Goal: Transaction & Acquisition: Book appointment/travel/reservation

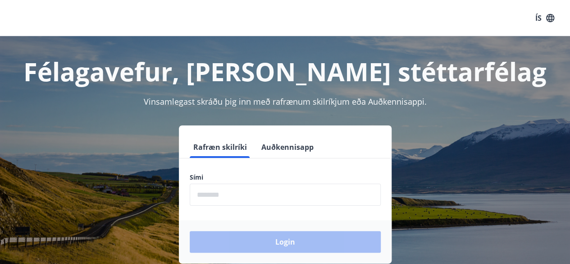
click at [233, 186] on input "phone" at bounding box center [285, 194] width 191 height 22
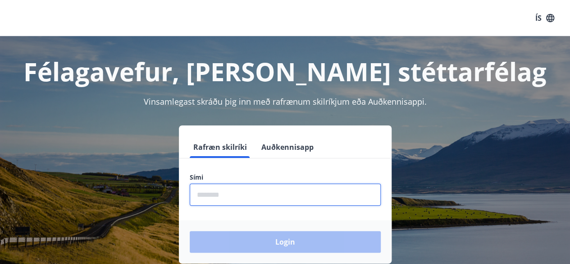
type input "********"
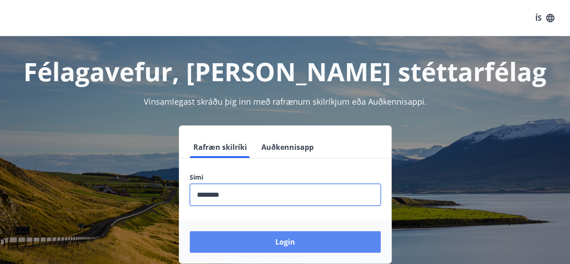
click at [292, 241] on button "Login" at bounding box center [285, 242] width 191 height 22
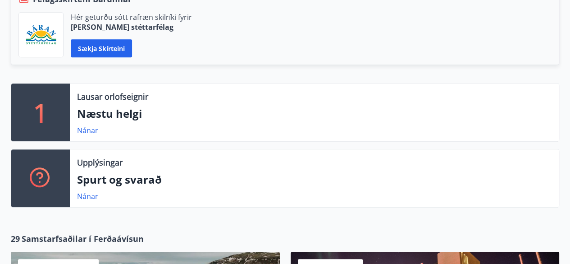
scroll to position [270, 0]
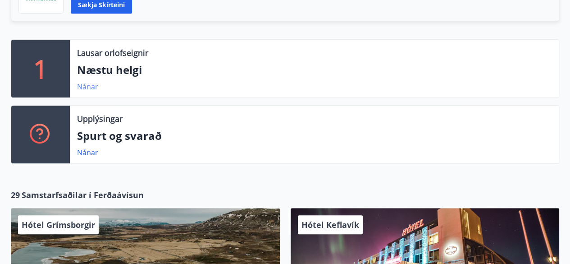
click at [85, 85] on link "Nánar" at bounding box center [87, 87] width 21 height 10
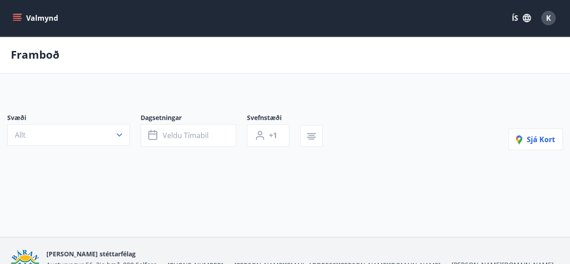
type input "*"
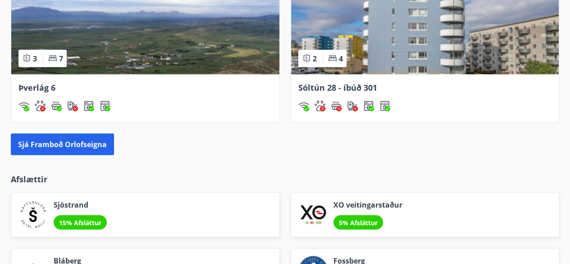
scroll to position [972, 0]
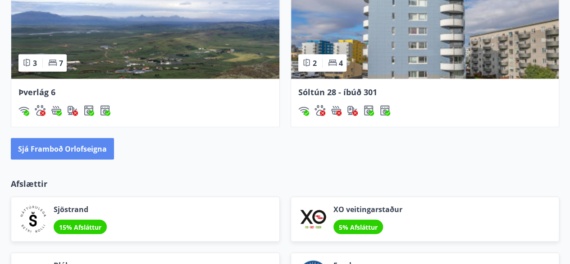
click at [69, 139] on button "Sjá framboð orlofseigna" at bounding box center [62, 149] width 103 height 22
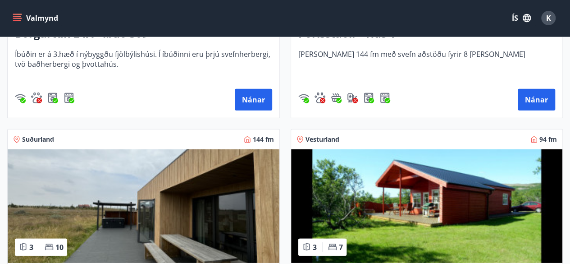
scroll to position [1042, 0]
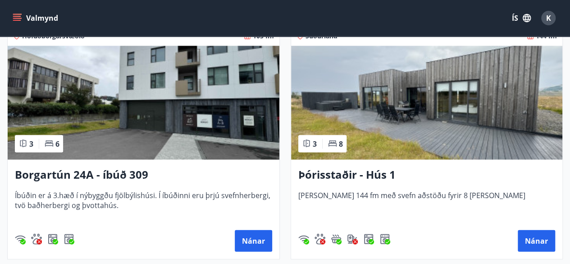
click at [499, 134] on img at bounding box center [427, 103] width 272 height 114
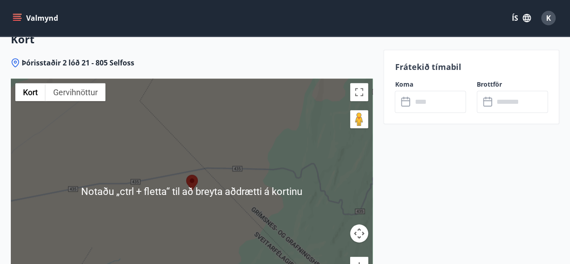
scroll to position [2169, 0]
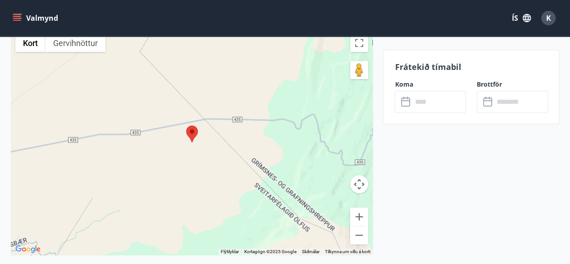
click at [203, 164] on div at bounding box center [192, 141] width 362 height 225
click at [364, 226] on button "Minnka" at bounding box center [359, 235] width 18 height 18
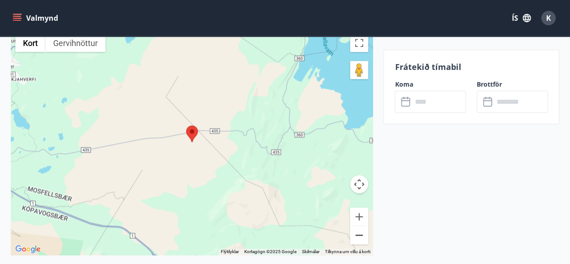
click at [364, 226] on button "Minnka" at bounding box center [359, 235] width 18 height 18
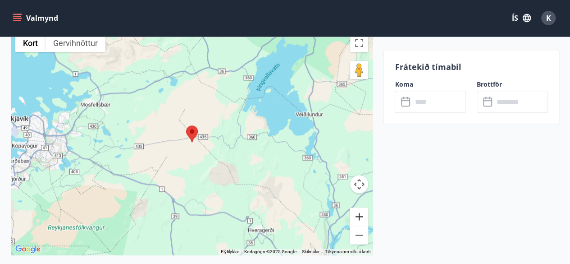
click at [363, 207] on button "Stækka" at bounding box center [359, 216] width 18 height 18
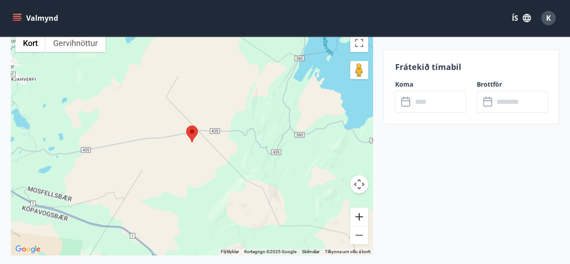
click at [363, 207] on button "Stækka" at bounding box center [359, 216] width 18 height 18
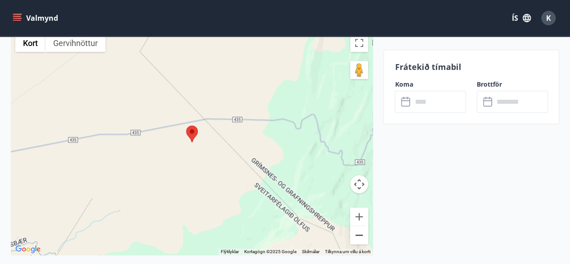
click at [359, 226] on button "Minnka" at bounding box center [359, 235] width 18 height 18
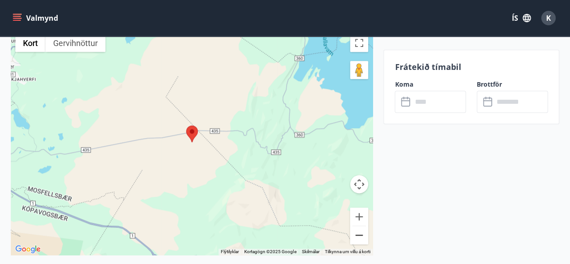
click at [359, 226] on button "Minnka" at bounding box center [359, 235] width 18 height 18
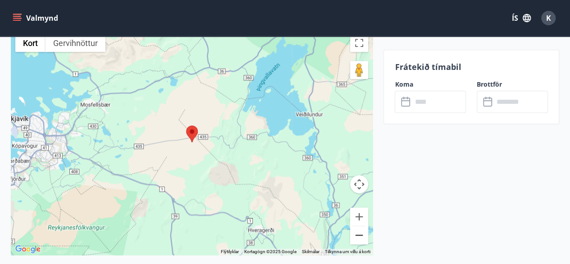
click at [359, 226] on button "Minnka" at bounding box center [359, 235] width 18 height 18
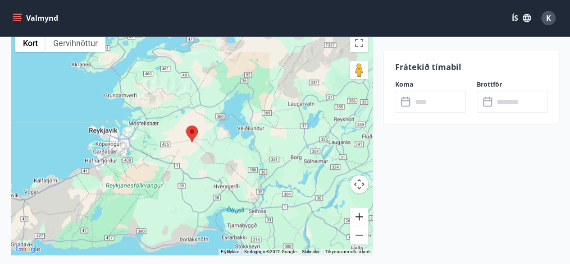
click at [362, 207] on button "Stækka" at bounding box center [359, 216] width 18 height 18
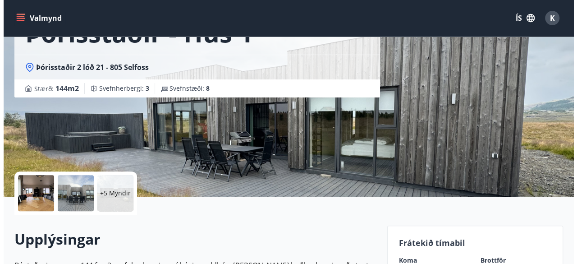
scroll to position [135, 0]
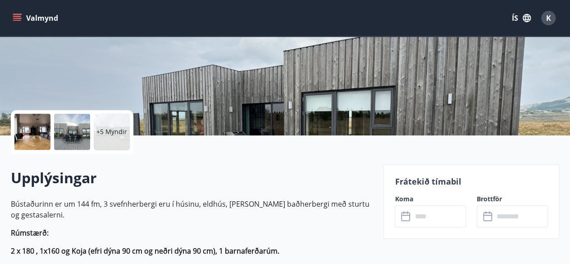
click at [132, 139] on div "+5 Myndir" at bounding box center [72, 131] width 123 height 43
click at [126, 137] on div "+5 Myndir" at bounding box center [112, 132] width 36 height 36
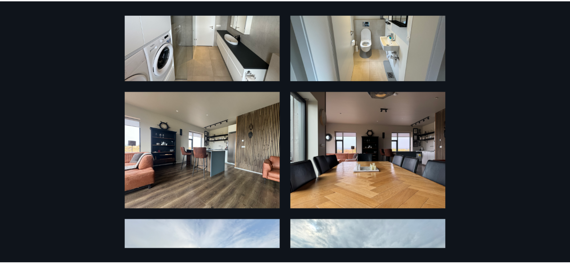
scroll to position [0, 0]
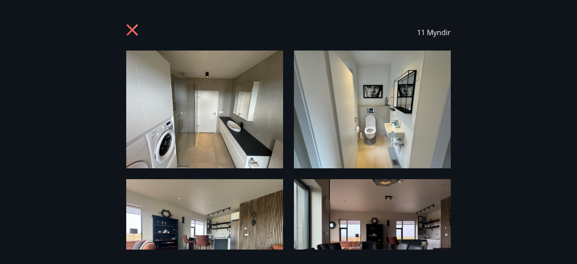
click at [143, 40] on div "11 Myndir" at bounding box center [288, 32] width 325 height 36
click at [133, 34] on icon at bounding box center [133, 31] width 14 height 14
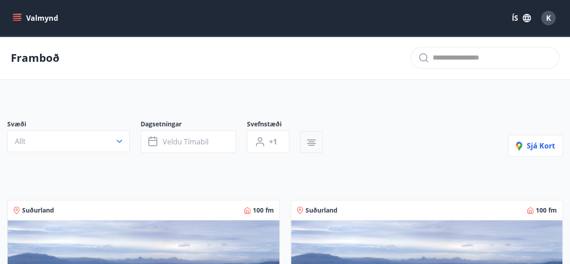
click at [316, 146] on icon "button" at bounding box center [311, 142] width 11 height 11
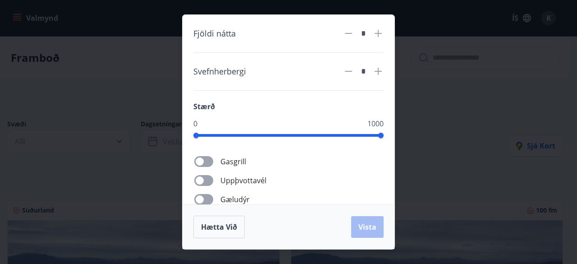
click at [439, 123] on div "Fjöldi nátta * Svefnherbergi * Stærð 0 1000 Gasgrill Uppþvottavél Gæludýr Þurrk…" at bounding box center [288, 132] width 577 height 264
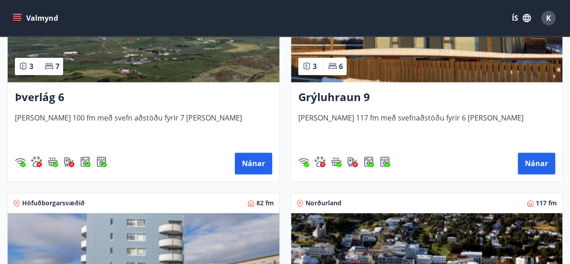
click at [445, 65] on img at bounding box center [427, 25] width 272 height 114
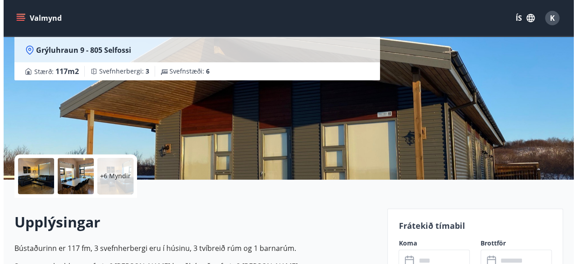
scroll to position [90, 0]
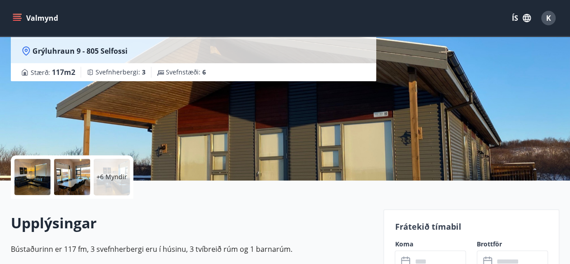
click at [106, 187] on div "+6 Myndir" at bounding box center [112, 177] width 36 height 36
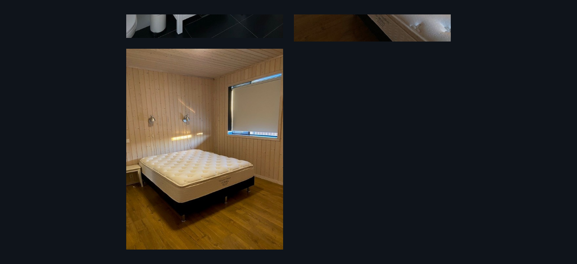
scroll to position [934, 0]
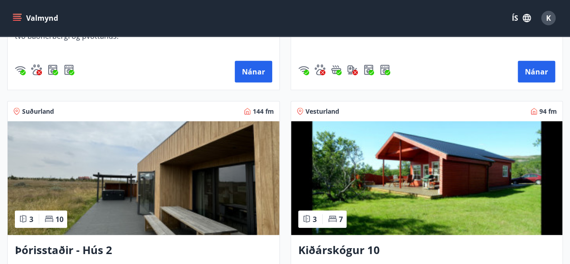
scroll to position [1127, 0]
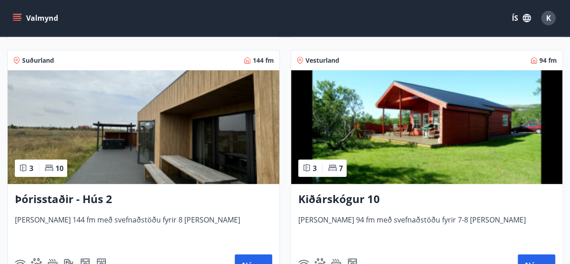
click at [90, 114] on img at bounding box center [144, 127] width 272 height 114
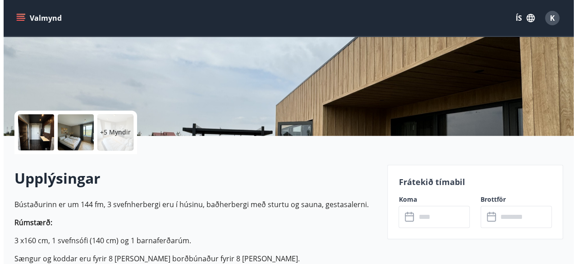
scroll to position [135, 0]
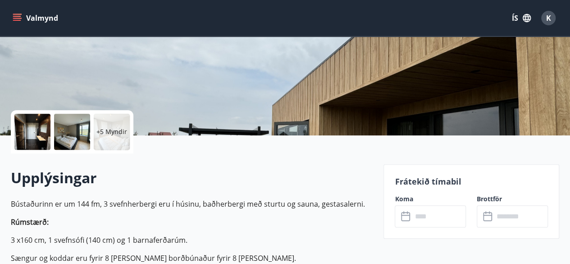
click at [41, 135] on div at bounding box center [32, 132] width 36 height 36
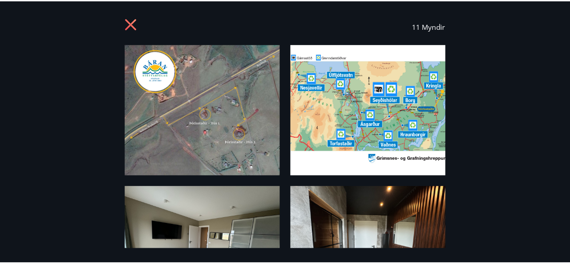
scroll to position [0, 0]
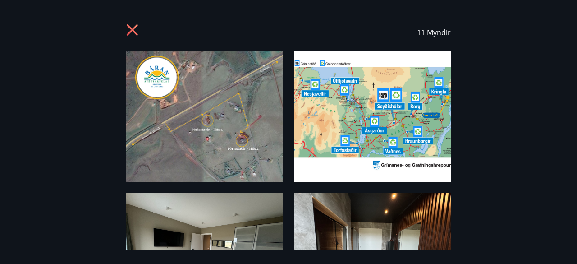
click at [134, 27] on icon at bounding box center [132, 29] width 11 height 11
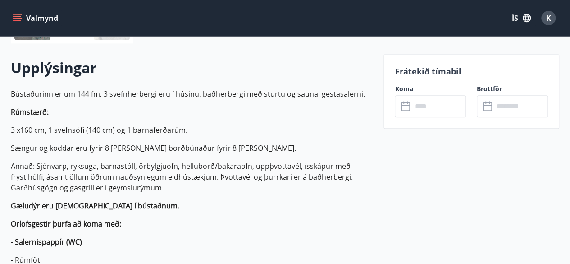
scroll to position [225, 0]
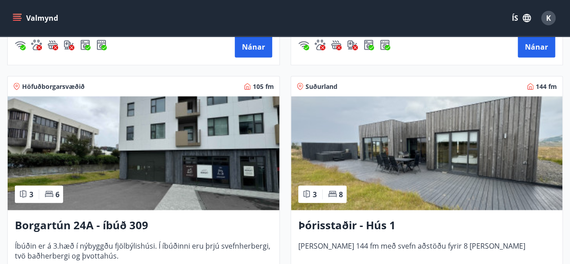
click at [382, 147] on img at bounding box center [427, 153] width 272 height 114
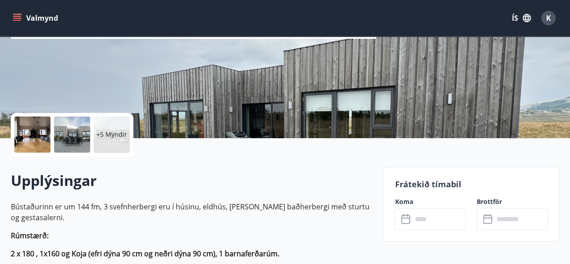
scroll to position [225, 0]
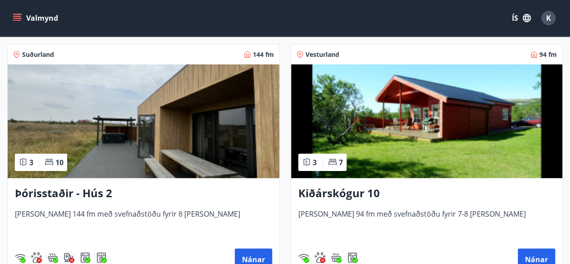
scroll to position [1217, 0]
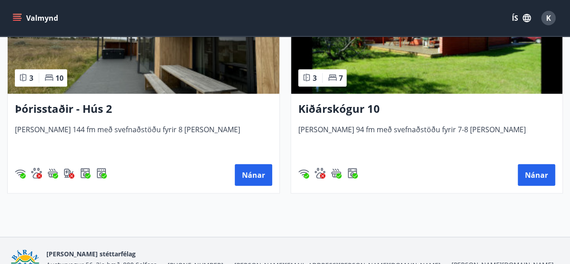
click at [54, 102] on h3 "Þórisstaðir - Hús 2" at bounding box center [143, 109] width 257 height 16
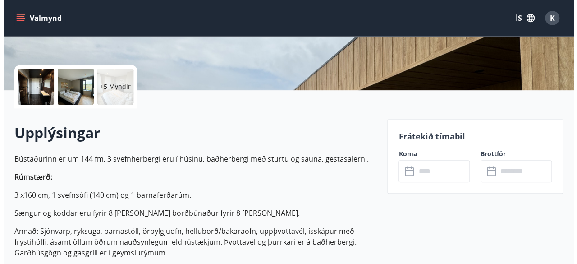
scroll to position [225, 0]
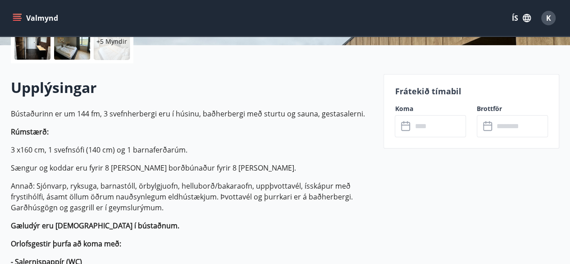
click at [120, 47] on div "+5 Myndir" at bounding box center [112, 41] width 36 height 36
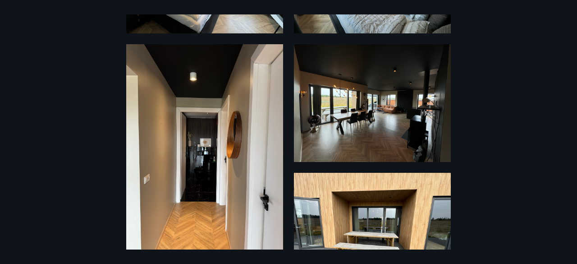
scroll to position [496, 0]
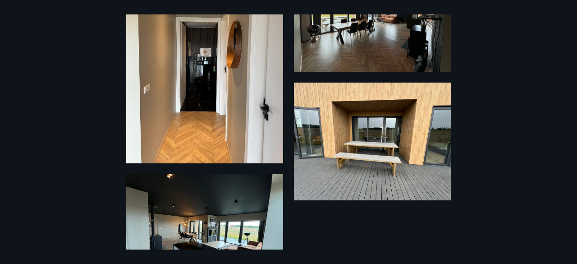
click at [405, 55] on img at bounding box center [372, 13] width 157 height 118
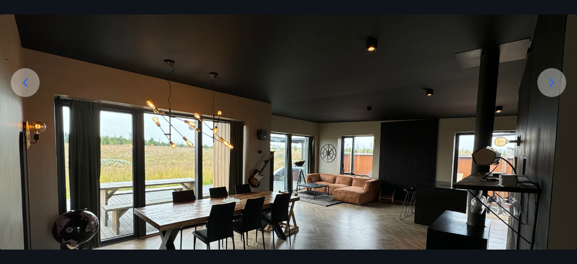
scroll to position [98, 0]
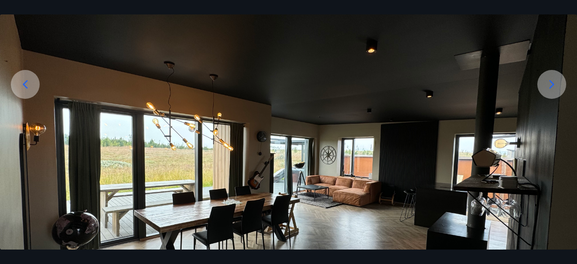
click at [546, 91] on icon at bounding box center [551, 84] width 14 height 14
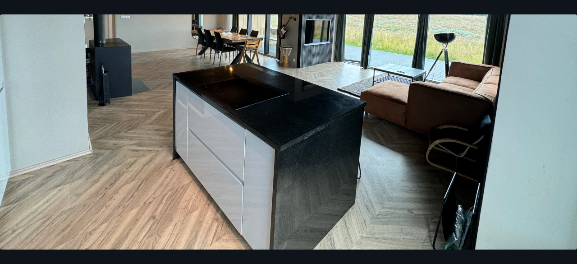
scroll to position [143, 0]
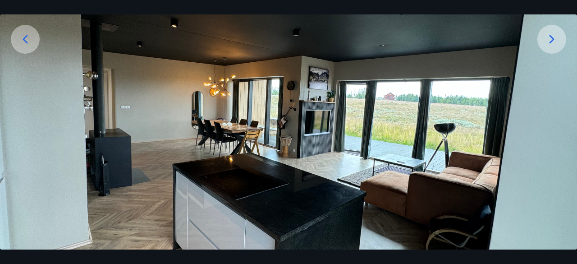
click at [538, 47] on img at bounding box center [288, 123] width 577 height 433
click at [554, 42] on icon at bounding box center [551, 39] width 14 height 14
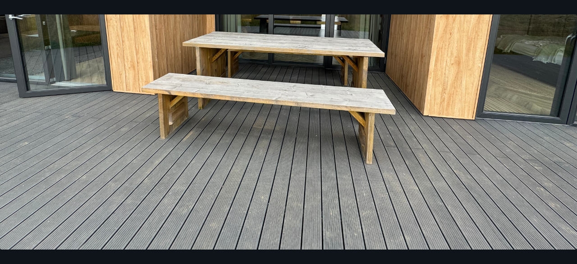
scroll to position [98, 0]
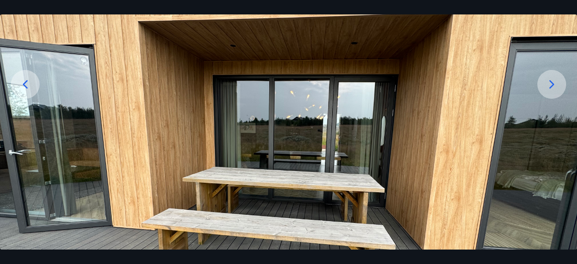
click at [557, 94] on div at bounding box center [551, 84] width 29 height 29
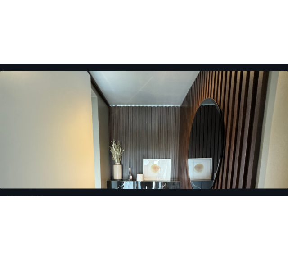
scroll to position [143, 0]
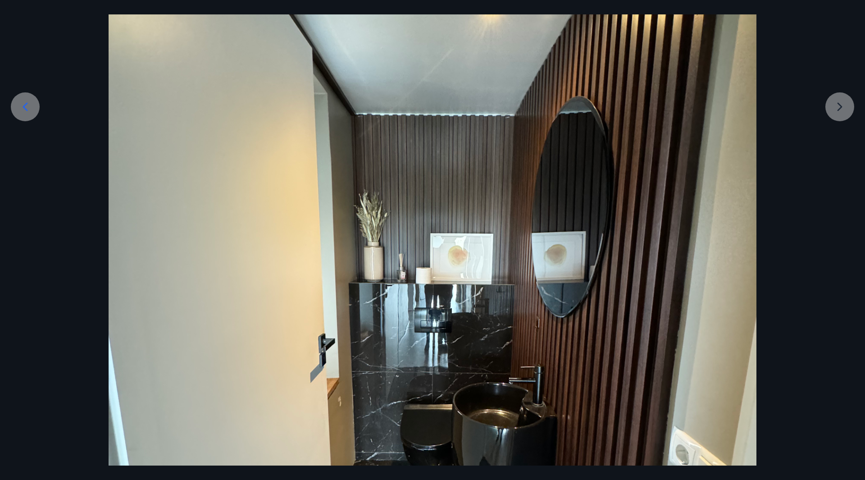
scroll to position [178, 0]
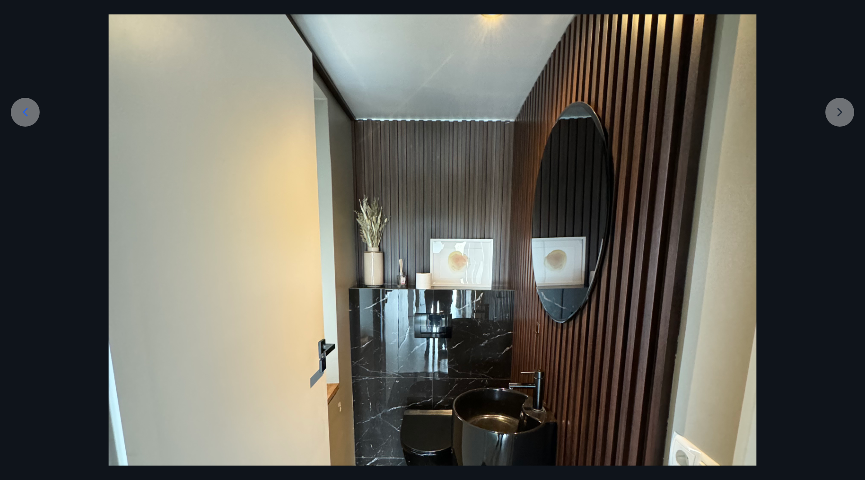
click at [577, 120] on div at bounding box center [432, 304] width 865 height 864
click at [577, 114] on div at bounding box center [432, 304] width 865 height 864
click at [31, 115] on icon at bounding box center [25, 112] width 14 height 14
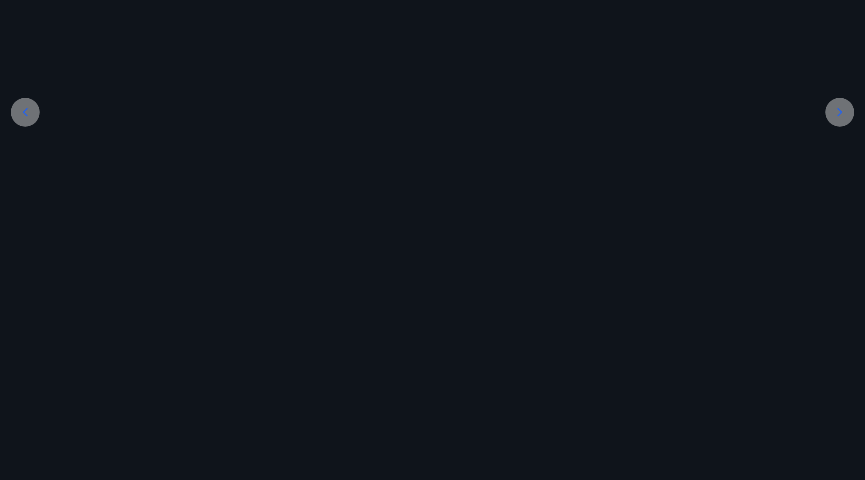
scroll to position [71, 0]
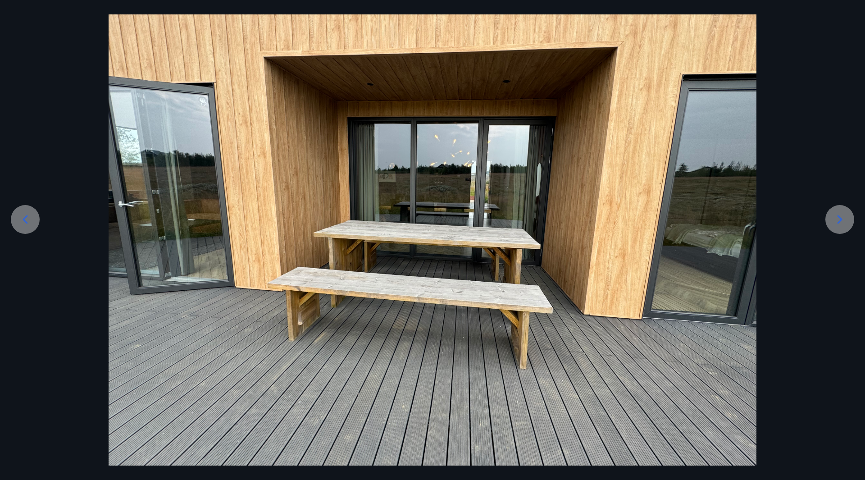
click at [32, 115] on div at bounding box center [432, 222] width 865 height 486
click at [29, 223] on icon at bounding box center [25, 219] width 14 height 14
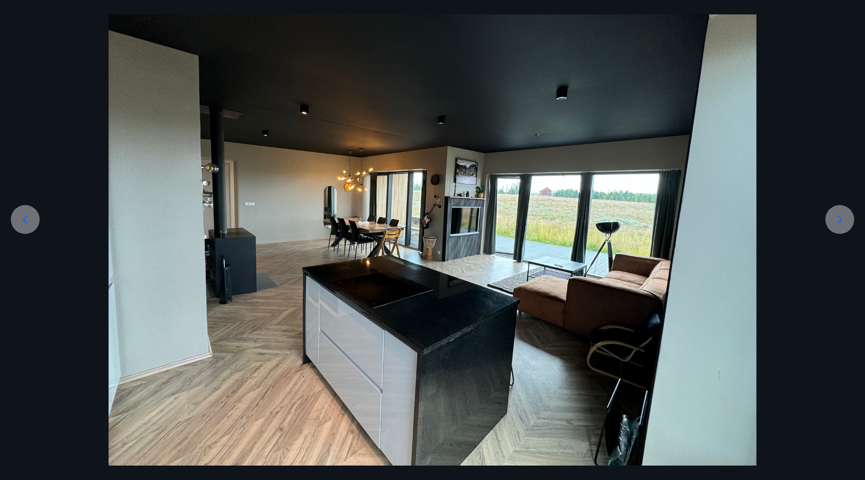
click at [30, 225] on icon at bounding box center [25, 219] width 14 height 14
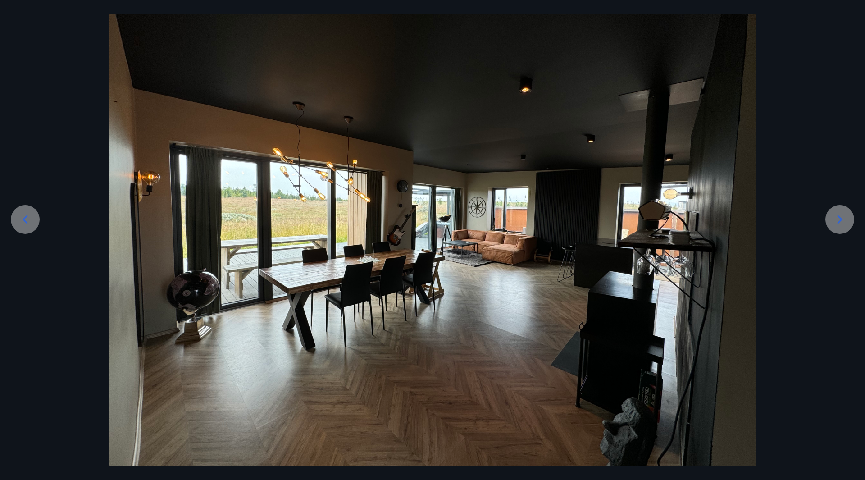
click at [30, 225] on icon at bounding box center [25, 219] width 14 height 14
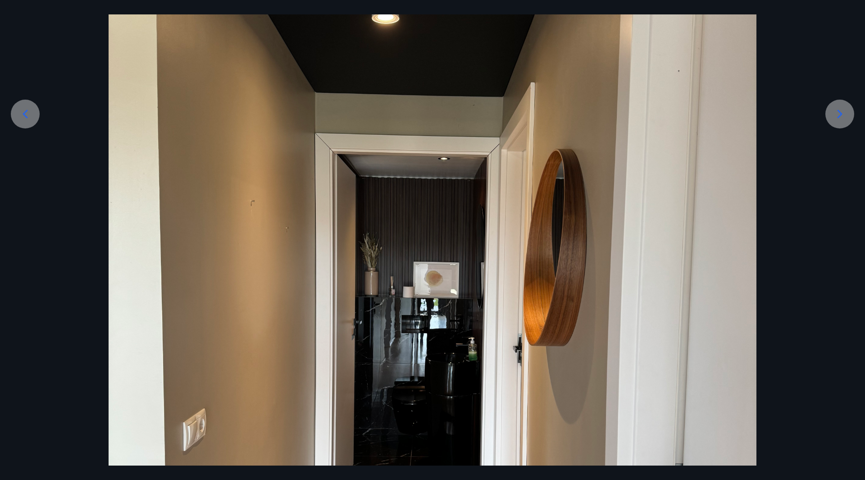
scroll to position [116, 0]
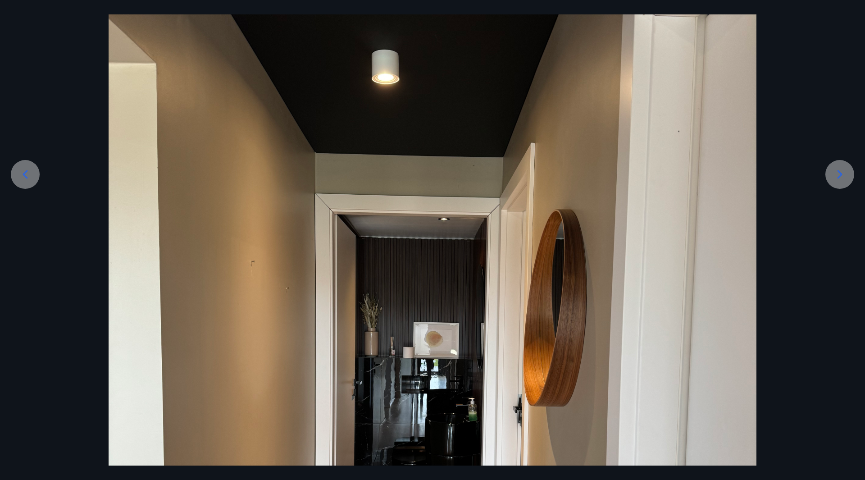
click at [40, 178] on div at bounding box center [432, 366] width 865 height 864
click at [29, 178] on icon at bounding box center [25, 174] width 14 height 14
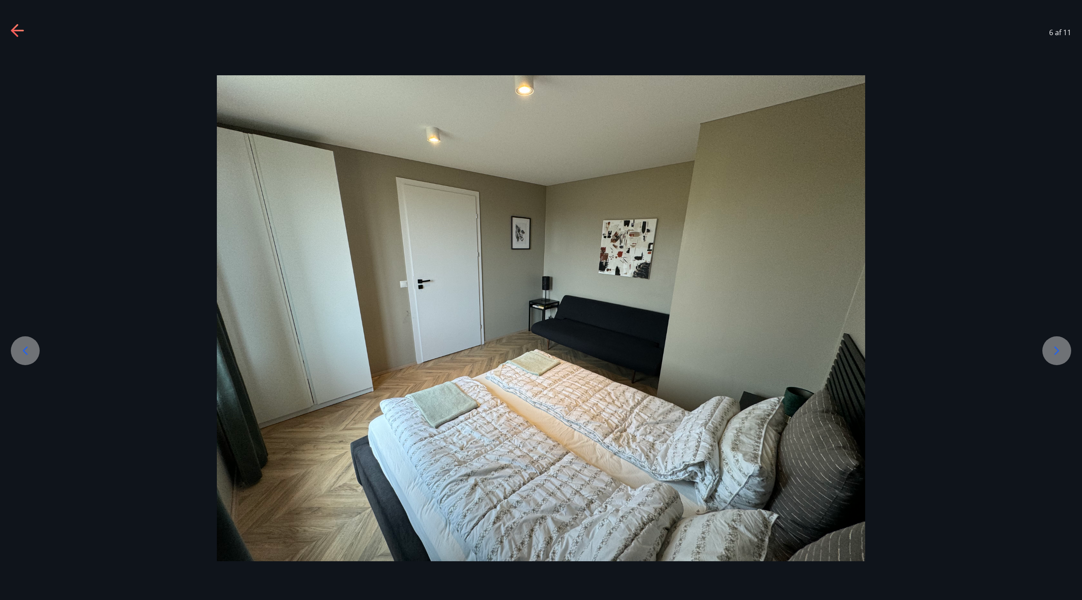
scroll to position [137, 0]
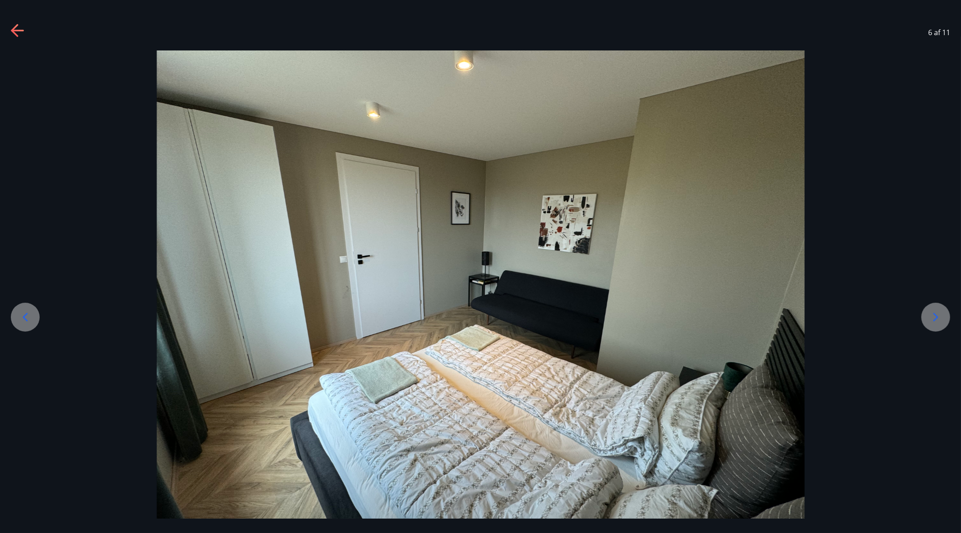
click at [23, 263] on icon at bounding box center [25, 317] width 14 height 14
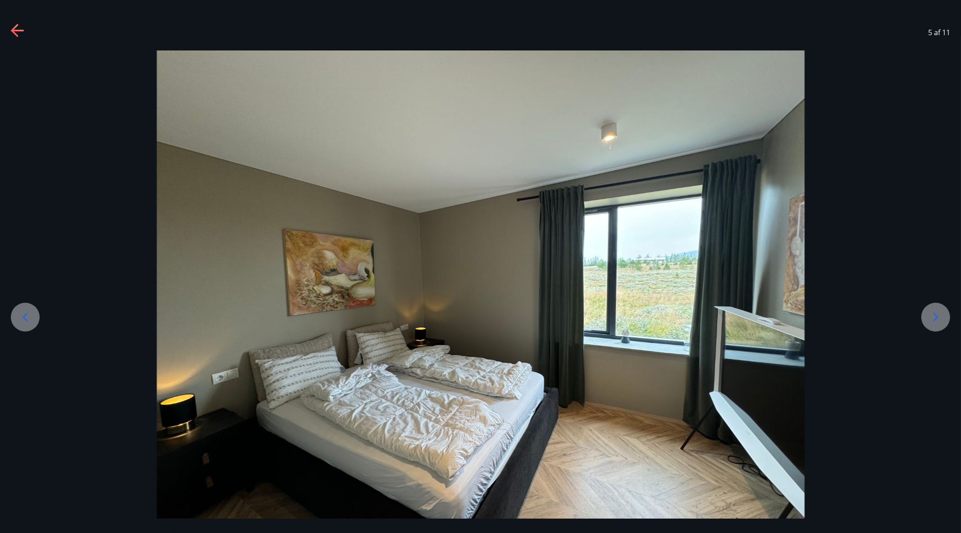
click at [577, 263] on div at bounding box center [480, 293] width 961 height 486
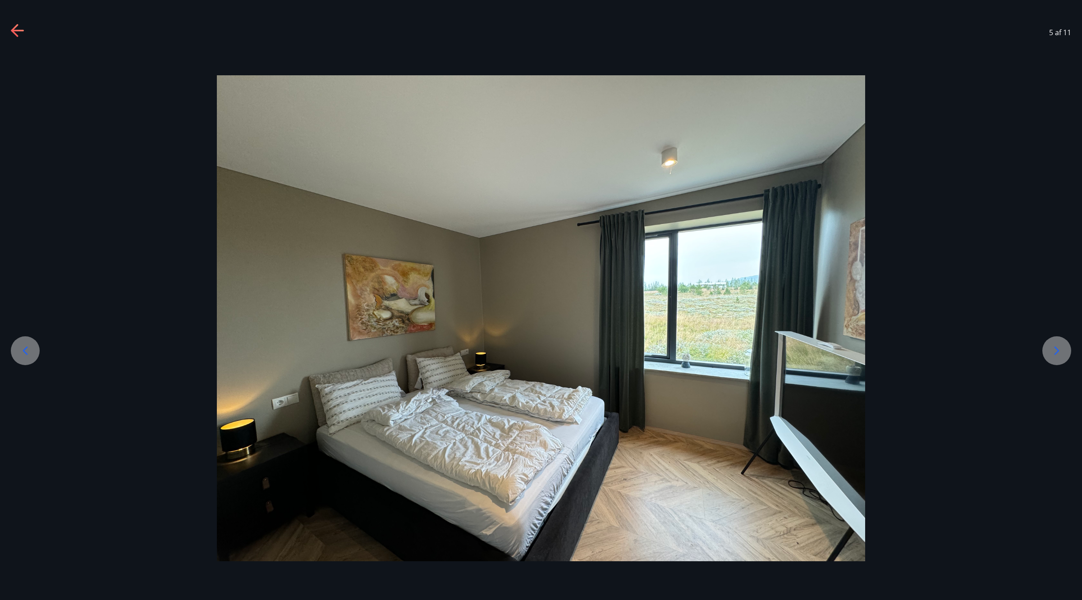
click at [25, 263] on icon at bounding box center [25, 350] width 5 height 9
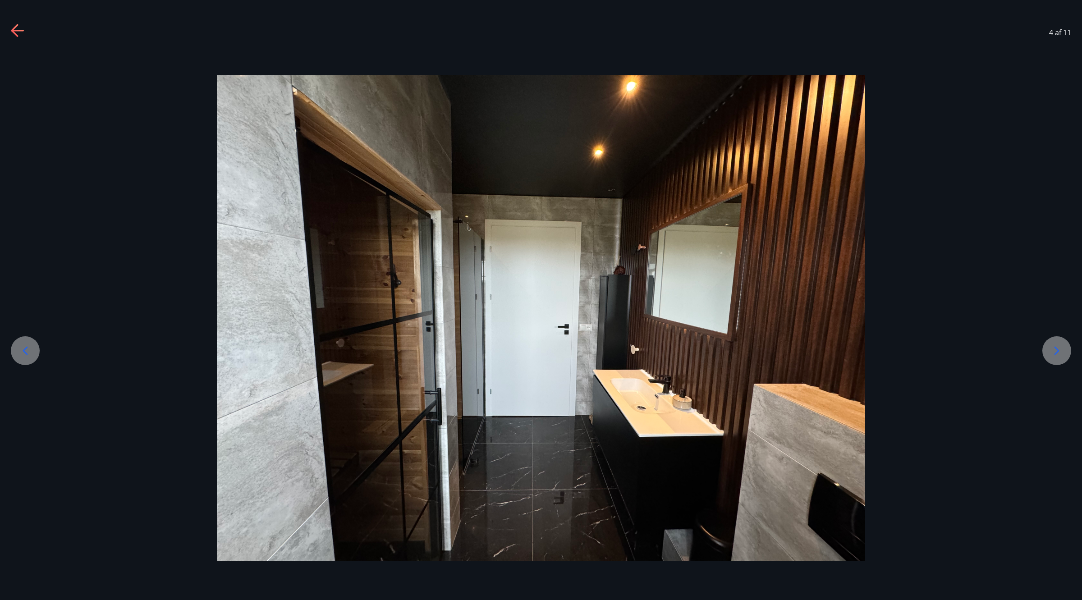
click at [25, 263] on icon at bounding box center [25, 350] width 5 height 9
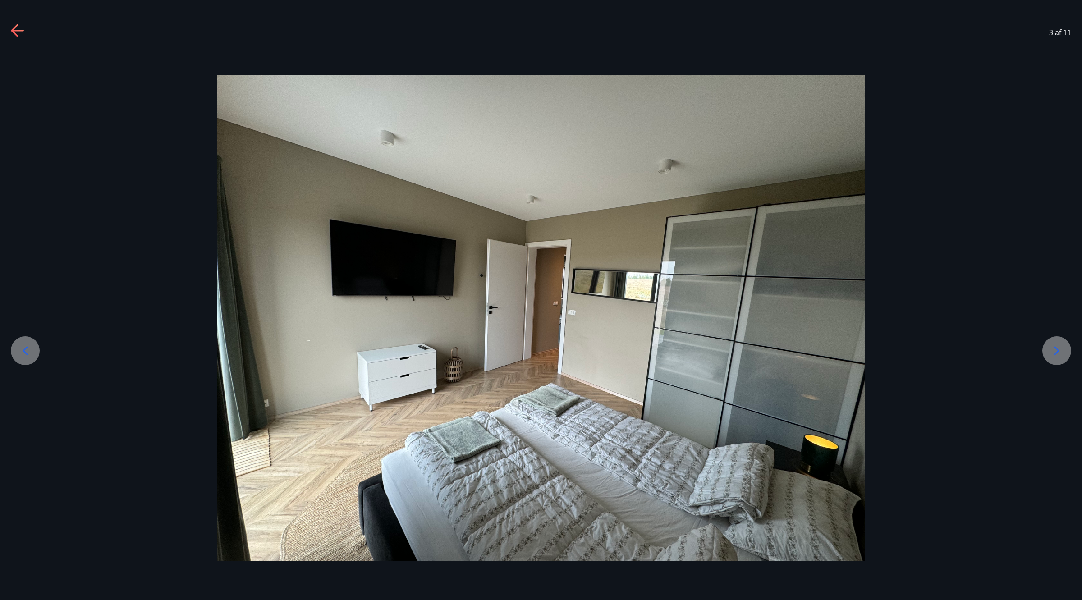
click at [25, 263] on icon at bounding box center [25, 350] width 5 height 9
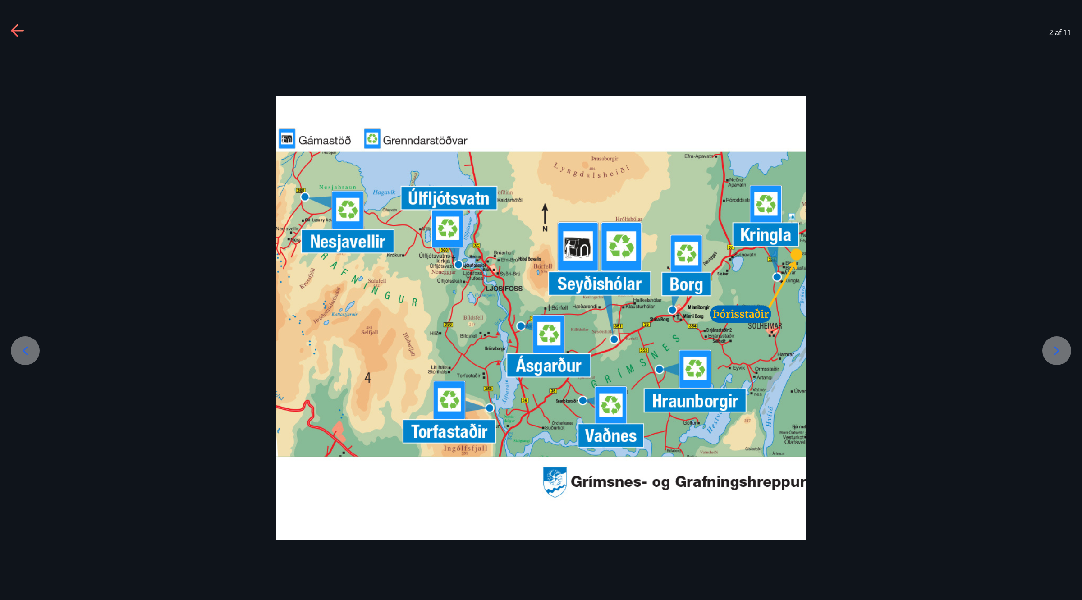
click at [25, 263] on icon at bounding box center [25, 350] width 5 height 9
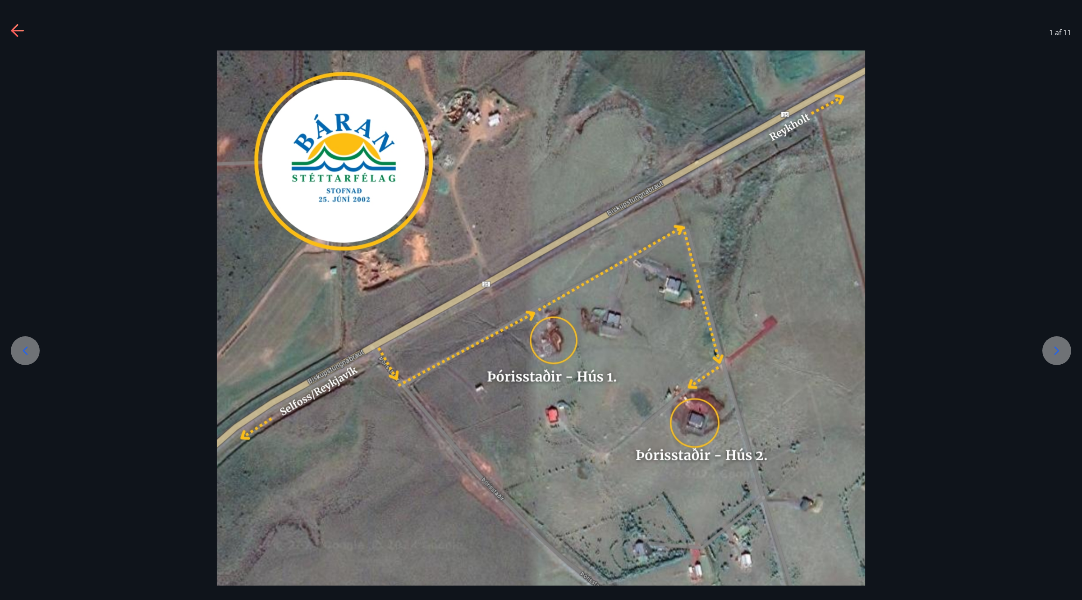
click at [13, 24] on icon at bounding box center [18, 31] width 14 height 14
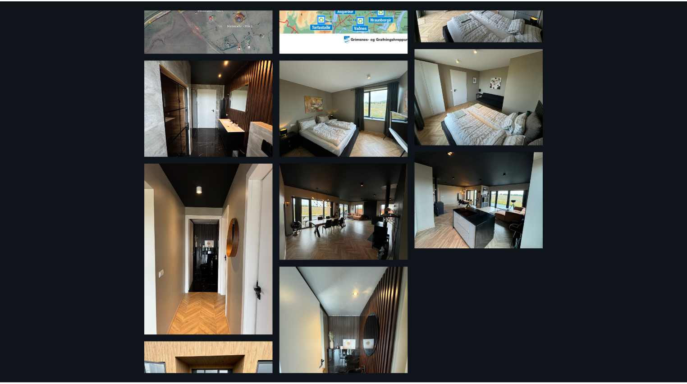
scroll to position [138, 0]
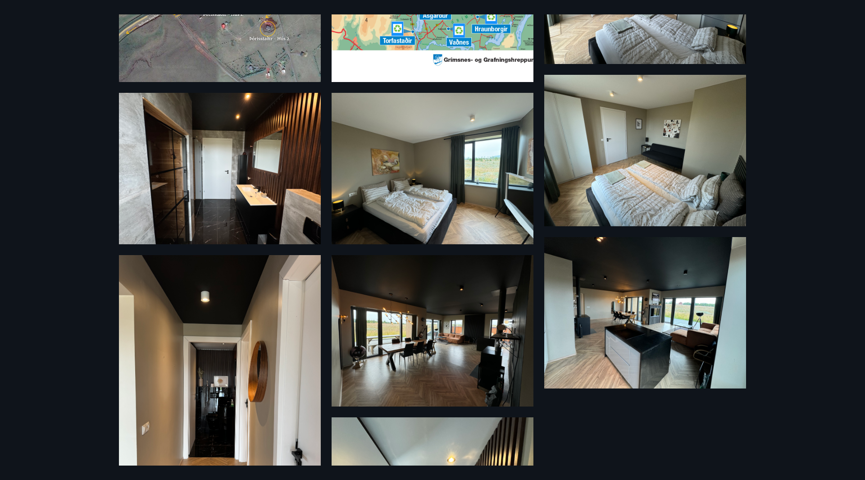
drag, startPoint x: 796, startPoint y: 142, endPoint x: 759, endPoint y: 190, distance: 60.4
click at [577, 142] on div "11 Myndir" at bounding box center [432, 240] width 865 height 480
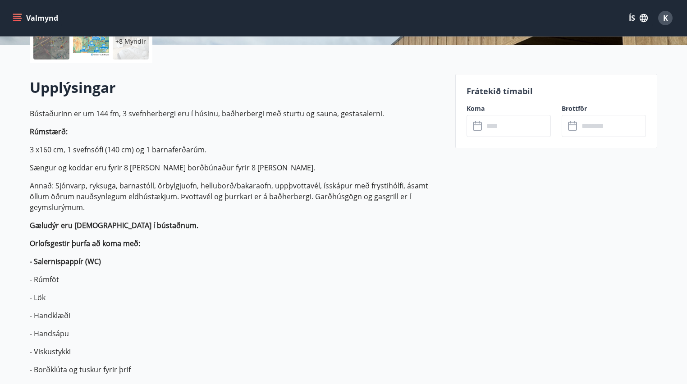
click at [276, 169] on p "Sængur og koddar eru fyrir 8 [PERSON_NAME] borðbúnaður fyrir 8 [PERSON_NAME]." at bounding box center [237, 167] width 415 height 11
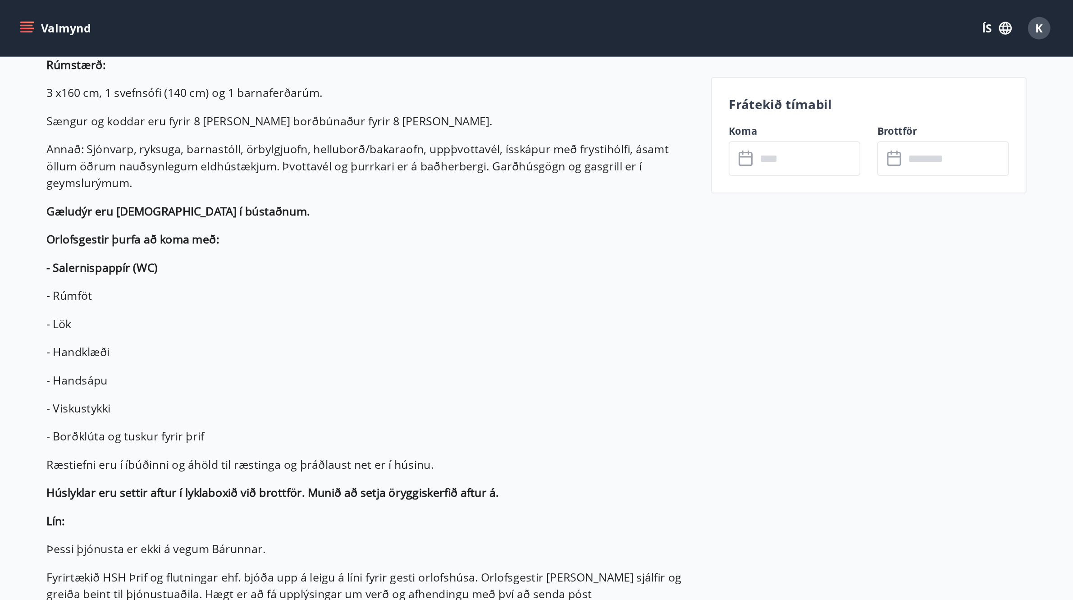
scroll to position [0, 0]
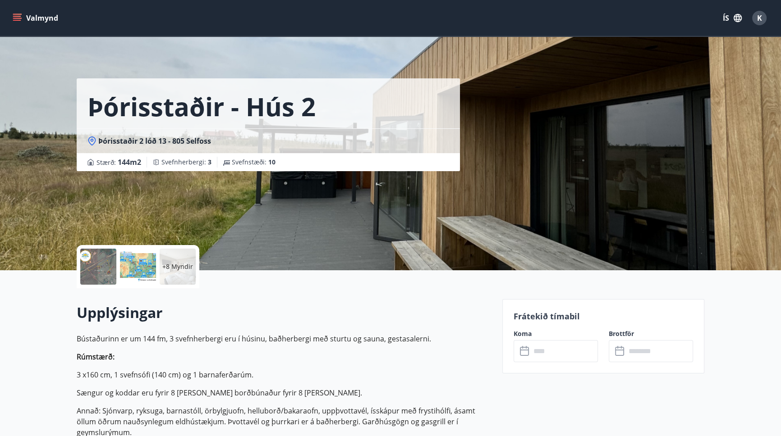
click at [21, 22] on icon "menu" at bounding box center [17, 18] width 9 height 9
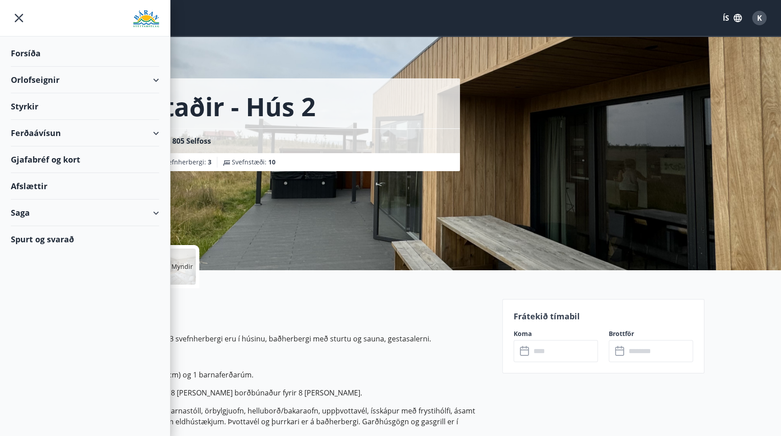
drag, startPoint x: 284, startPoint y: 254, endPoint x: 120, endPoint y: 126, distance: 207.7
click at [282, 252] on div "+8 Myndir" at bounding box center [284, 266] width 415 height 43
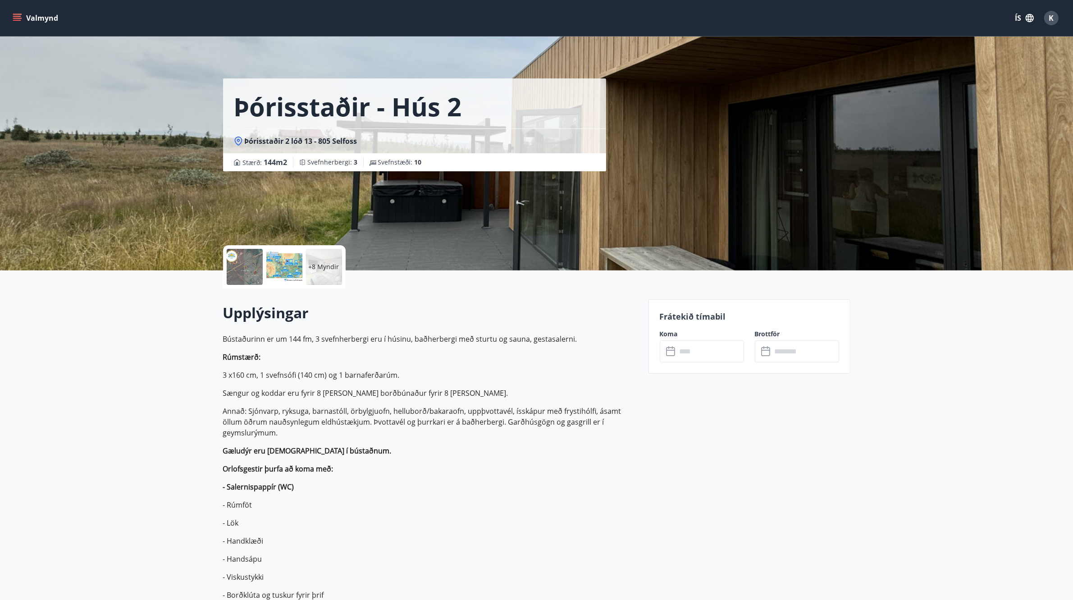
click at [43, 30] on div "Valmynd ÍS K" at bounding box center [536, 18] width 1073 height 36
click at [43, 23] on button "Valmynd" at bounding box center [36, 18] width 51 height 16
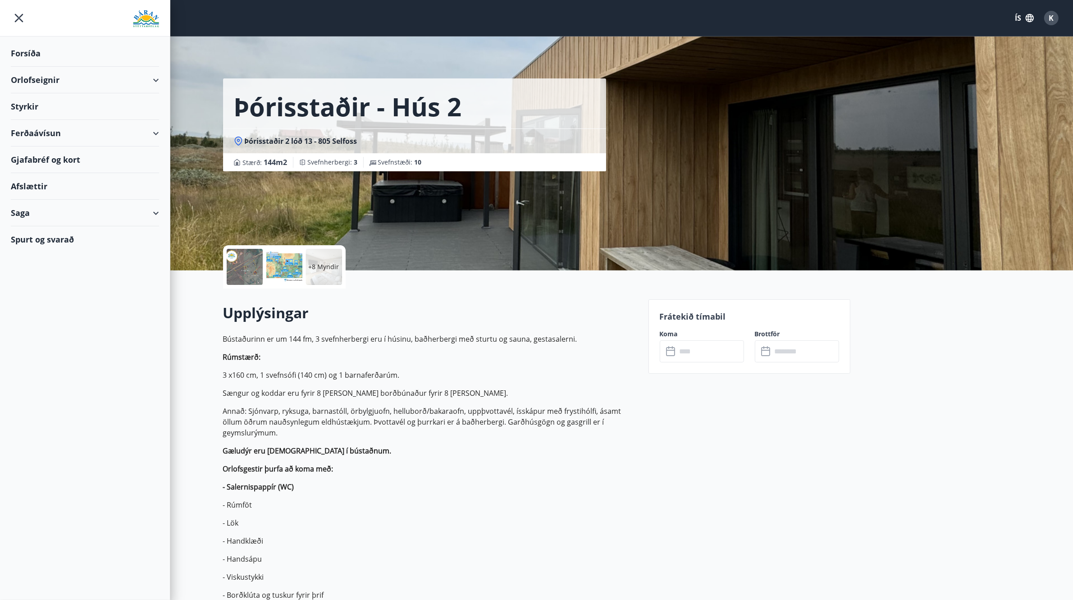
click at [21, 67] on div "Styrkir" at bounding box center [85, 53] width 148 height 27
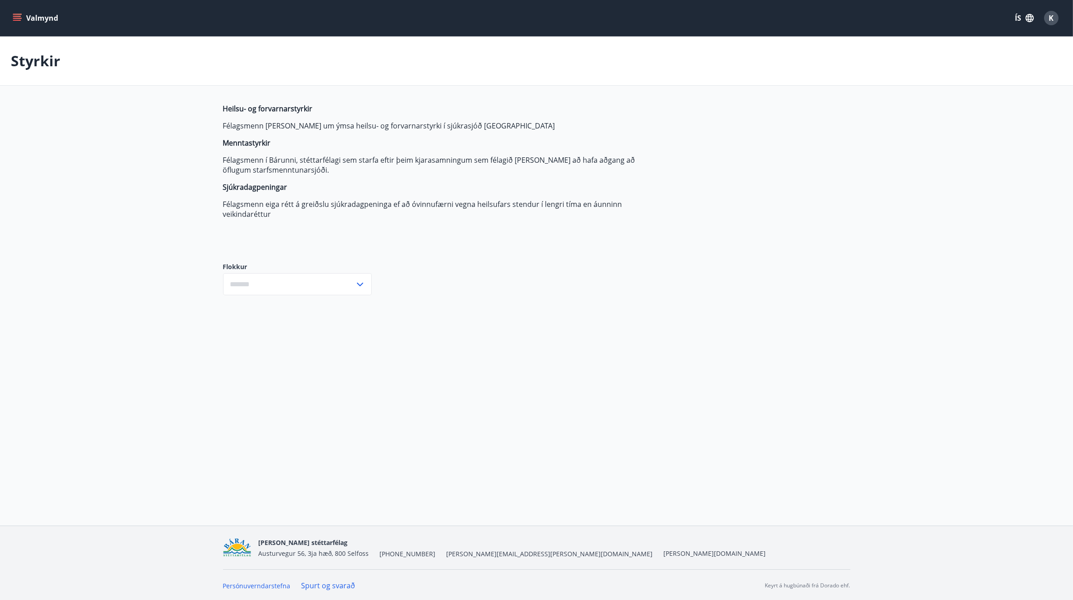
type input "***"
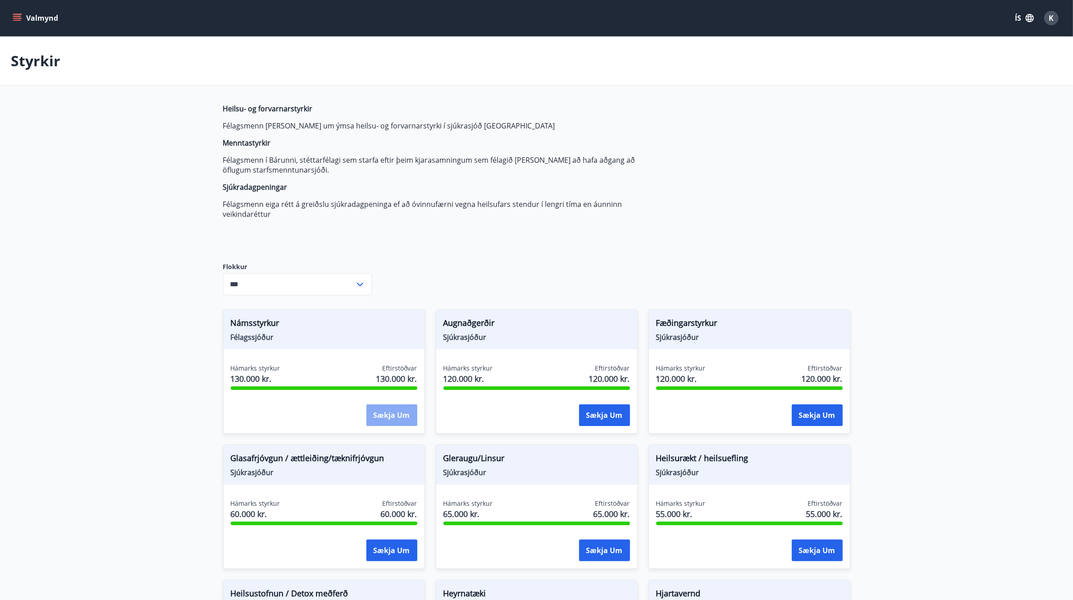
click at [379, 263] on button "Sækja um" at bounding box center [391, 415] width 51 height 22
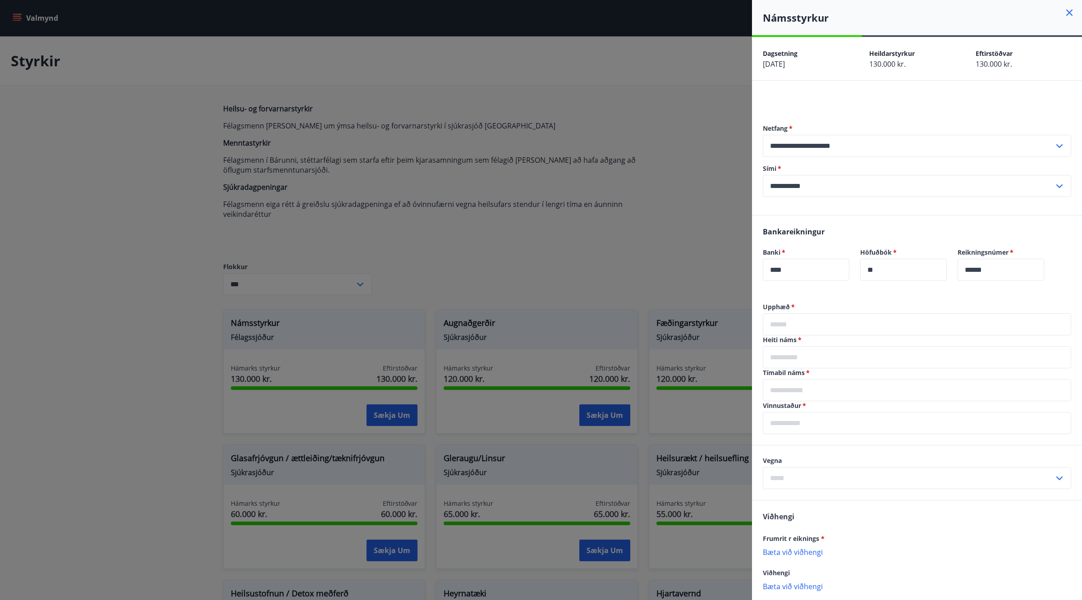
click at [577, 87] on div at bounding box center [541, 300] width 1082 height 600
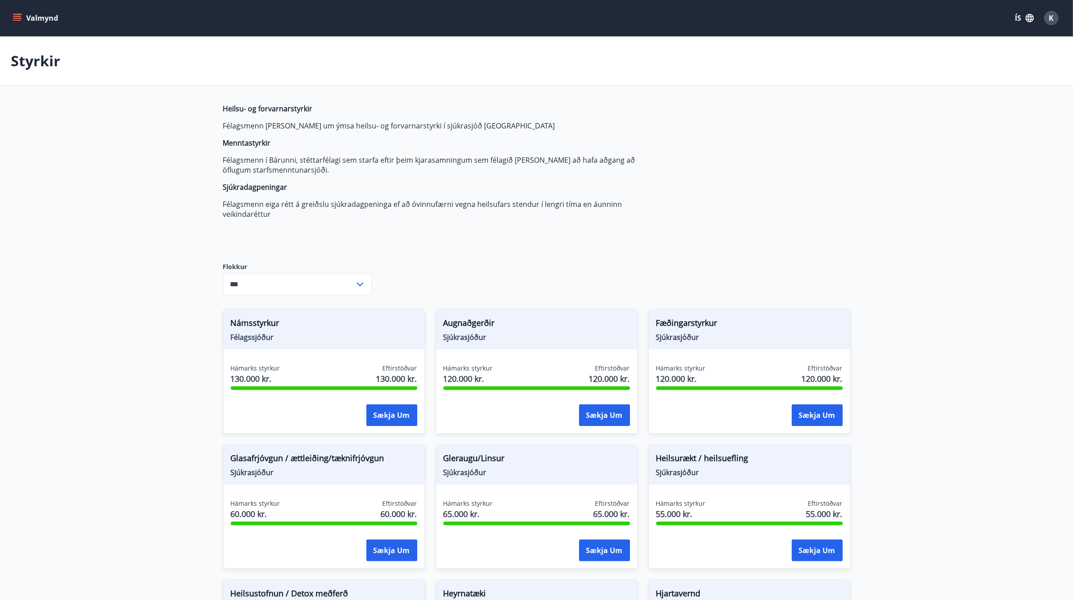
click at [23, 27] on div "Valmynd ÍS K" at bounding box center [537, 18] width 1052 height 22
click at [32, 18] on button "Valmynd" at bounding box center [36, 18] width 51 height 16
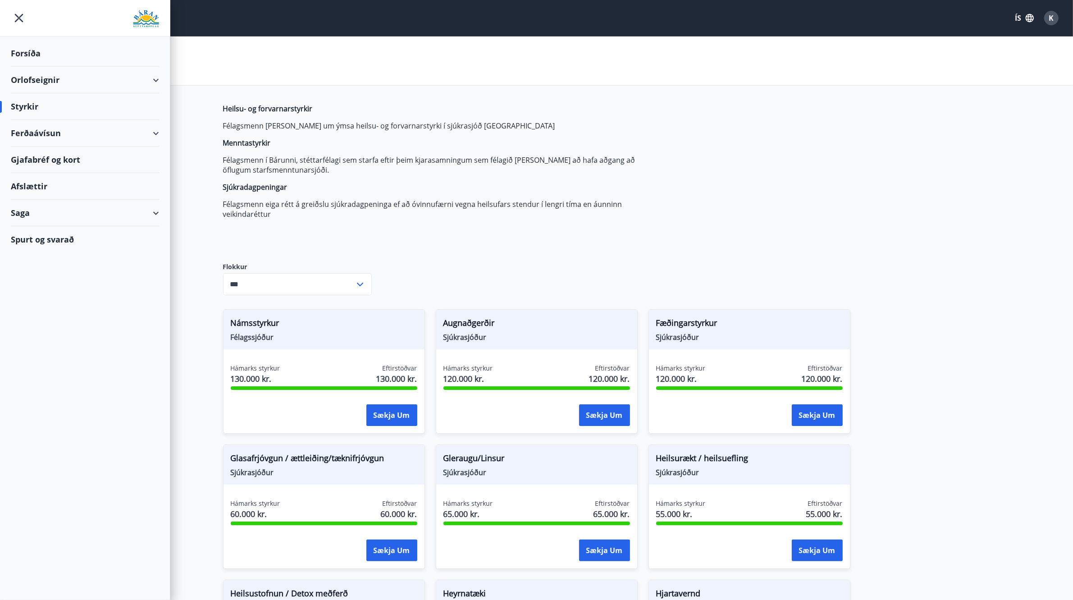
click at [68, 224] on div "Saga" at bounding box center [85, 213] width 148 height 27
click at [577, 25] on div "K" at bounding box center [1051, 18] width 14 height 14
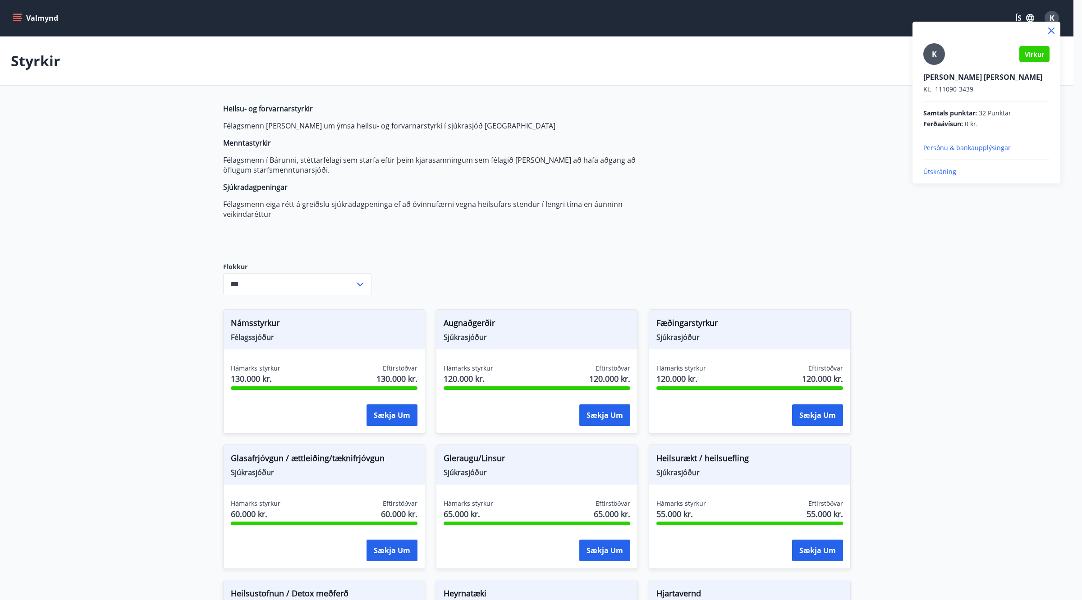
click at [44, 12] on div at bounding box center [541, 300] width 1082 height 600
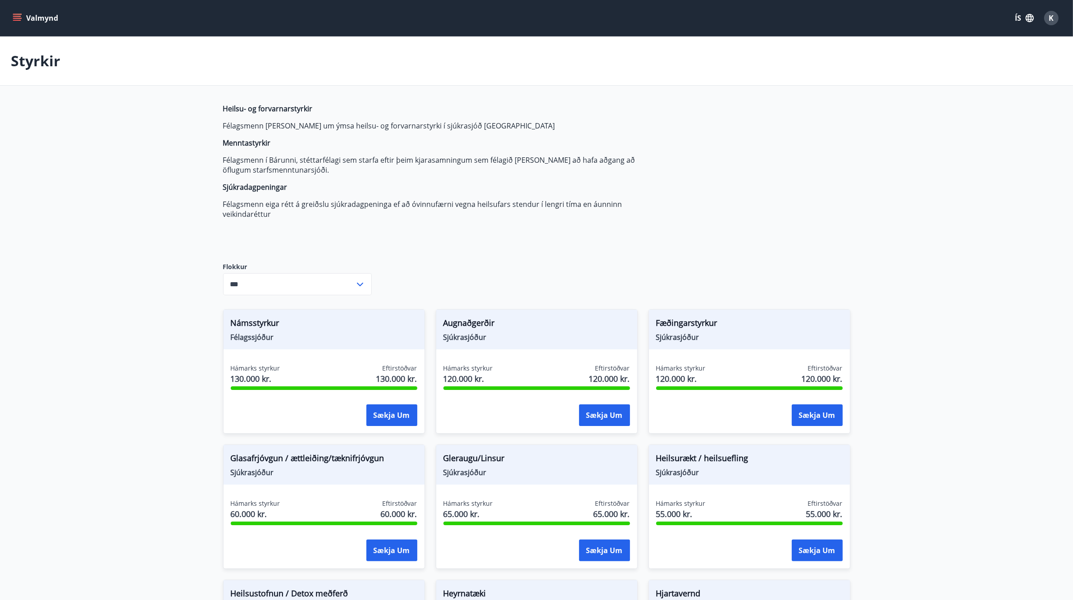
click at [26, 17] on button "Valmynd" at bounding box center [36, 18] width 51 height 16
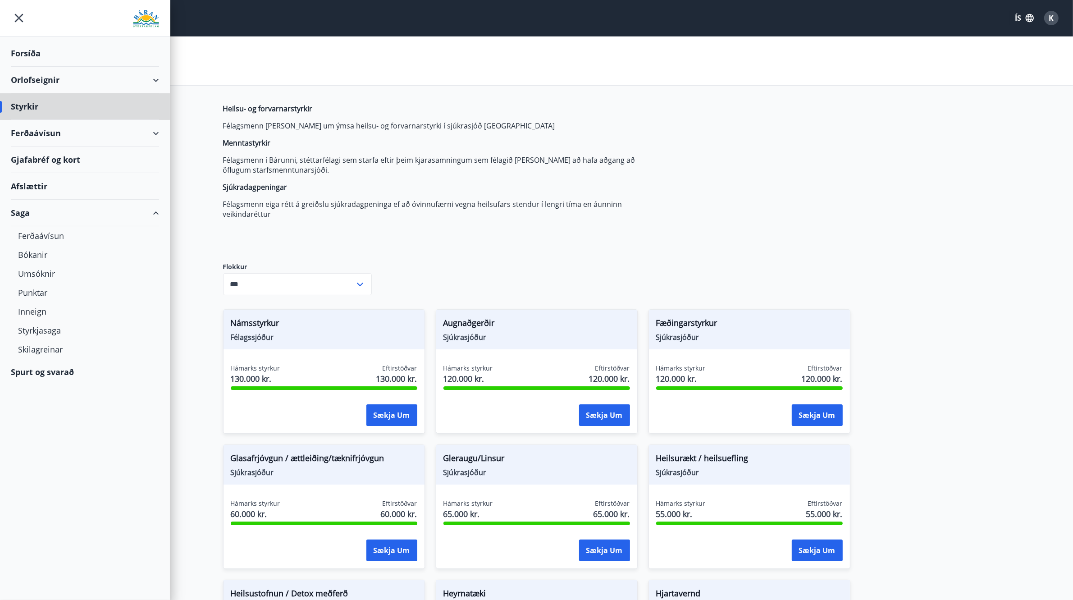
click at [43, 46] on div "Forsíða" at bounding box center [85, 53] width 148 height 27
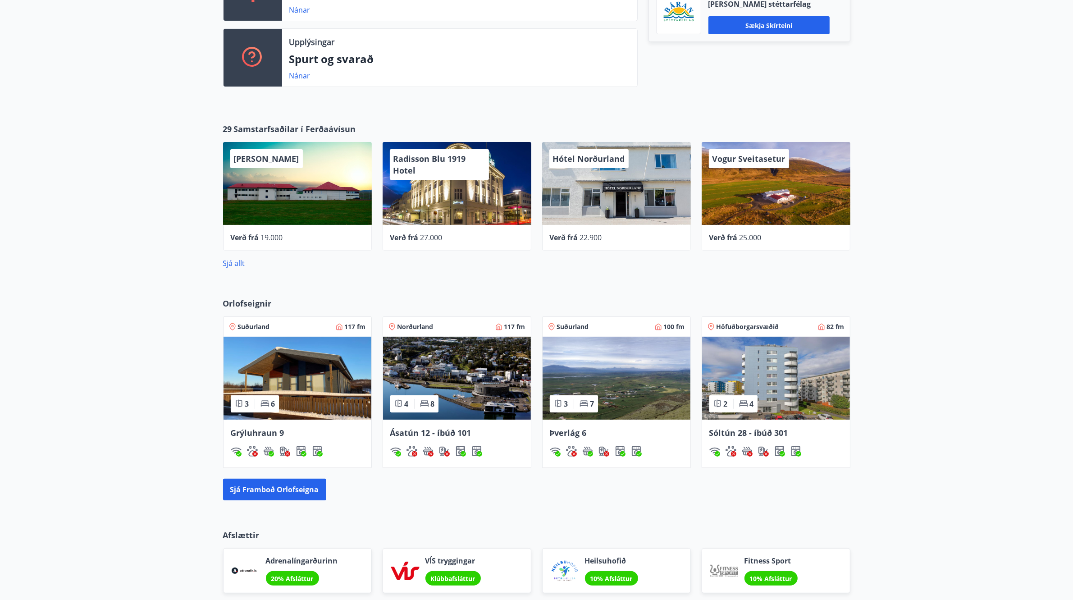
scroll to position [157, 0]
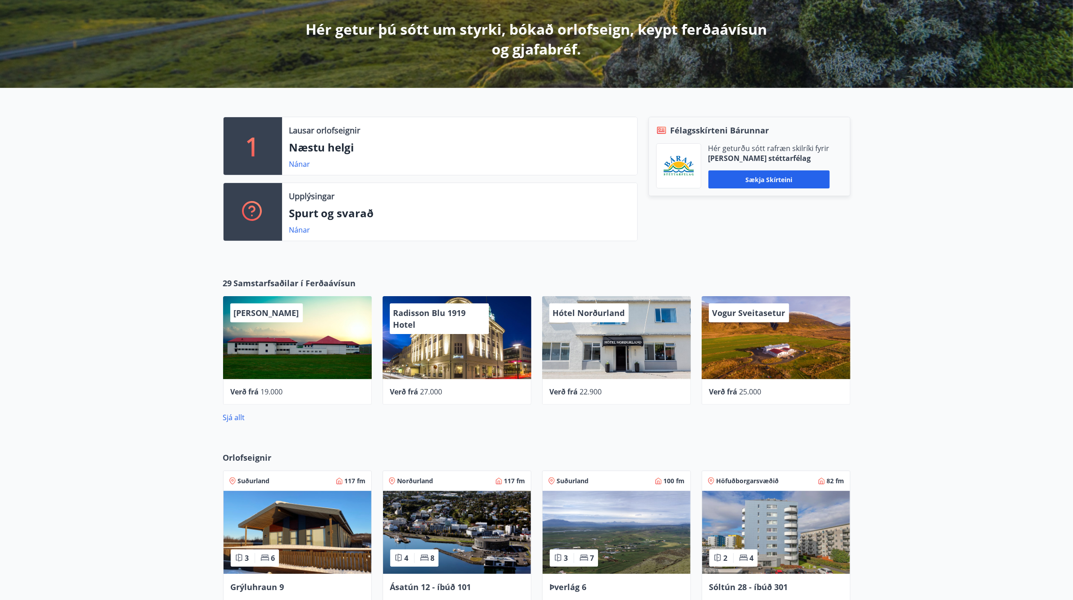
click at [233, 263] on div "Sjá allt" at bounding box center [536, 417] width 627 height 11
click at [238, 263] on link "Sjá allt" at bounding box center [234, 417] width 22 height 10
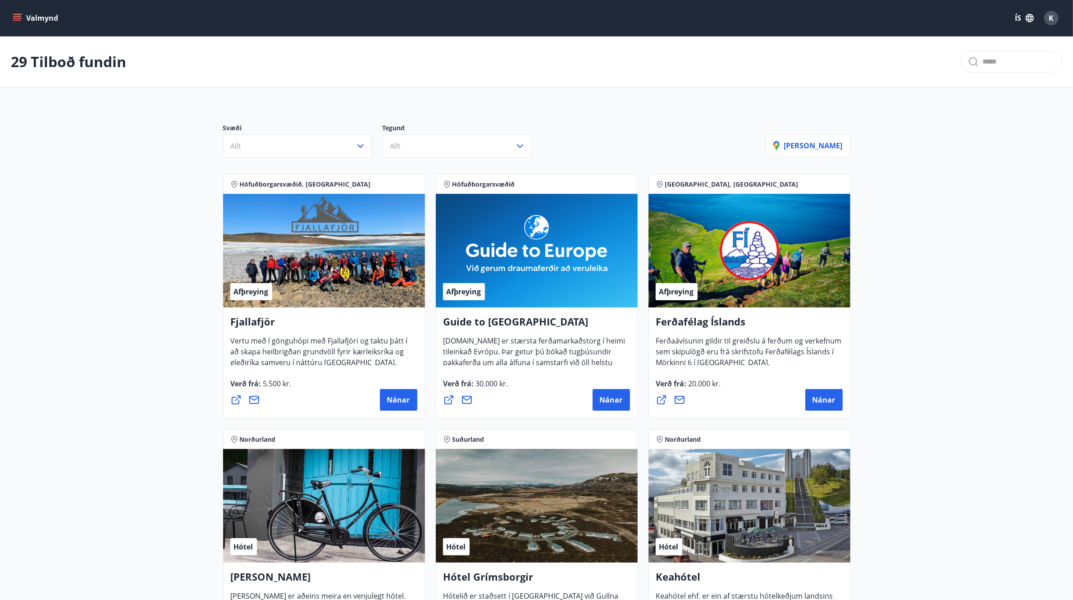
click at [494, 160] on div "Svæði Allt Tegund Allt Sýna kort" at bounding box center [536, 136] width 649 height 63
click at [497, 156] on button "Allt" at bounding box center [457, 145] width 149 height 23
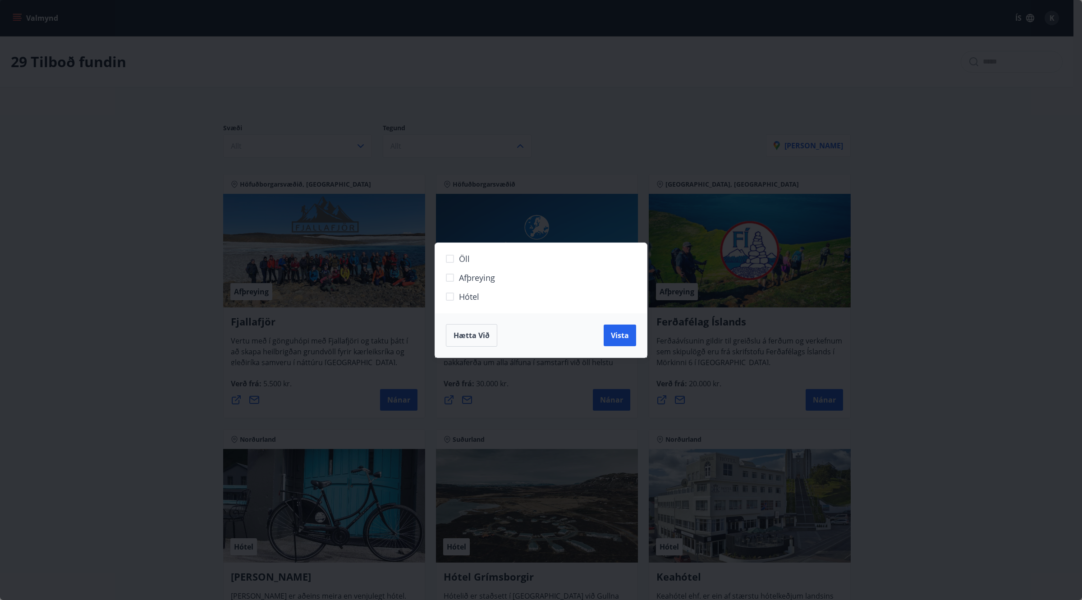
click at [472, 263] on span "Hótel" at bounding box center [469, 297] width 20 height 12
click at [577, 263] on span "Vista" at bounding box center [620, 335] width 18 height 10
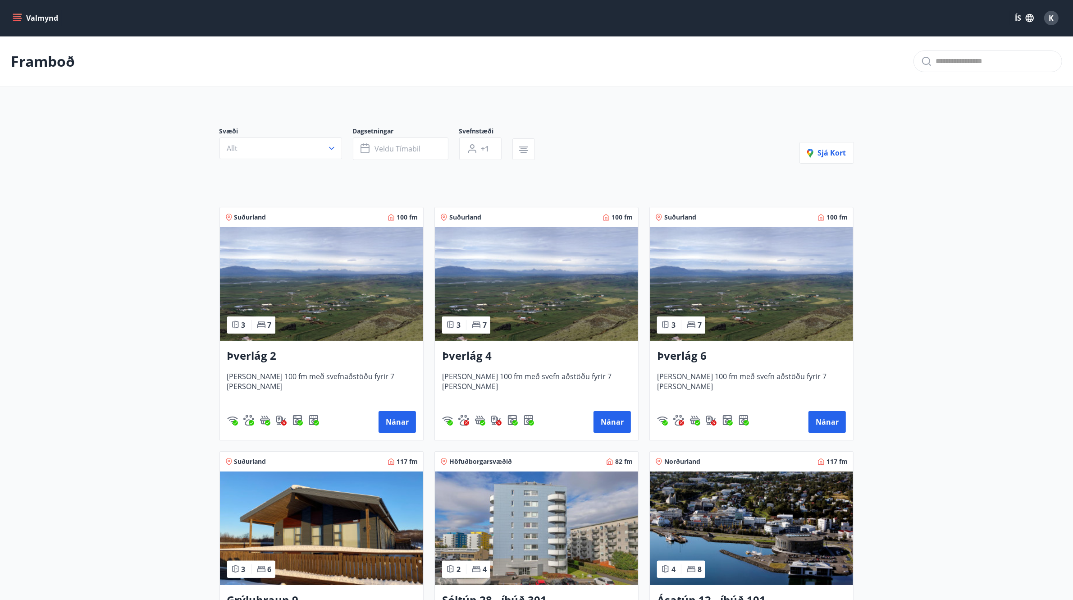
click at [727, 291] on img at bounding box center [751, 284] width 203 height 114
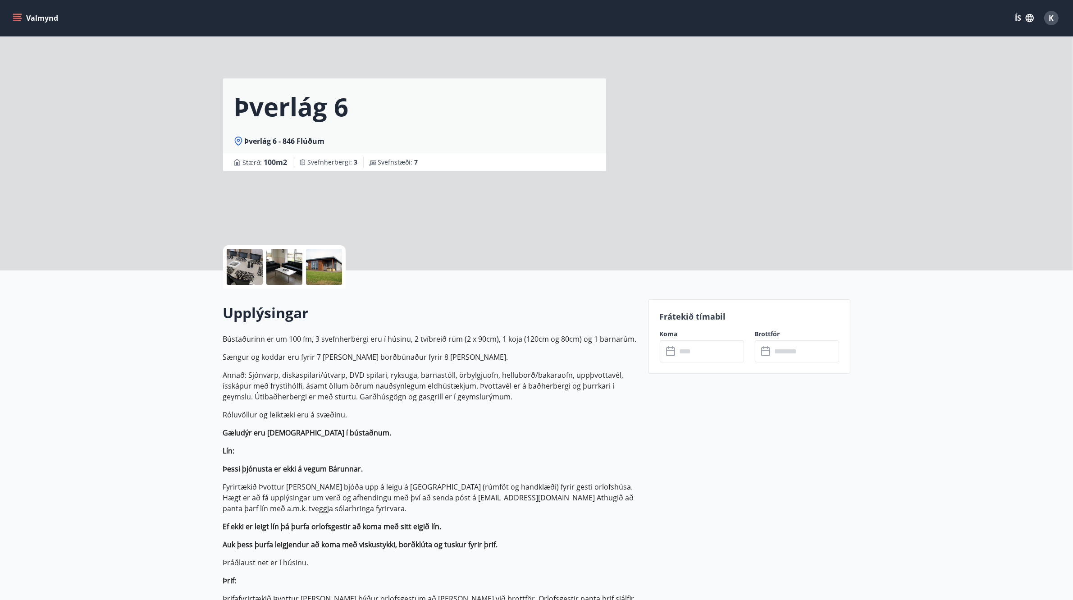
click at [691, 351] on input "text" at bounding box center [710, 351] width 67 height 22
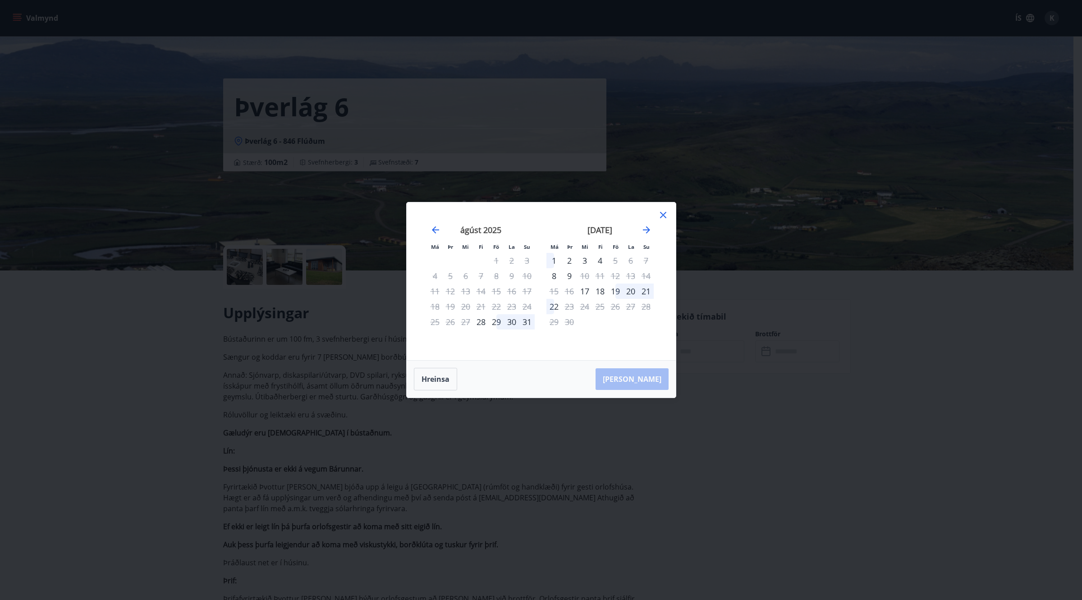
click at [613, 292] on div "19" at bounding box center [615, 291] width 15 height 15
click at [644, 289] on div "21" at bounding box center [645, 291] width 15 height 15
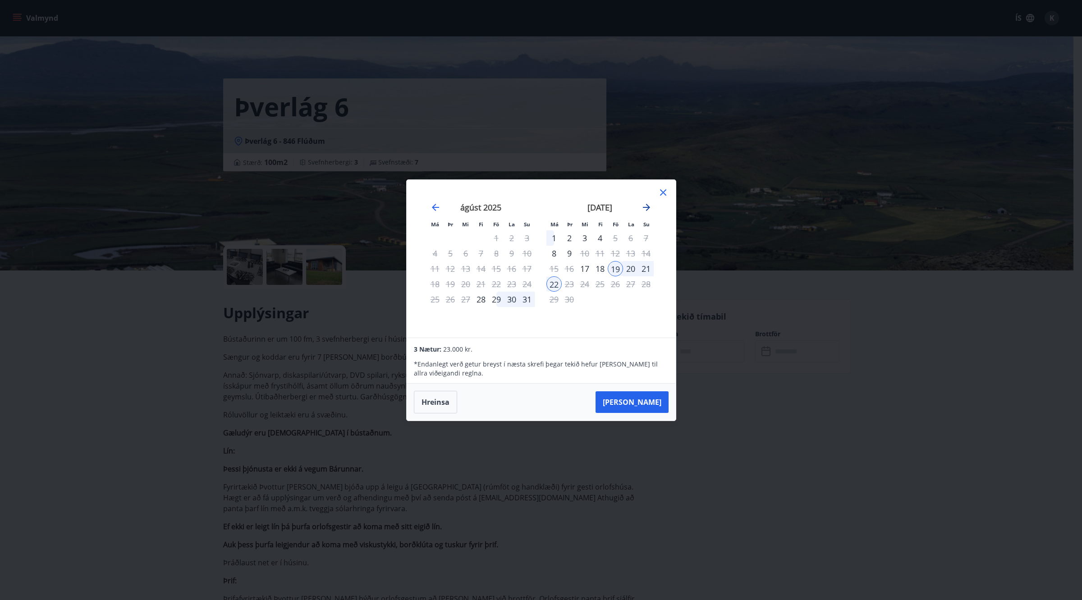
click at [646, 208] on icon "Move forward to switch to the next month." at bounding box center [646, 207] width 11 height 11
click at [659, 190] on icon at bounding box center [663, 192] width 11 height 11
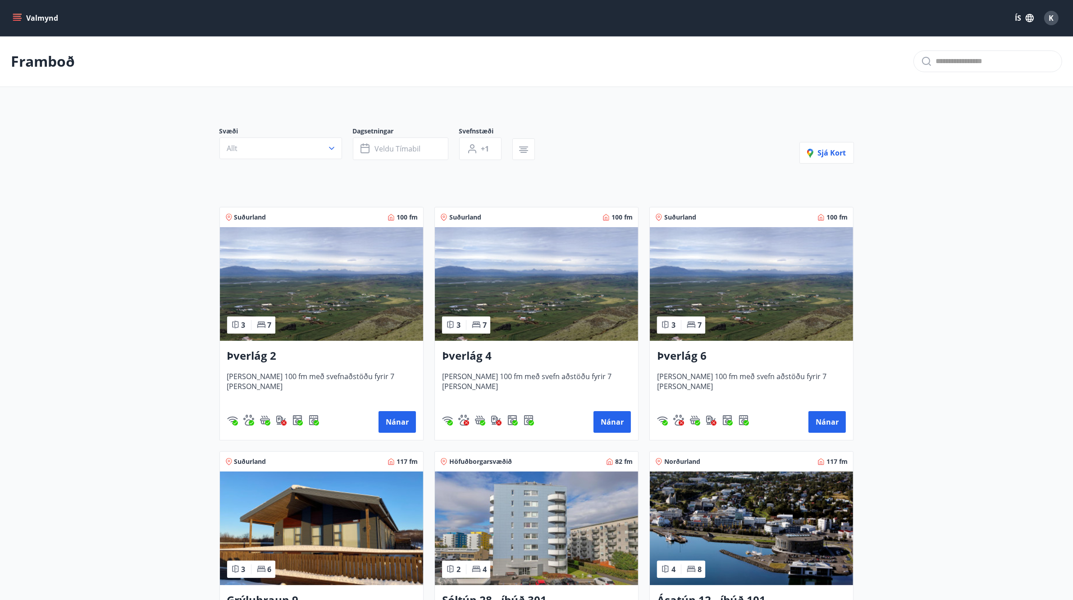
click at [558, 284] on img at bounding box center [536, 284] width 203 height 114
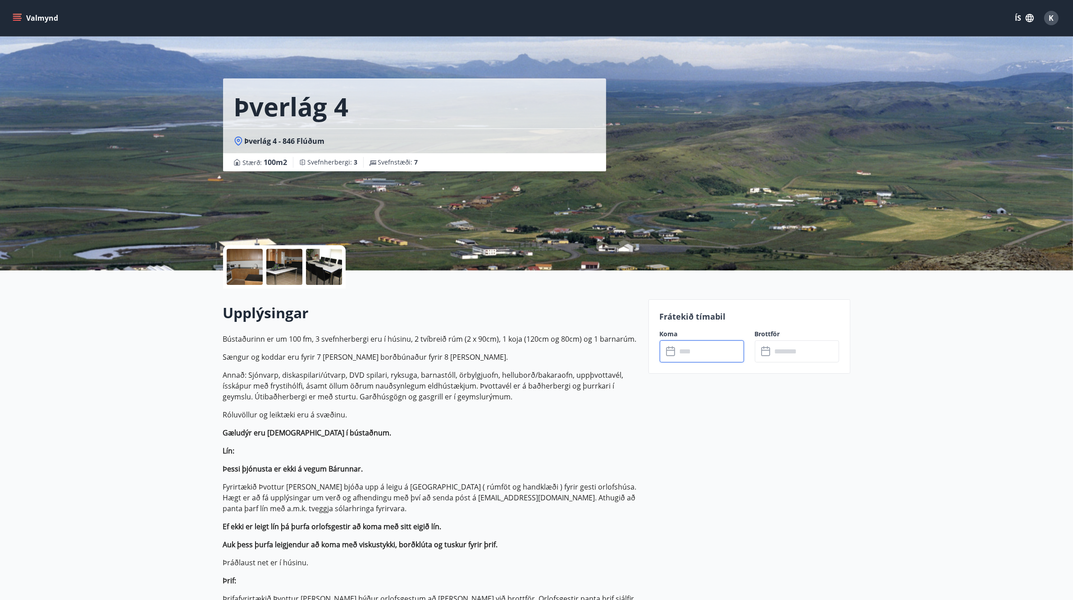
click at [686, 342] on input "text" at bounding box center [710, 351] width 67 height 22
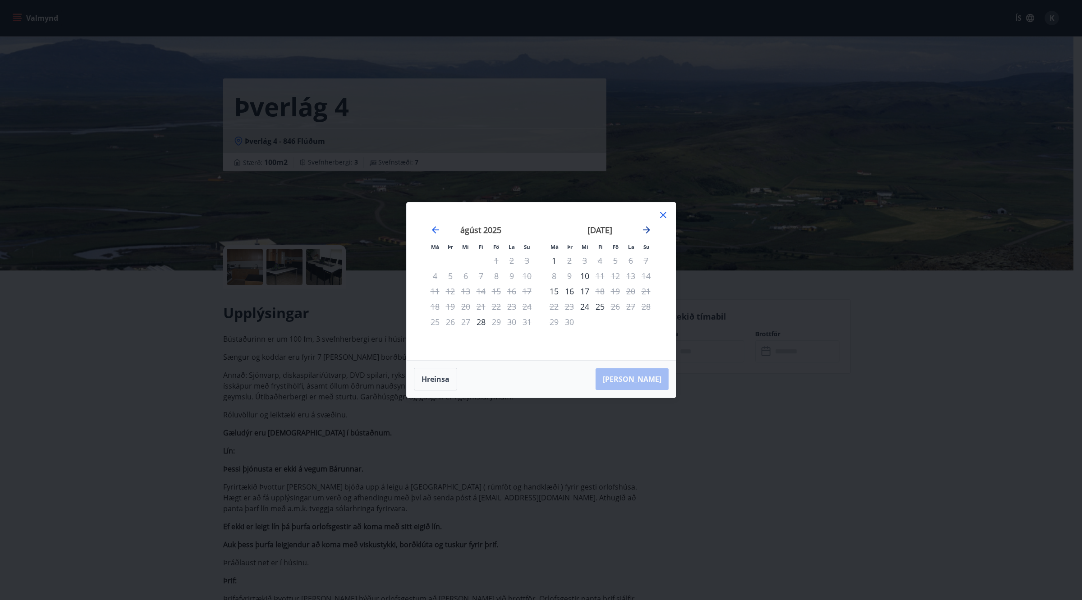
click at [647, 230] on icon "Move forward to switch to the next month." at bounding box center [646, 229] width 7 height 7
click at [612, 306] on div "24" at bounding box center [615, 306] width 15 height 15
click at [553, 323] on div "27" at bounding box center [553, 321] width 15 height 15
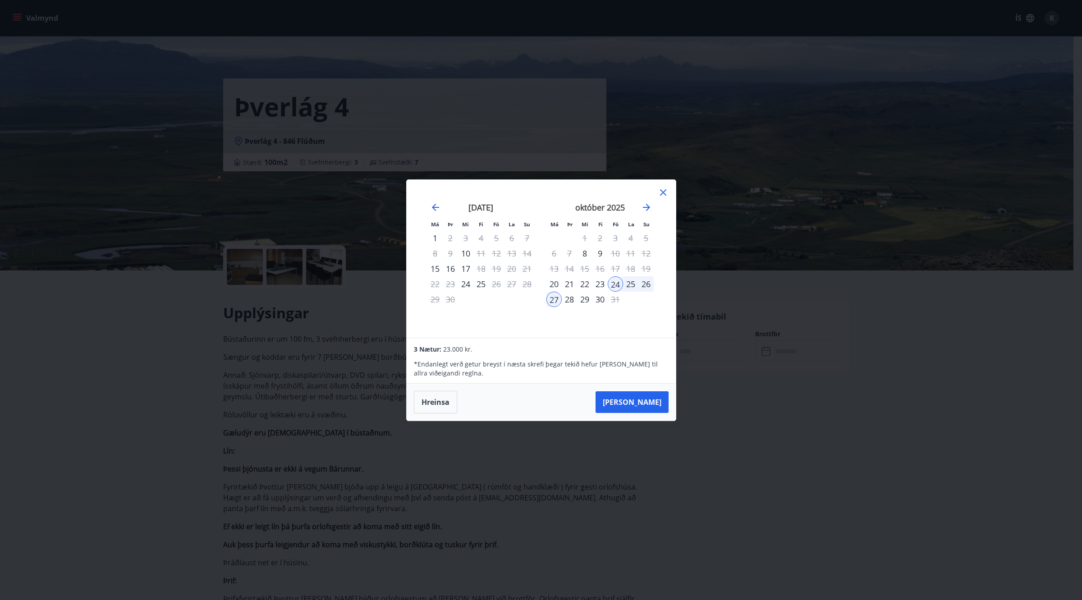
click at [601, 281] on div "23" at bounding box center [599, 283] width 15 height 15
click at [646, 287] on div "26" at bounding box center [645, 283] width 15 height 15
click at [648, 284] on div "26" at bounding box center [645, 283] width 15 height 15
drag, startPoint x: 661, startPoint y: 193, endPoint x: 84, endPoint y: 227, distance: 577.9
click at [114, 360] on div "Má Þr Mi Fi Fö La Su Má Þr Mi Fi Fö La Su ágúst 2025 1 2 3 4 5 6 7 8 9 10 11 12…" at bounding box center [541, 300] width 1082 height 600
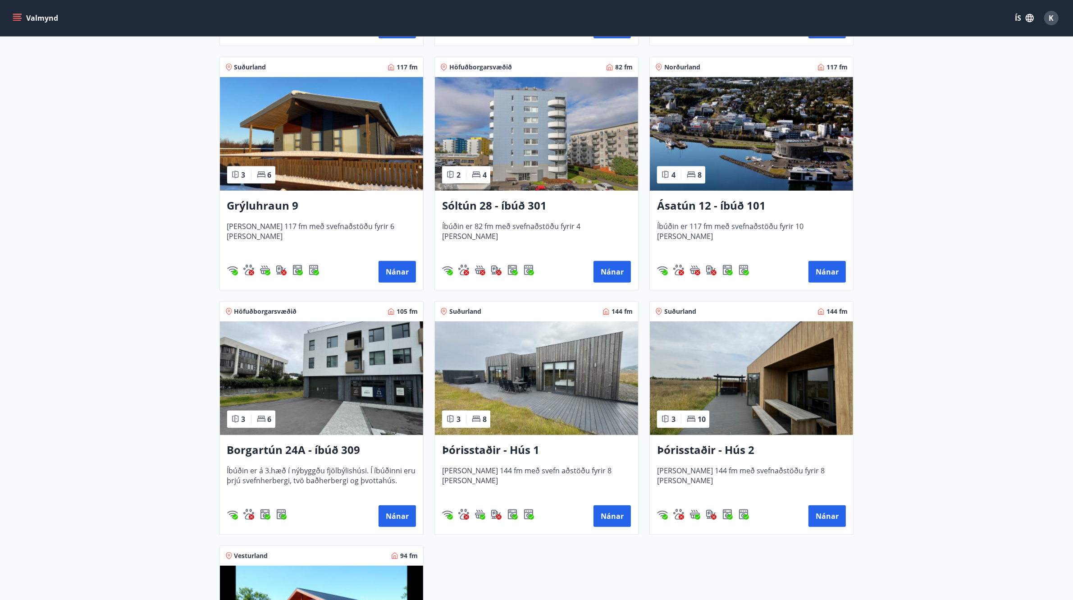
scroll to position [451, 0]
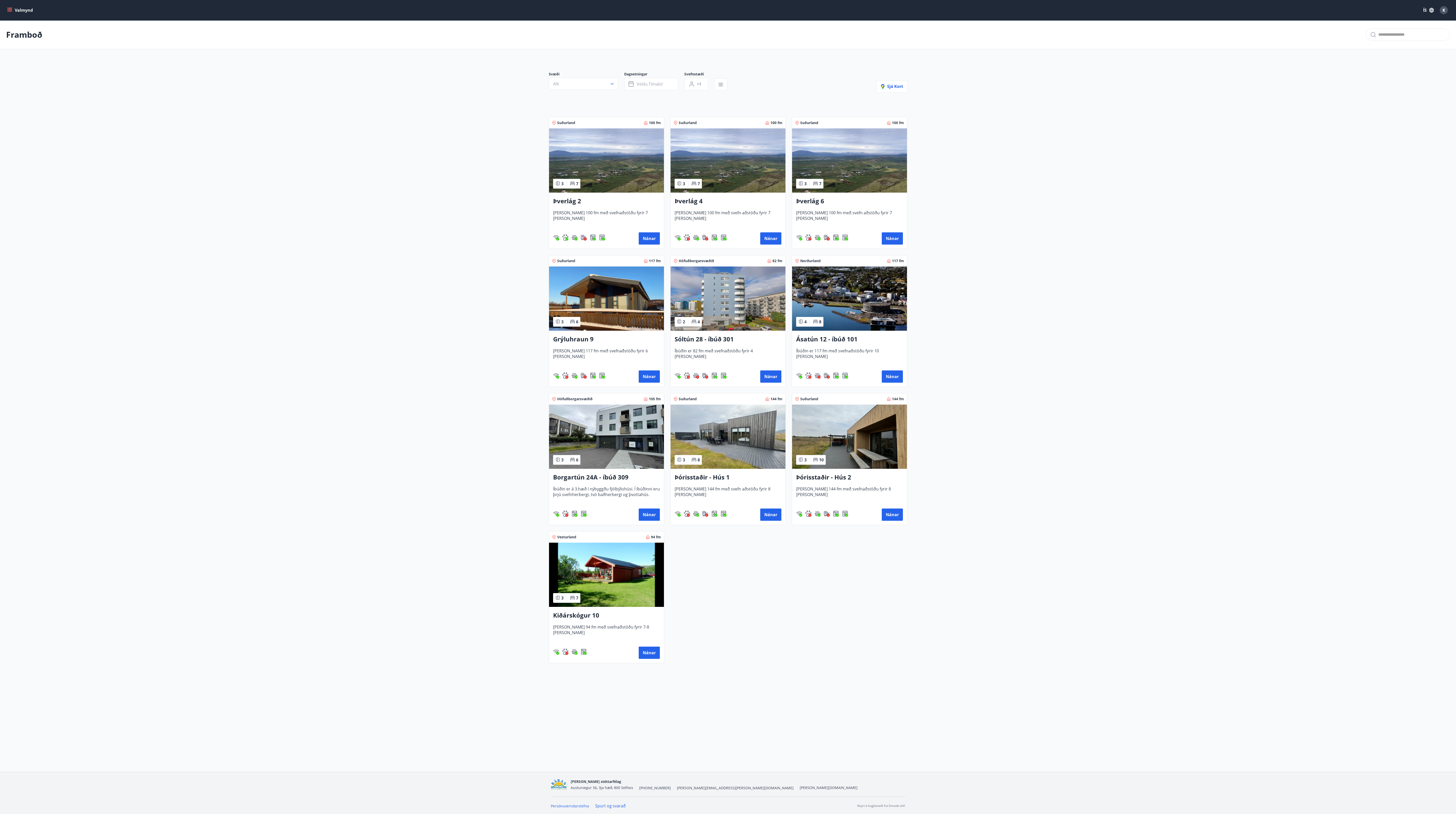
click at [279, 155] on img at bounding box center [849, 437] width 115 height 64
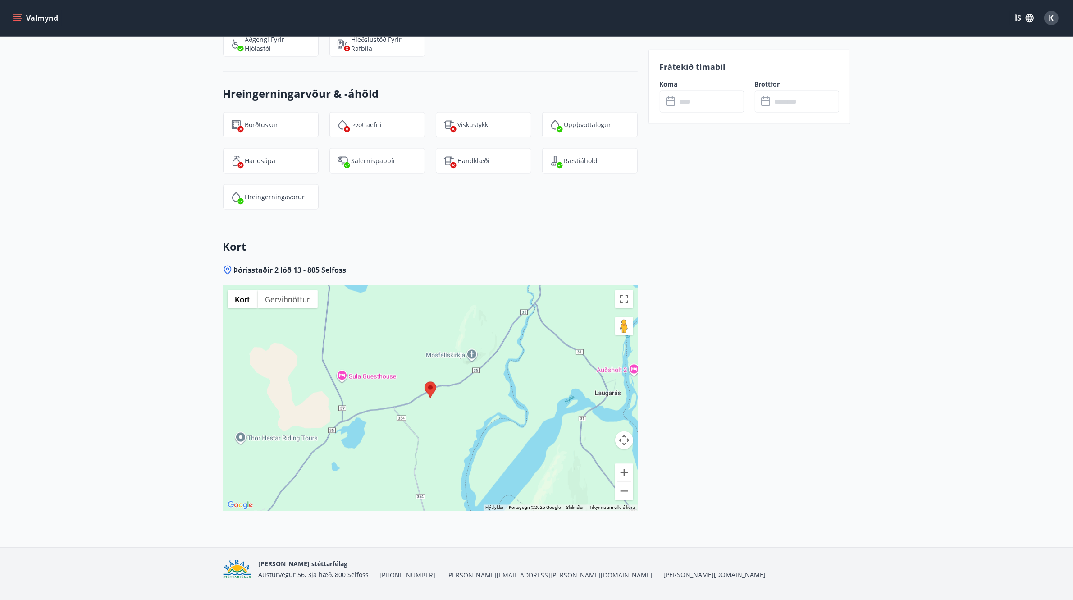
scroll to position [1846, 0]
drag, startPoint x: 1047, startPoint y: 459, endPoint x: 716, endPoint y: 315, distance: 360.9
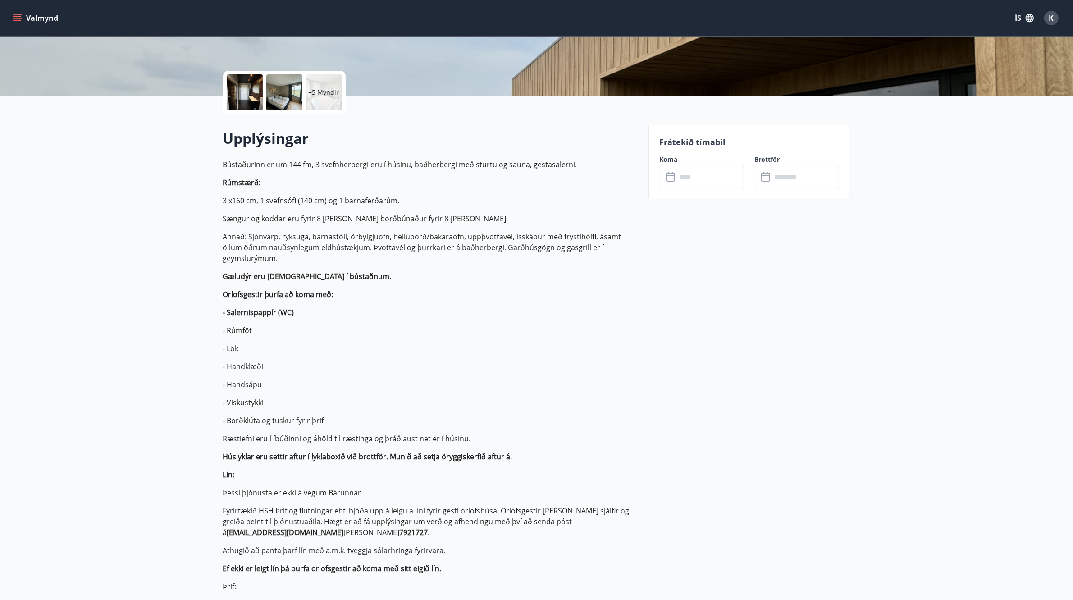
scroll to position [0, 0]
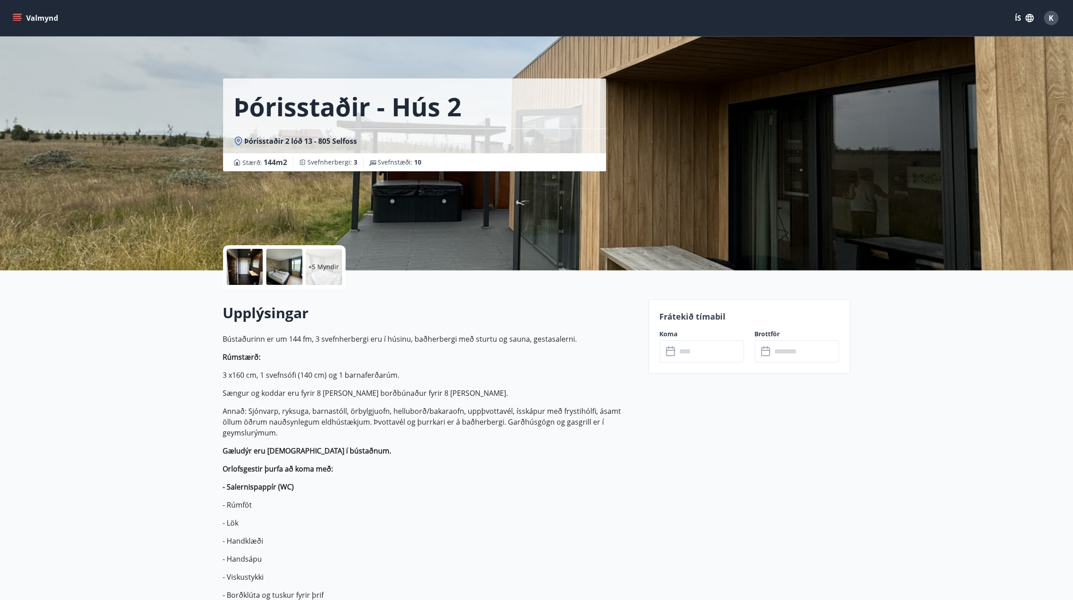
click at [328, 269] on p "+5 Myndir" at bounding box center [324, 266] width 31 height 9
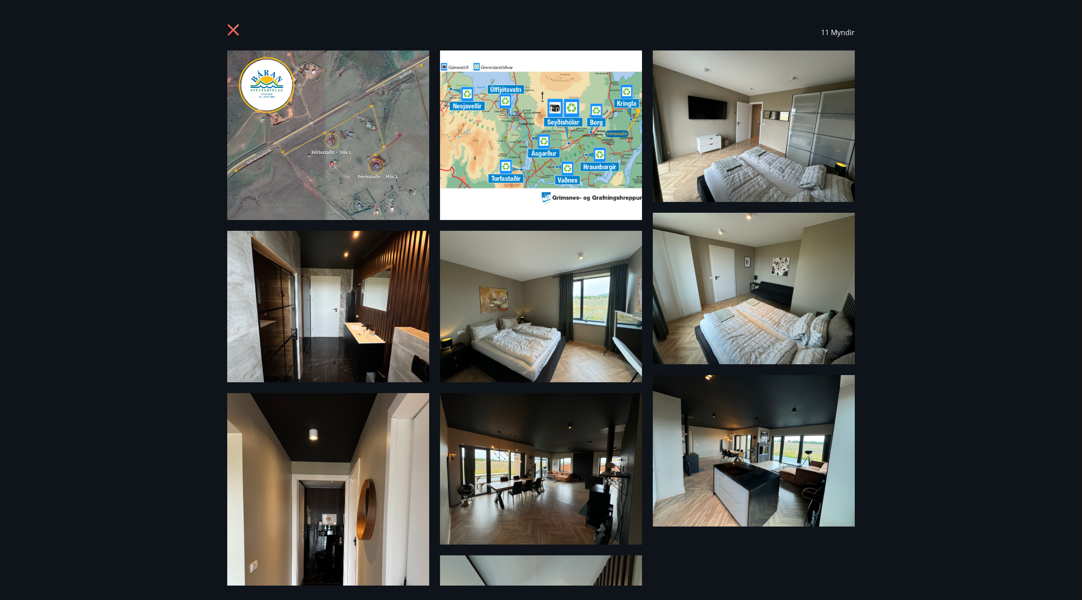
click at [238, 29] on icon at bounding box center [234, 31] width 14 height 14
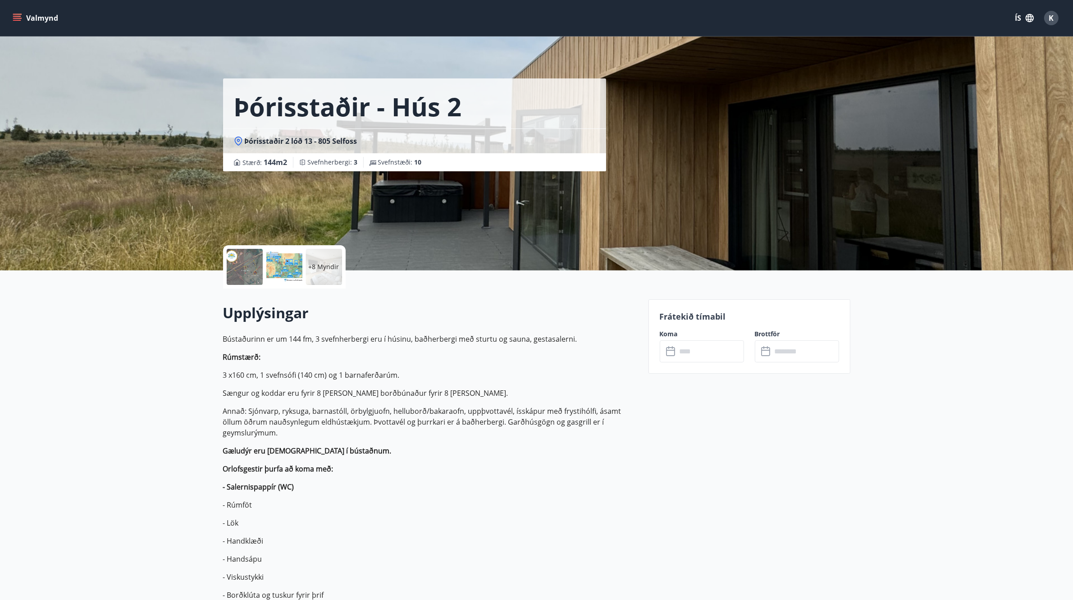
click at [494, 274] on input "text" at bounding box center [710, 351] width 67 height 22
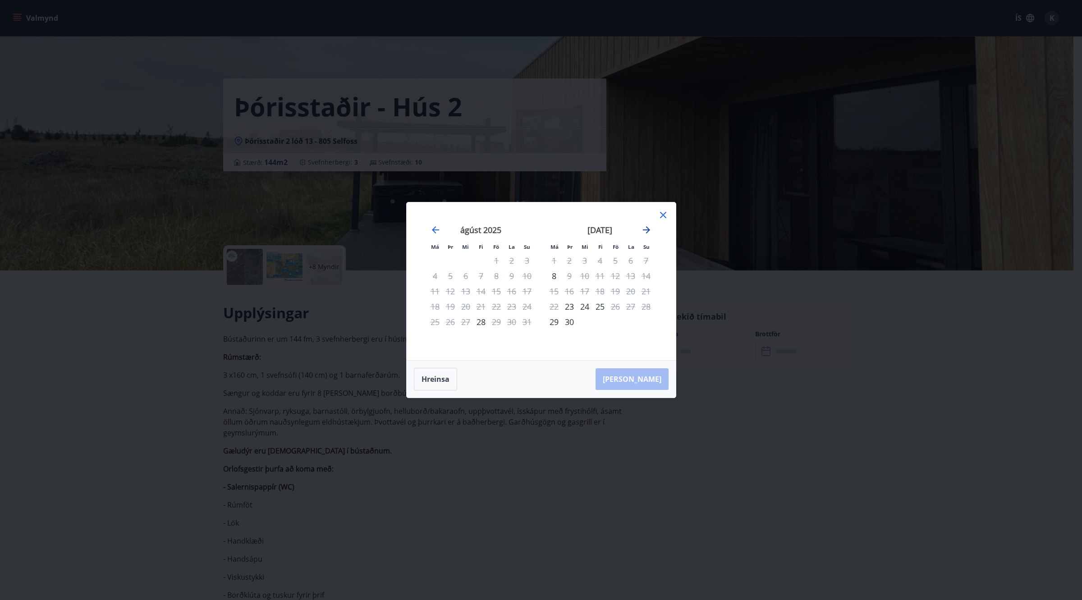
click at [494, 232] on icon "Move forward to switch to the next month." at bounding box center [646, 229] width 11 height 11
click at [494, 230] on icon "Move forward to switch to the next month." at bounding box center [646, 229] width 7 height 7
click at [494, 274] on div "7" at bounding box center [615, 275] width 15 height 15
click at [494, 274] on div "9" at bounding box center [645, 275] width 15 height 15
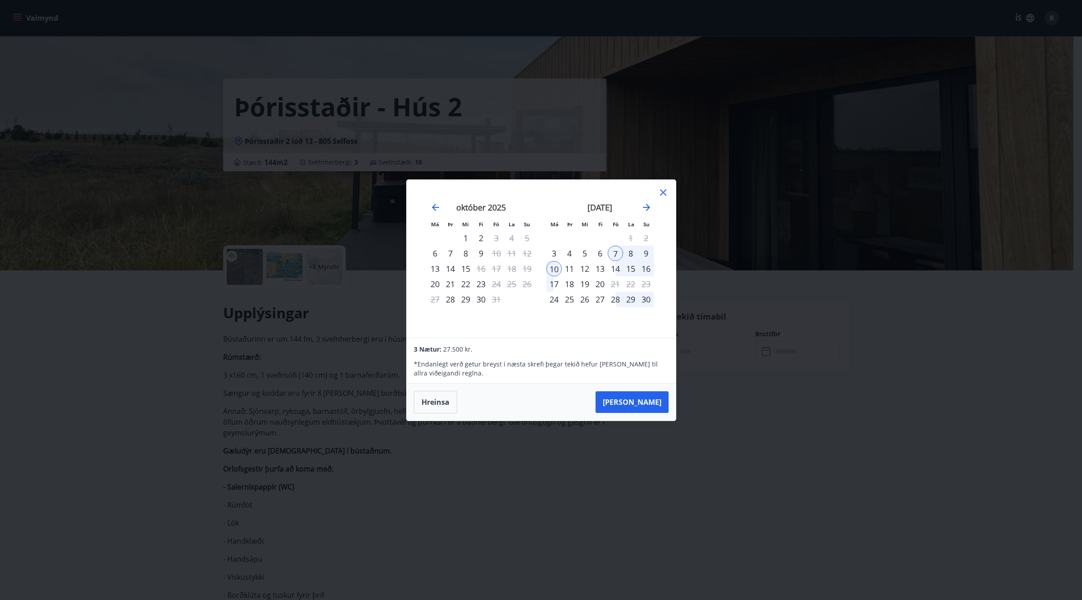
click at [494, 251] on div "9" at bounding box center [645, 253] width 15 height 15
click at [494, 249] on div "9" at bounding box center [645, 253] width 15 height 15
click at [494, 252] on div "9" at bounding box center [645, 253] width 15 height 15
drag, startPoint x: 558, startPoint y: 267, endPoint x: 570, endPoint y: 269, distance: 12.7
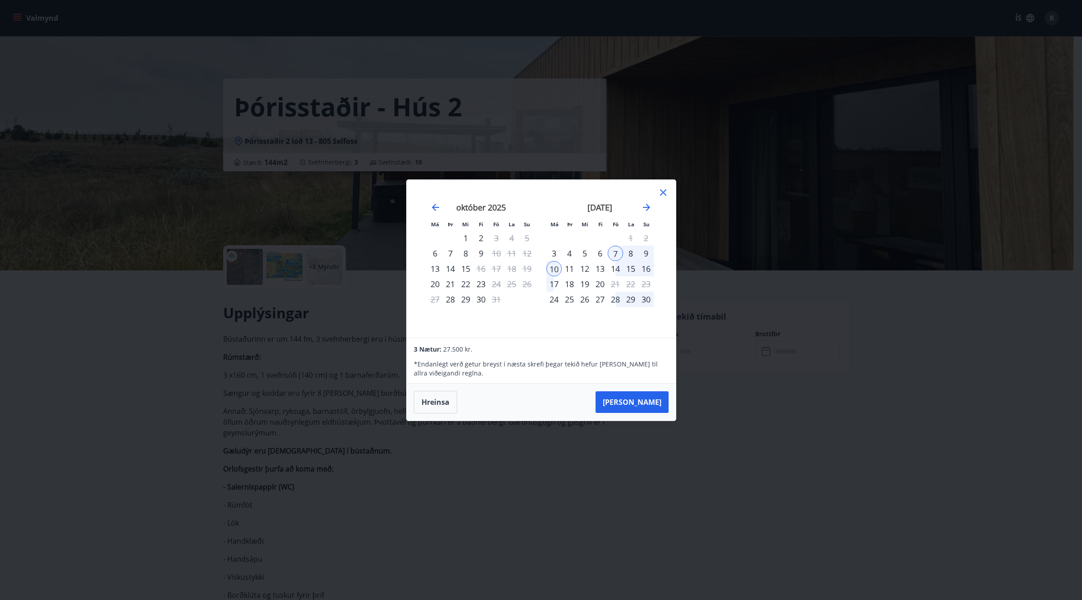
click at [494, 269] on tr "10 11 12 13 14 15 16" at bounding box center [599, 268] width 107 height 15
drag, startPoint x: 551, startPoint y: 268, endPoint x: 647, endPoint y: 262, distance: 96.2
click at [494, 262] on tr "10 11 12 13 14 15 16" at bounding box center [599, 268] width 107 height 15
click at [424, 274] on button "Hreinsa" at bounding box center [435, 402] width 43 height 23
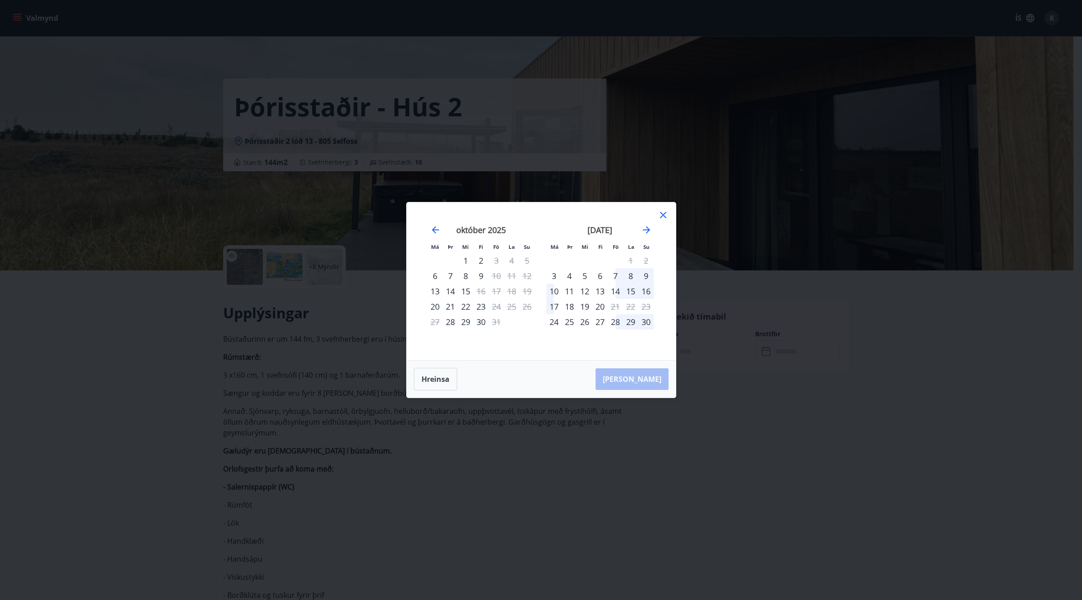
click at [494, 274] on div "7" at bounding box center [615, 275] width 15 height 15
click at [494, 274] on div "9" at bounding box center [645, 275] width 15 height 15
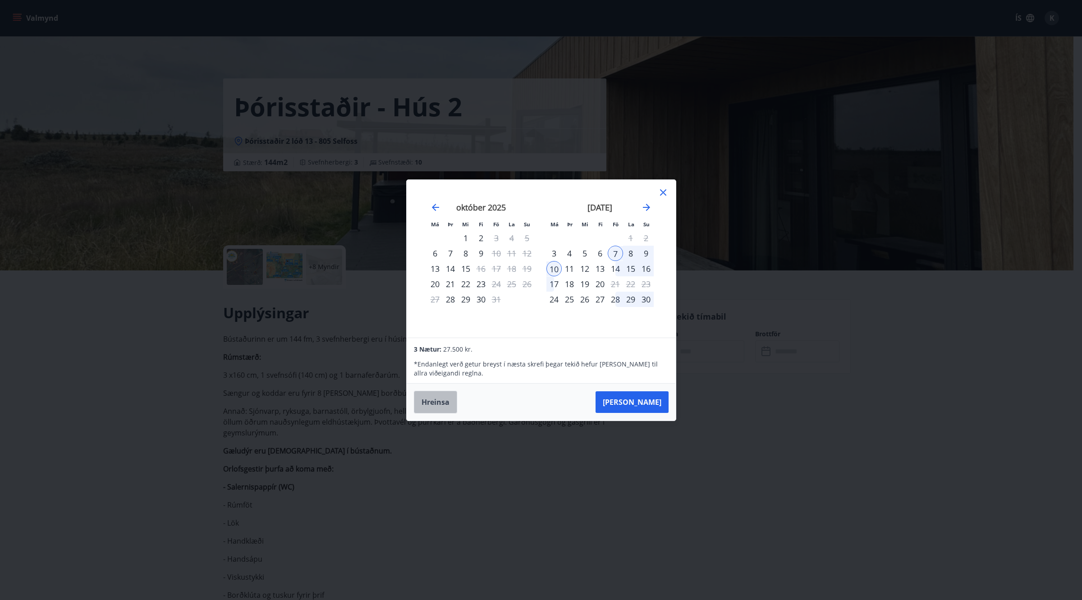
click at [449, 274] on button "Hreinsa" at bounding box center [435, 402] width 43 height 23
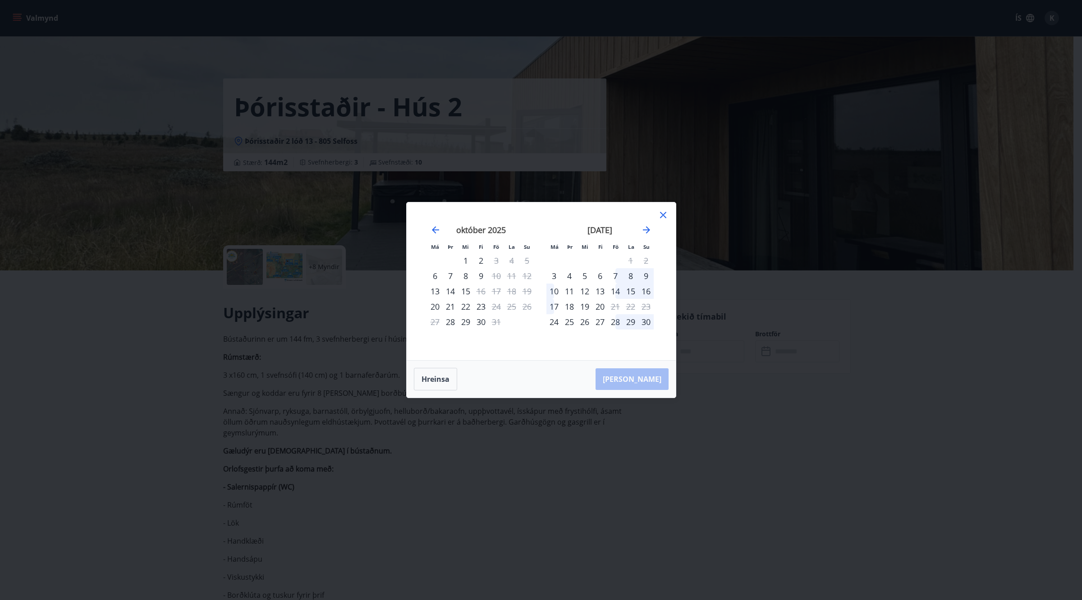
click at [494, 273] on div "6" at bounding box center [599, 275] width 15 height 15
click at [494, 273] on div "9" at bounding box center [645, 275] width 15 height 15
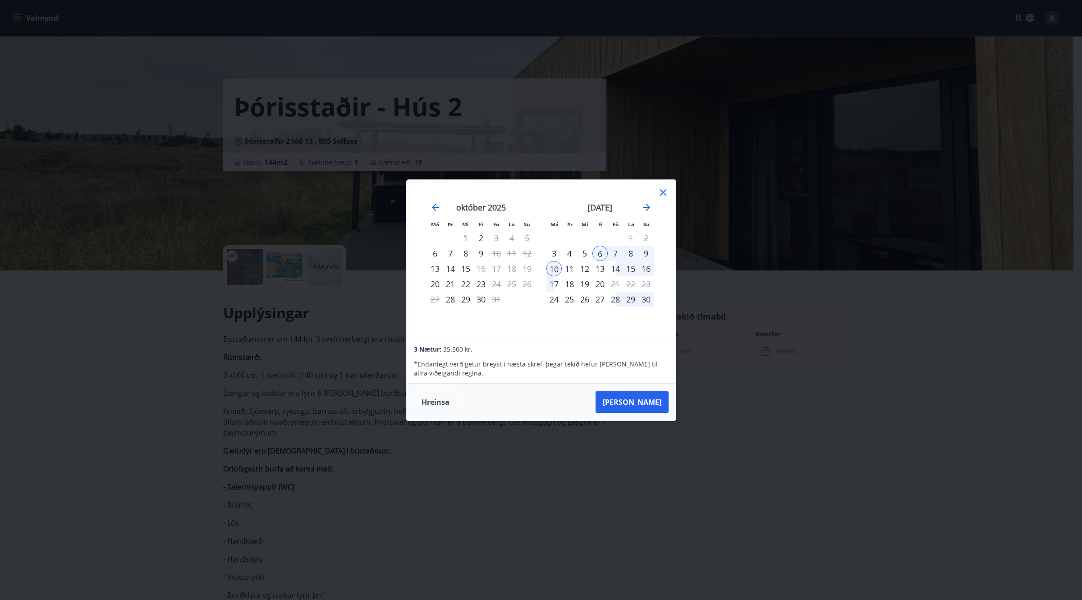
click at [434, 274] on button "Hreinsa" at bounding box center [435, 402] width 43 height 23
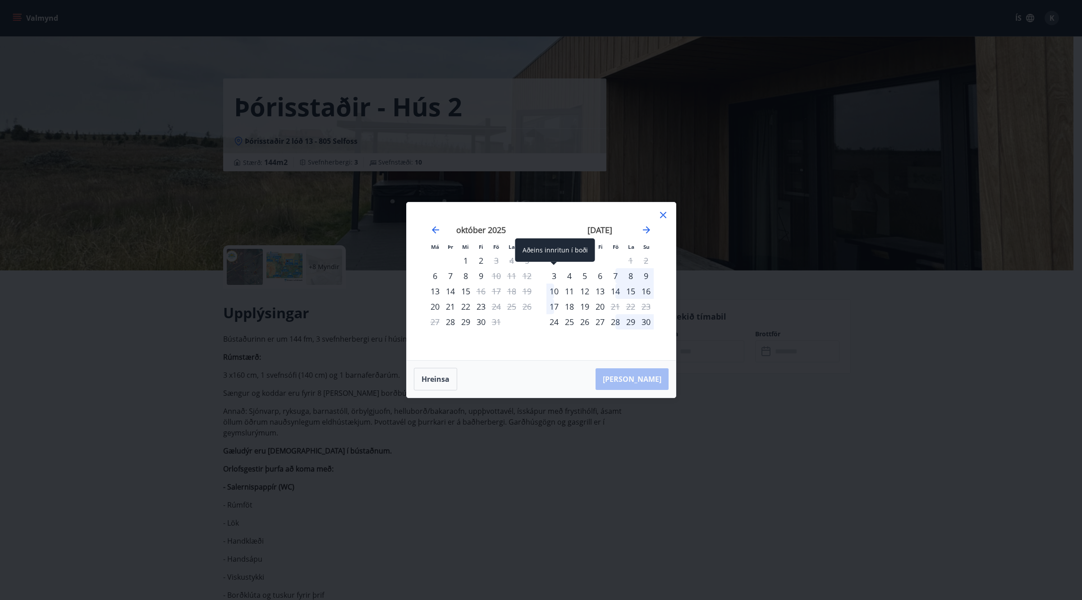
click at [494, 273] on div "3" at bounding box center [553, 275] width 15 height 15
click at [494, 274] on div "6" at bounding box center [599, 275] width 15 height 15
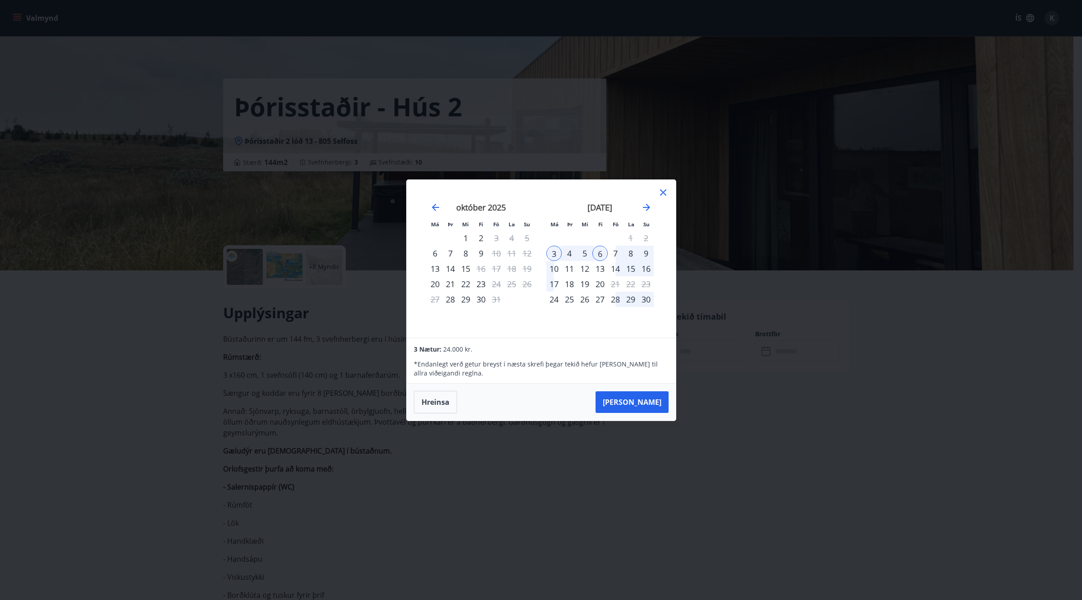
click at [494, 257] on div "5" at bounding box center [584, 253] width 15 height 15
click at [494, 253] on div "4" at bounding box center [569, 253] width 15 height 15
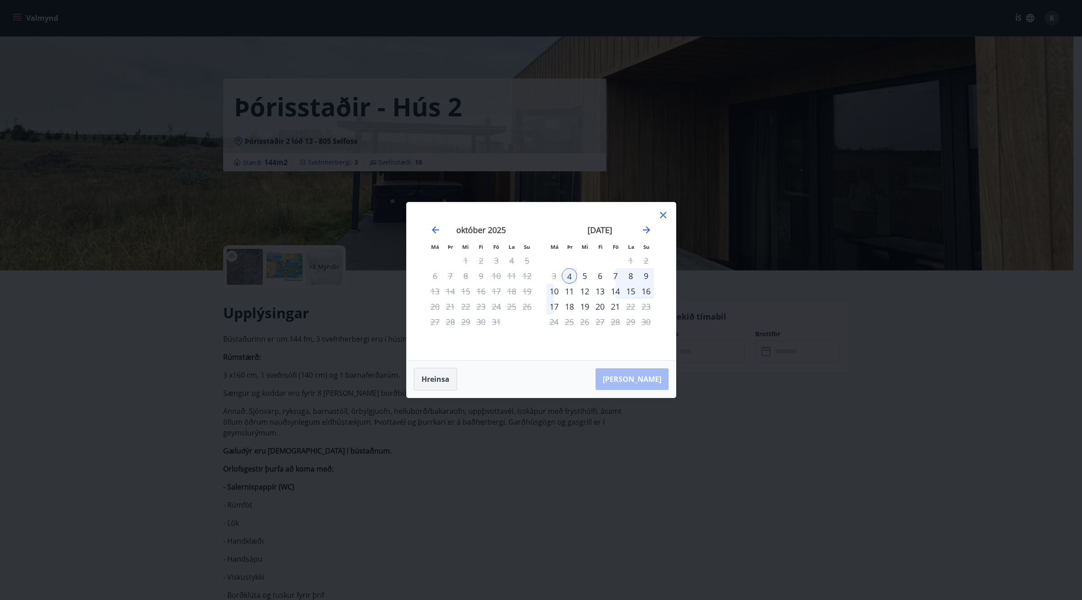
click at [447, 274] on button "Hreinsa" at bounding box center [435, 379] width 43 height 23
click at [431, 230] on icon "Move backward to switch to the previous month." at bounding box center [435, 229] width 11 height 11
click at [494, 231] on icon "Move forward to switch to the next month." at bounding box center [646, 229] width 11 height 11
click at [494, 274] on div "7" at bounding box center [615, 275] width 15 height 15
click at [494, 274] on div "10" at bounding box center [553, 291] width 15 height 15
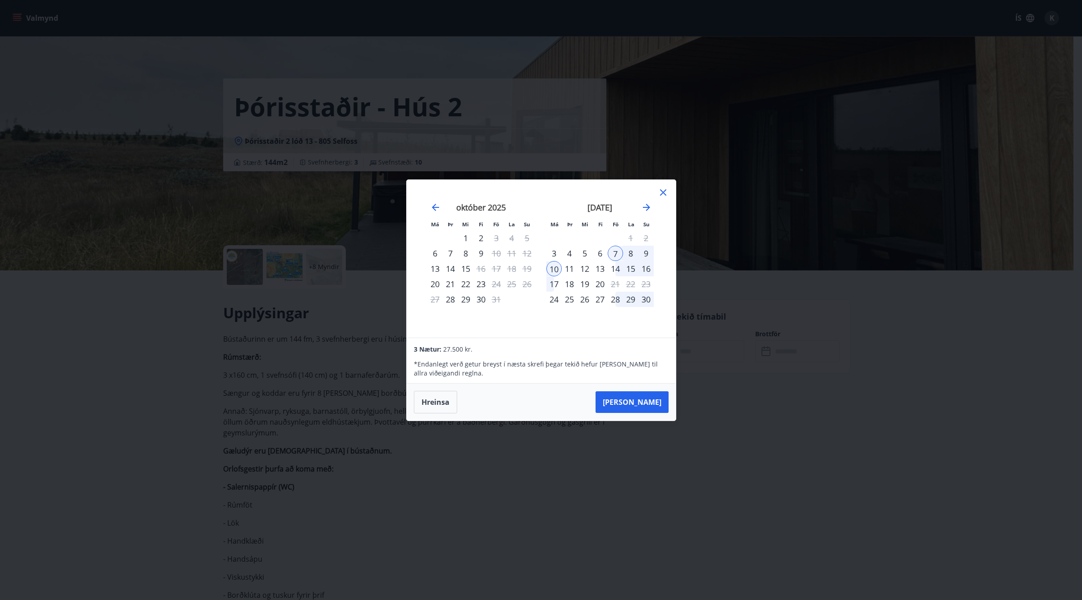
click at [494, 251] on div "9" at bounding box center [645, 253] width 15 height 15
click at [462, 274] on div "Hreinsa Taka Frá" at bounding box center [541, 402] width 269 height 37
click at [458, 274] on div "Hreinsa Taka Frá" at bounding box center [541, 402] width 269 height 37
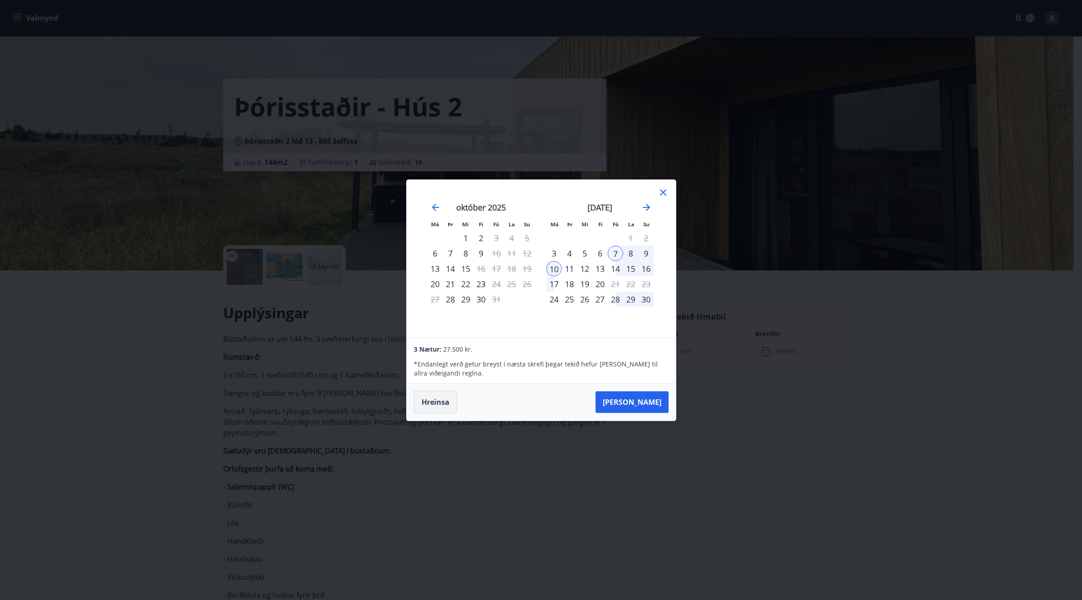
click at [430, 274] on button "Hreinsa" at bounding box center [435, 402] width 43 height 23
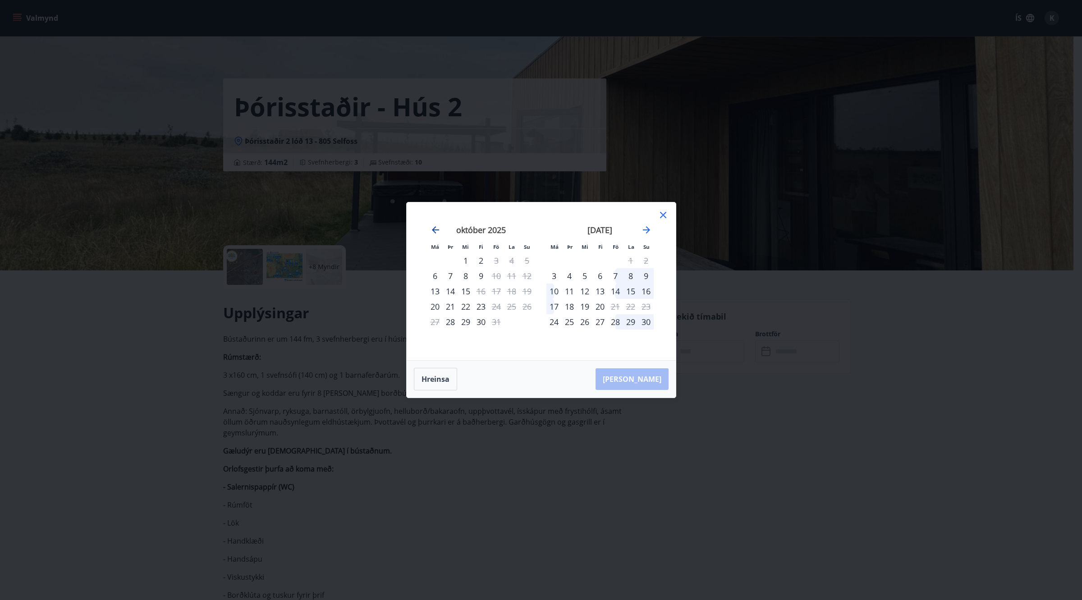
click at [433, 235] on icon "Move backward to switch to the previous month." at bounding box center [435, 229] width 11 height 11
click at [431, 228] on icon "Move backward to switch to the previous month." at bounding box center [435, 229] width 11 height 11
click at [494, 230] on icon "Move forward to switch to the next month." at bounding box center [646, 229] width 7 height 7
click at [494, 215] on icon at bounding box center [663, 215] width 6 height 6
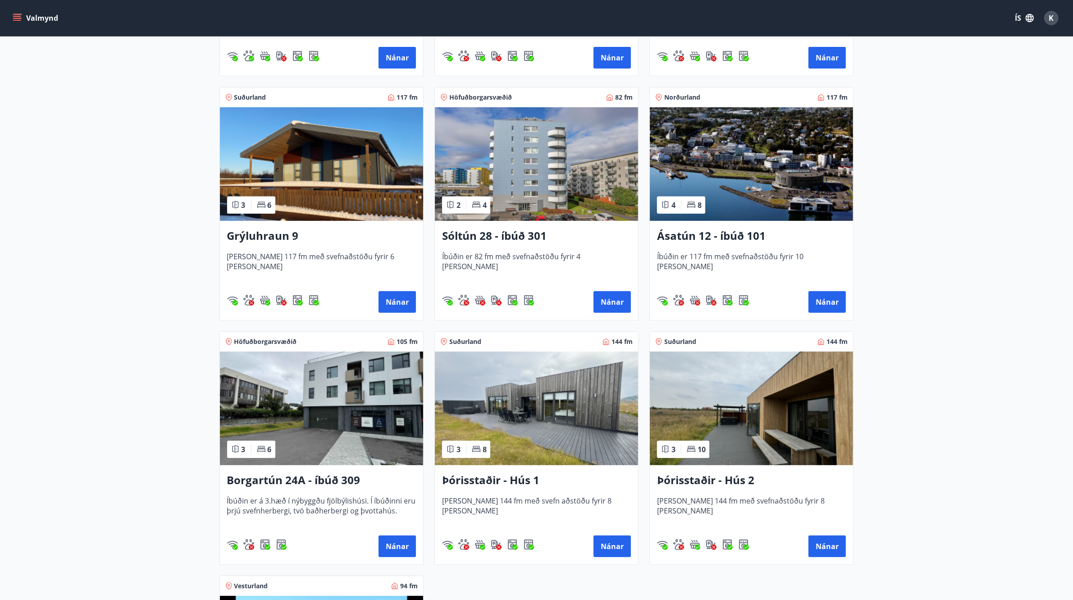
scroll to position [357, 0]
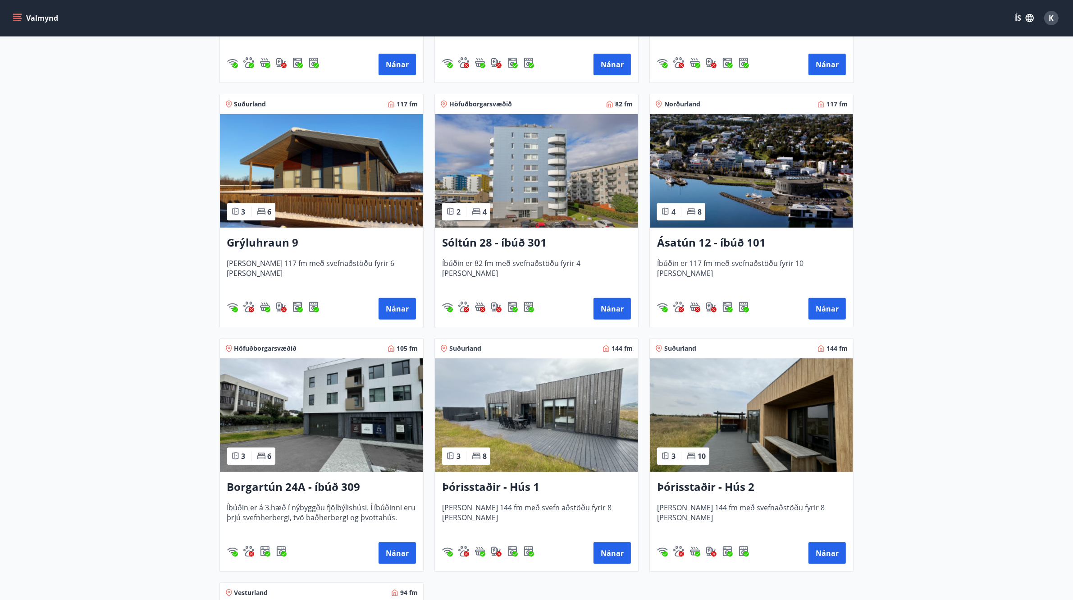
click at [723, 436] on img at bounding box center [751, 415] width 203 height 114
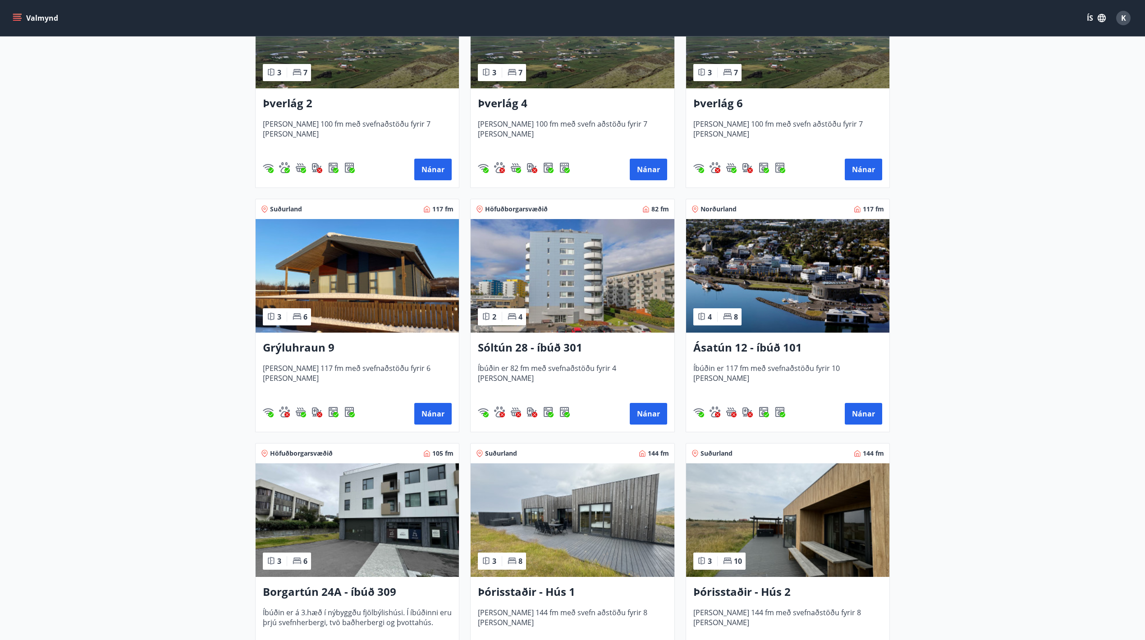
scroll to position [335, 0]
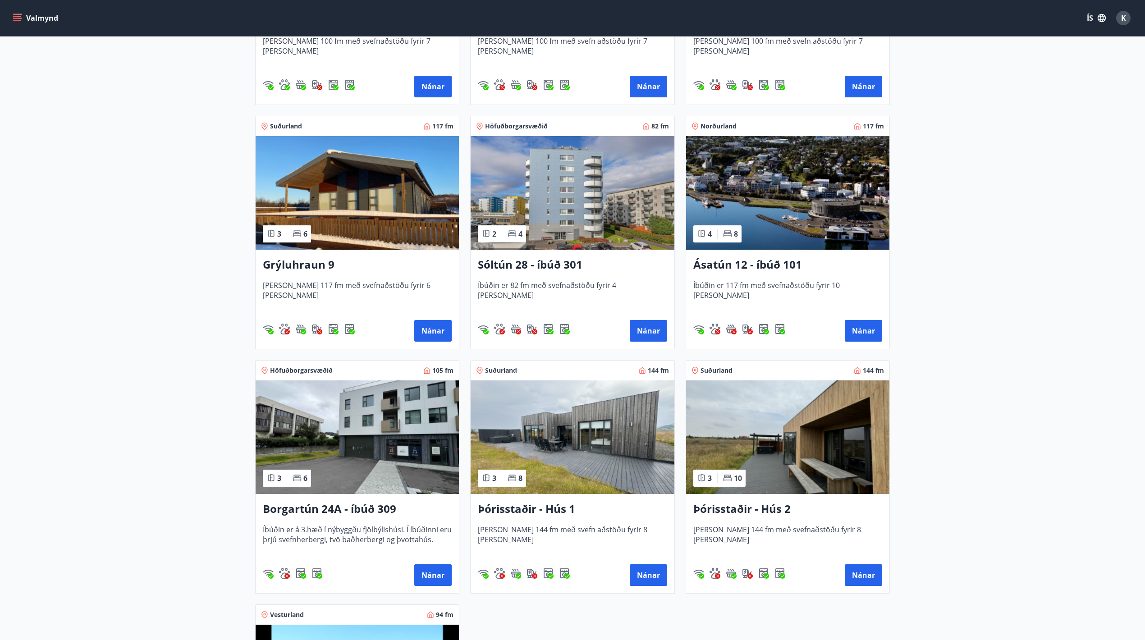
click at [581, 436] on img at bounding box center [572, 437] width 203 height 114
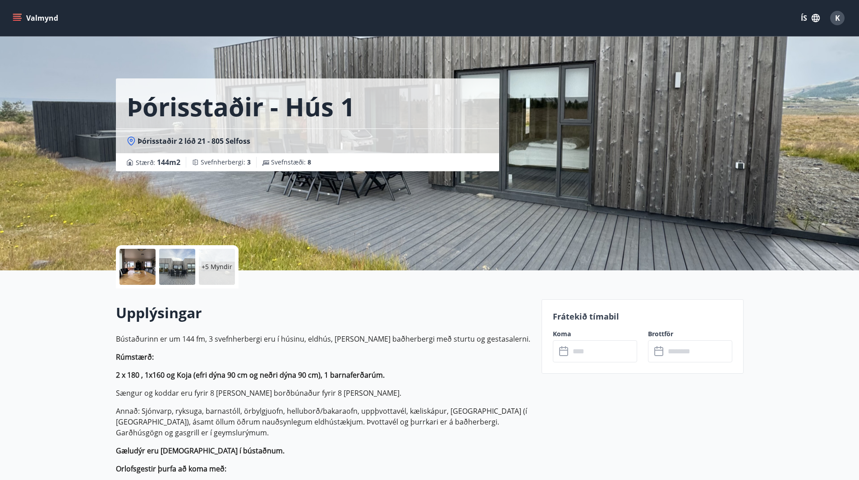
click at [222, 270] on p "+5 Myndir" at bounding box center [216, 266] width 31 height 9
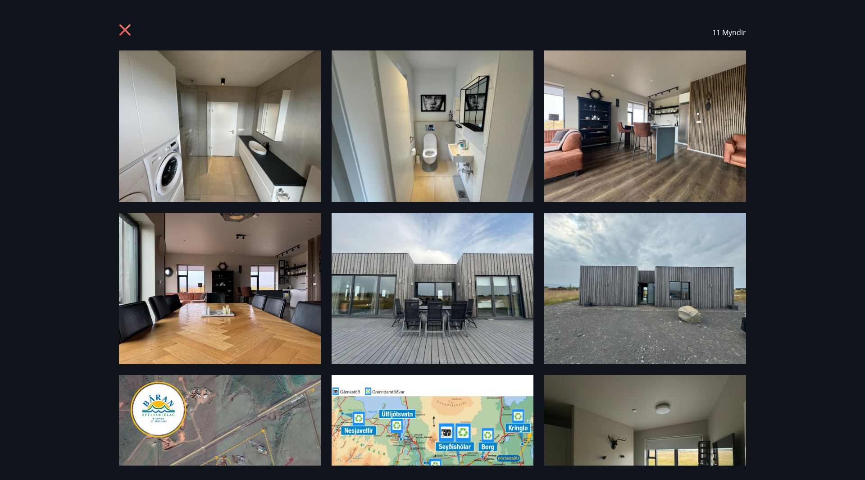
click at [270, 105] on img at bounding box center [220, 125] width 202 height 151
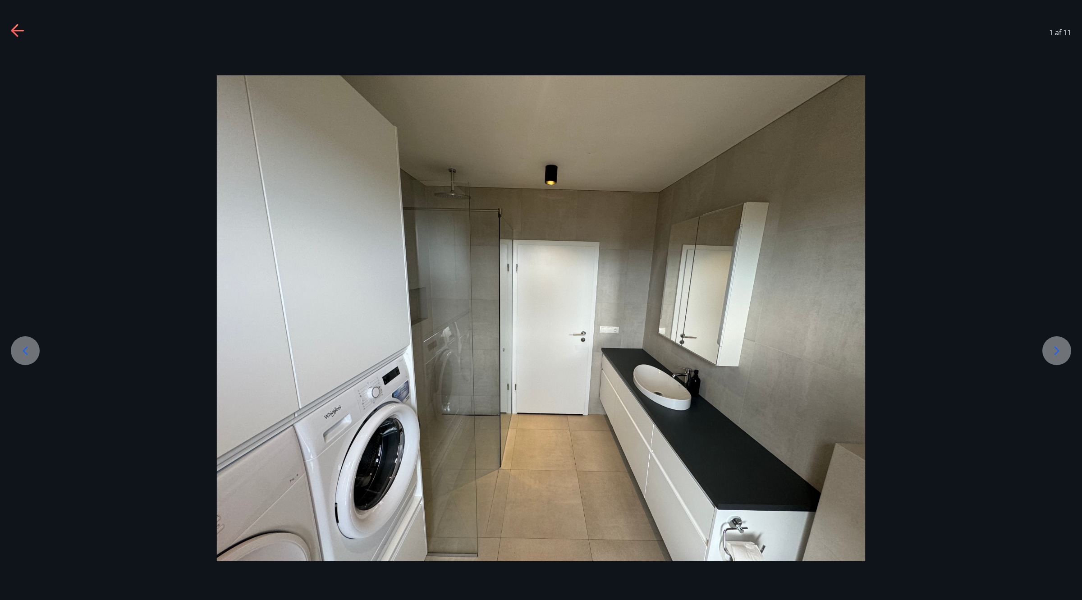
click at [786, 348] on icon at bounding box center [1056, 350] width 5 height 9
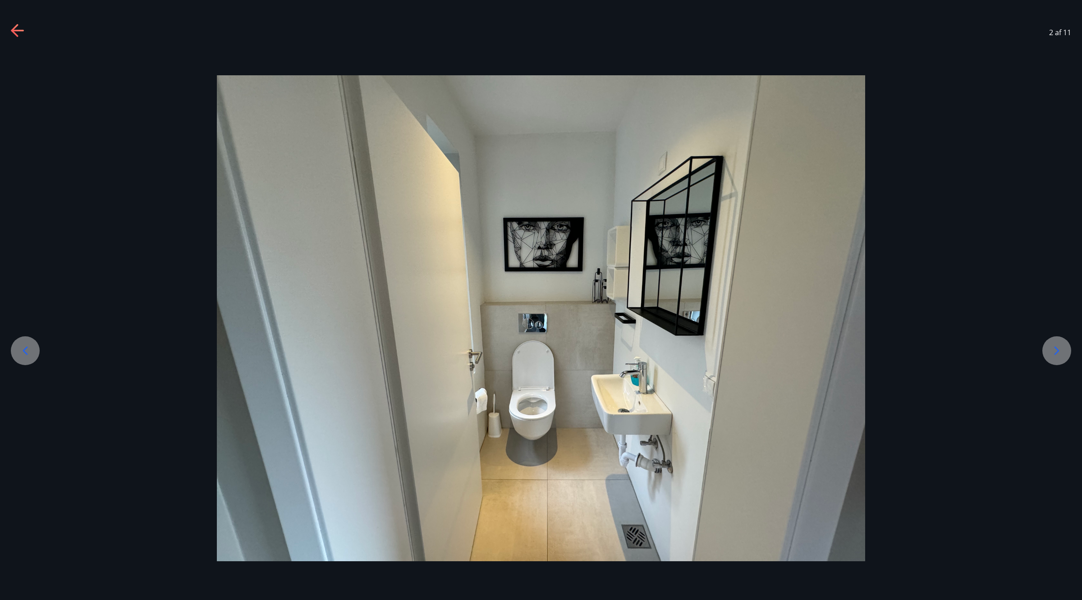
click at [786, 346] on icon at bounding box center [1056, 350] width 14 height 14
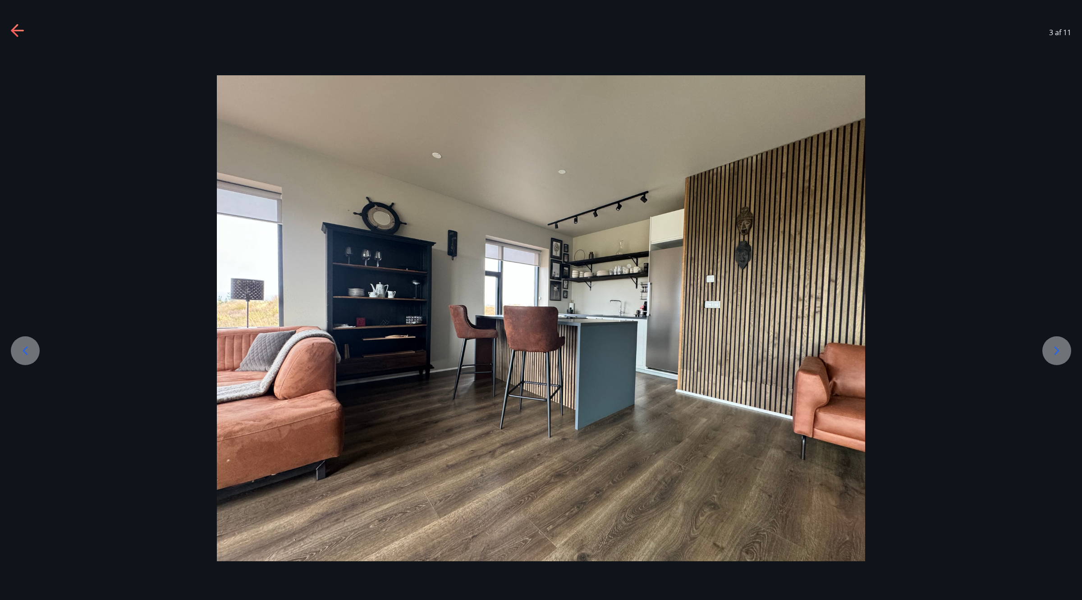
click at [786, 346] on div at bounding box center [1056, 350] width 29 height 29
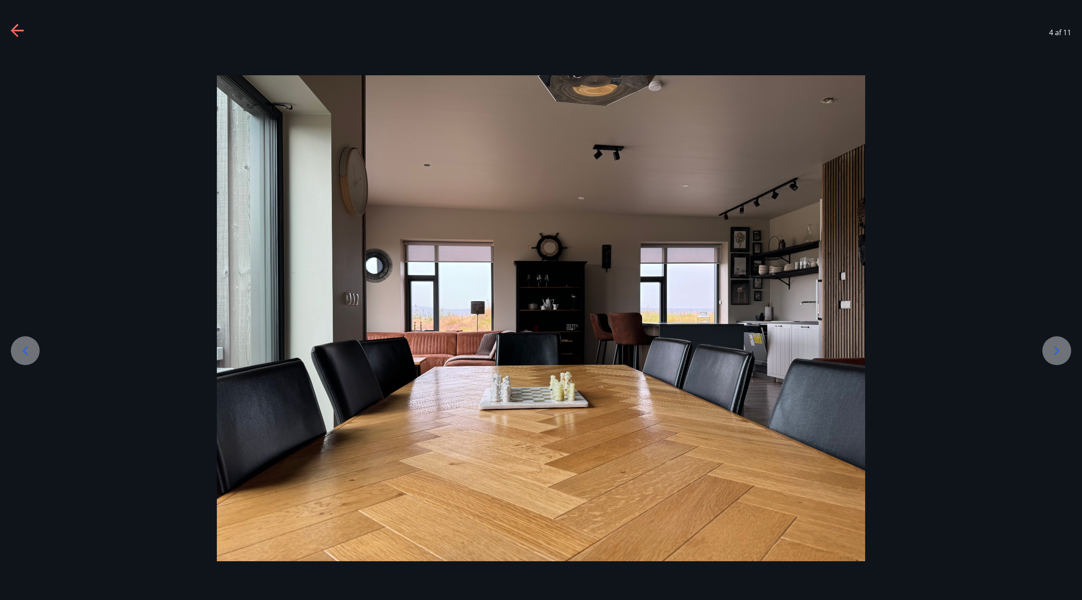
click at [786, 343] on div at bounding box center [541, 318] width 1082 height 486
click at [786, 353] on icon at bounding box center [1056, 350] width 14 height 14
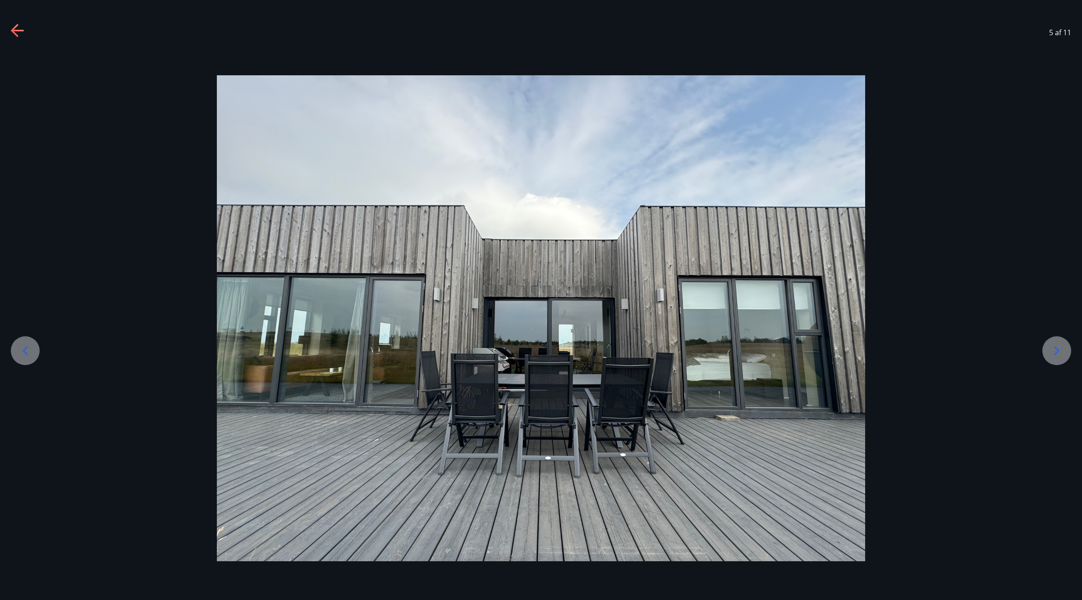
click at [786, 352] on icon at bounding box center [1056, 350] width 14 height 14
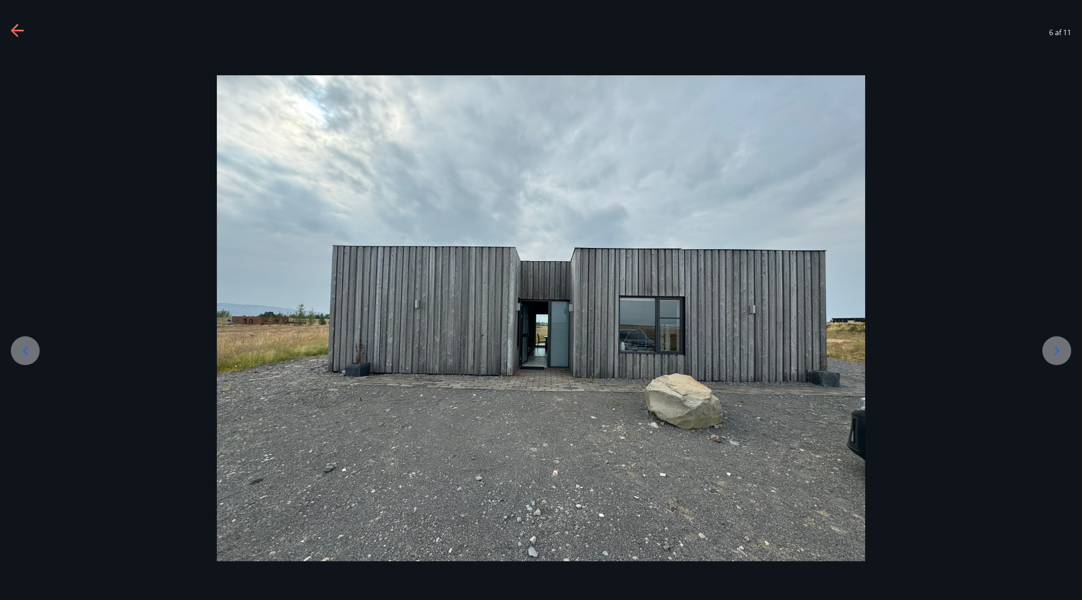
click at [786, 351] on icon at bounding box center [1056, 350] width 14 height 14
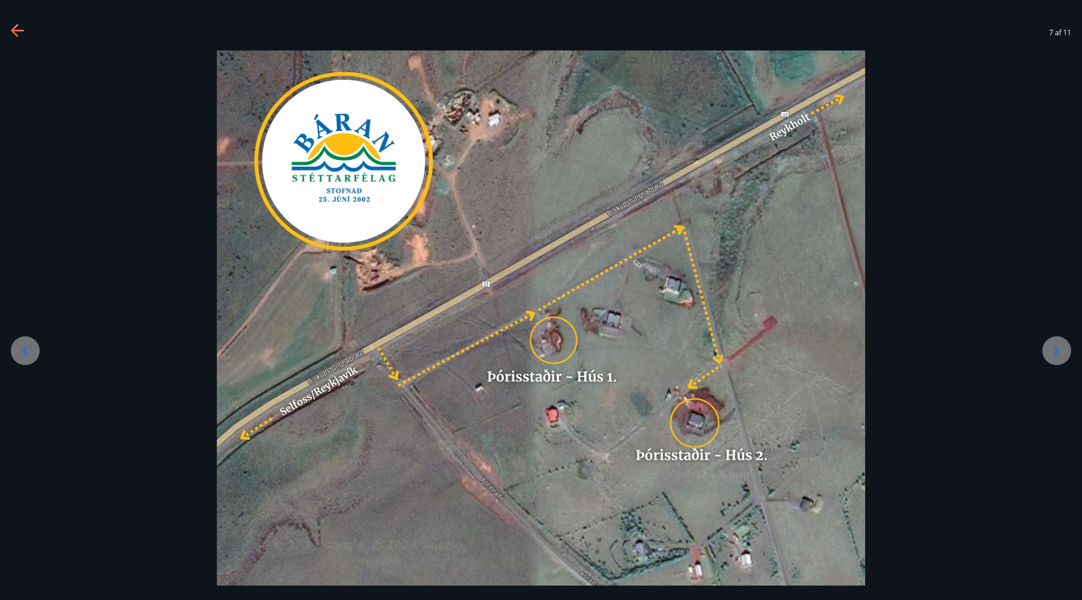
click at [786, 350] on icon at bounding box center [1056, 350] width 14 height 14
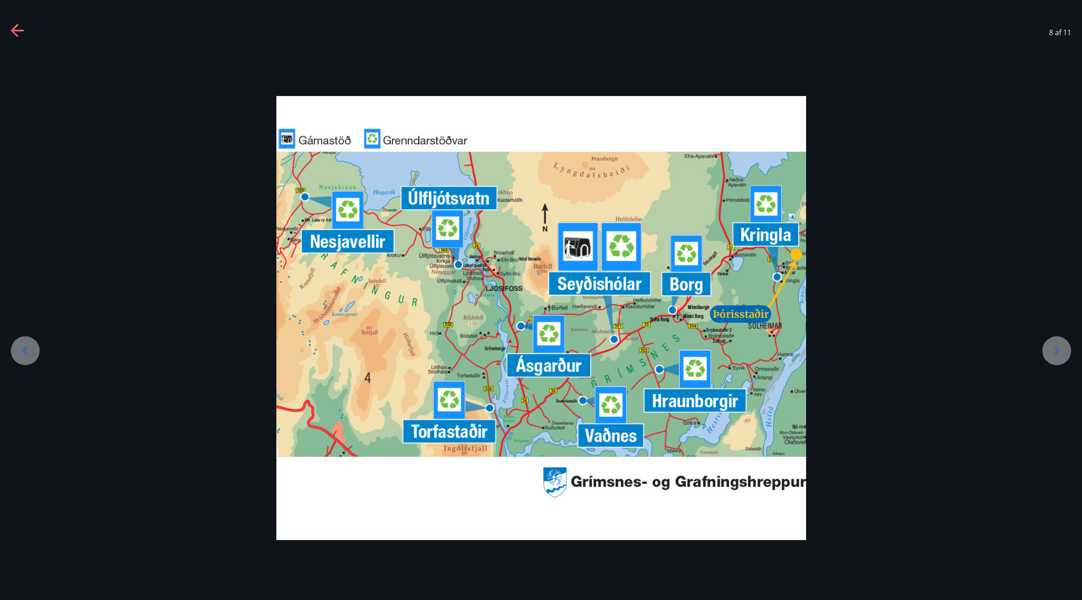
click at [786, 350] on icon at bounding box center [1056, 350] width 14 height 14
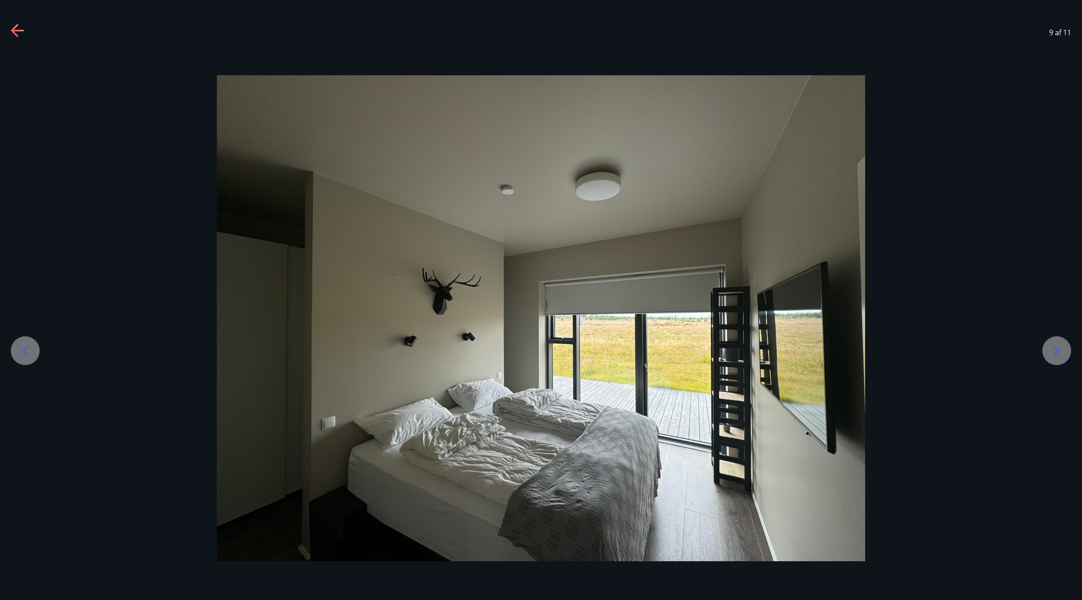
click at [786, 350] on div at bounding box center [1056, 350] width 29 height 29
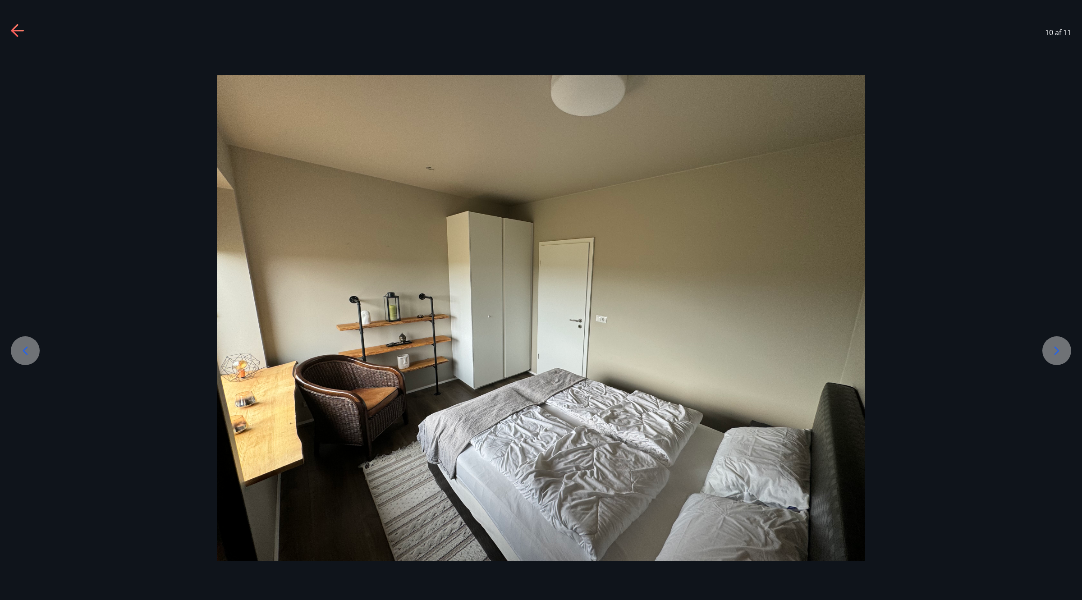
click at [786, 350] on div at bounding box center [1056, 350] width 29 height 29
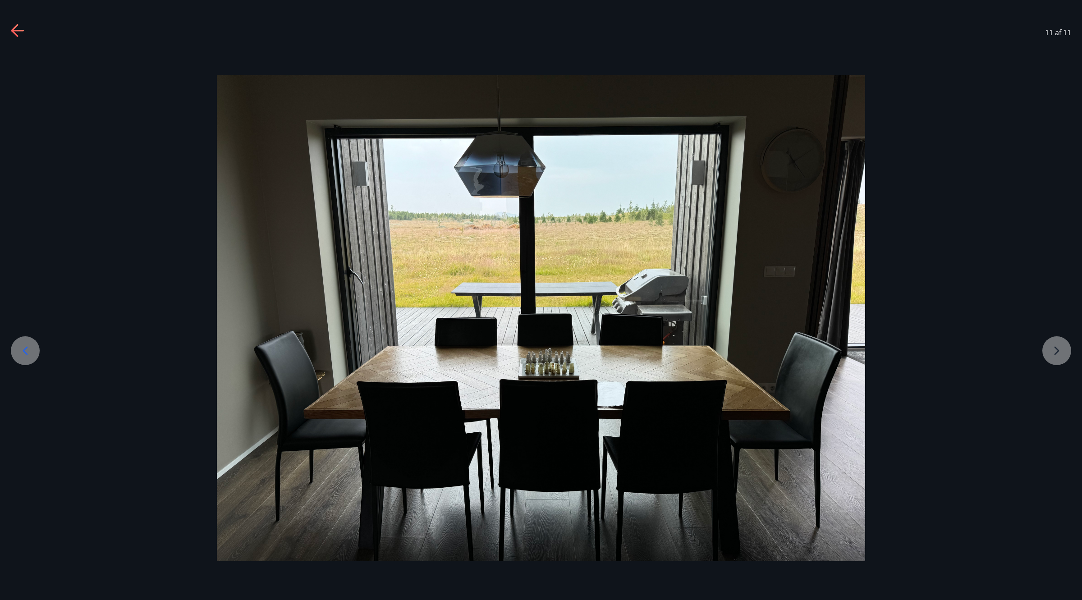
click at [786, 350] on div at bounding box center [541, 318] width 1082 height 486
click at [786, 355] on div at bounding box center [541, 318] width 1082 height 486
click at [23, 34] on icon at bounding box center [18, 31] width 14 height 14
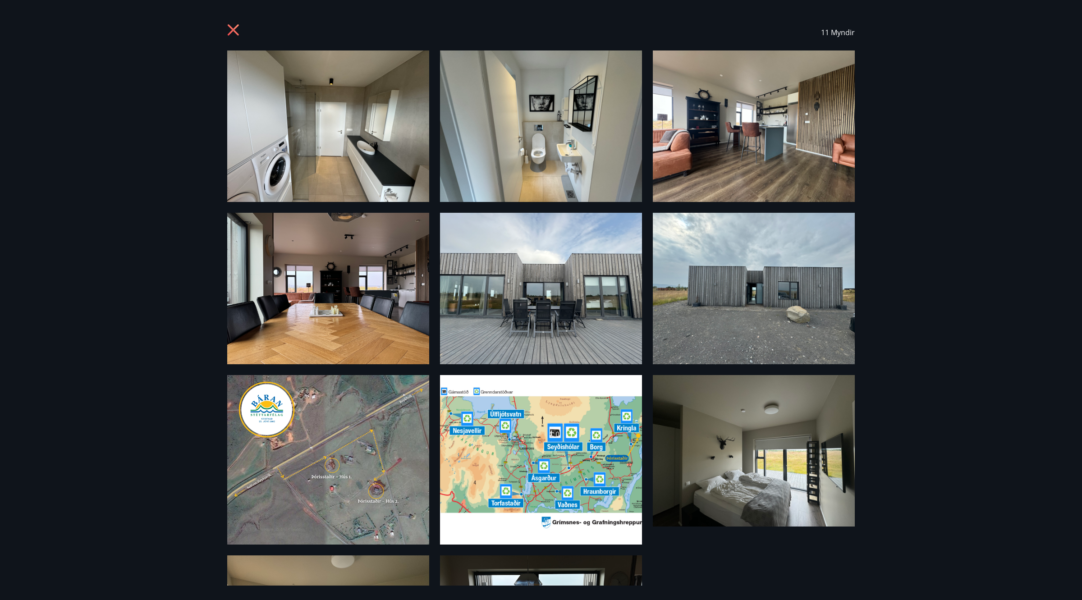
click at [238, 34] on icon at bounding box center [233, 29] width 11 height 11
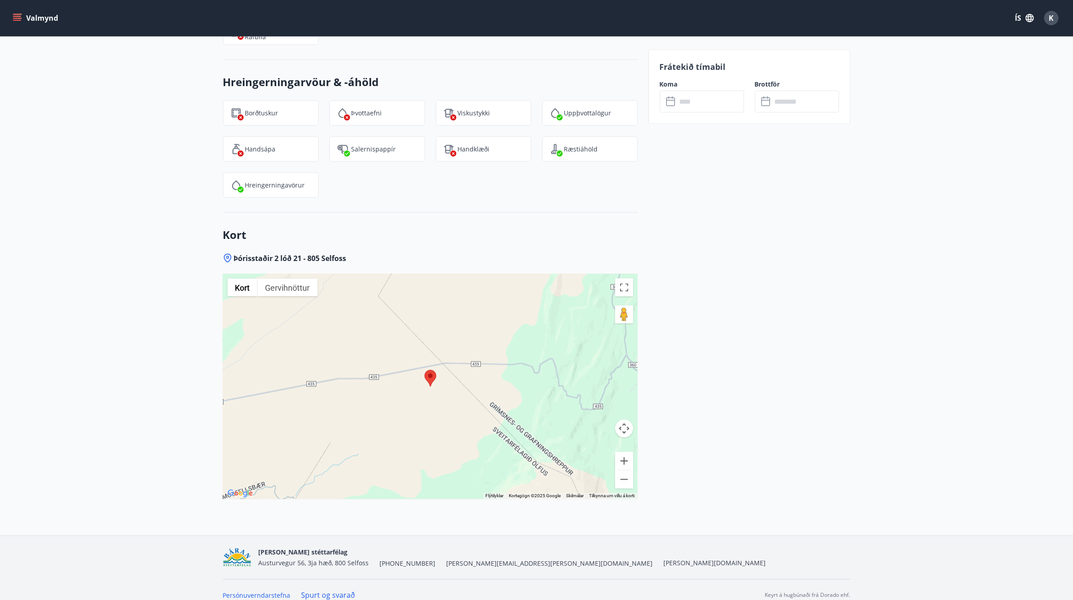
scroll to position [1856, 0]
click at [553, 212] on div "Kort Þórisstaðir 2 lóð 21 - 805 Selfoss ← Færa til vinstri → Færa til hægri ↑ F…" at bounding box center [430, 373] width 415 height 323
drag, startPoint x: 770, startPoint y: 346, endPoint x: 882, endPoint y: 429, distance: 139.6
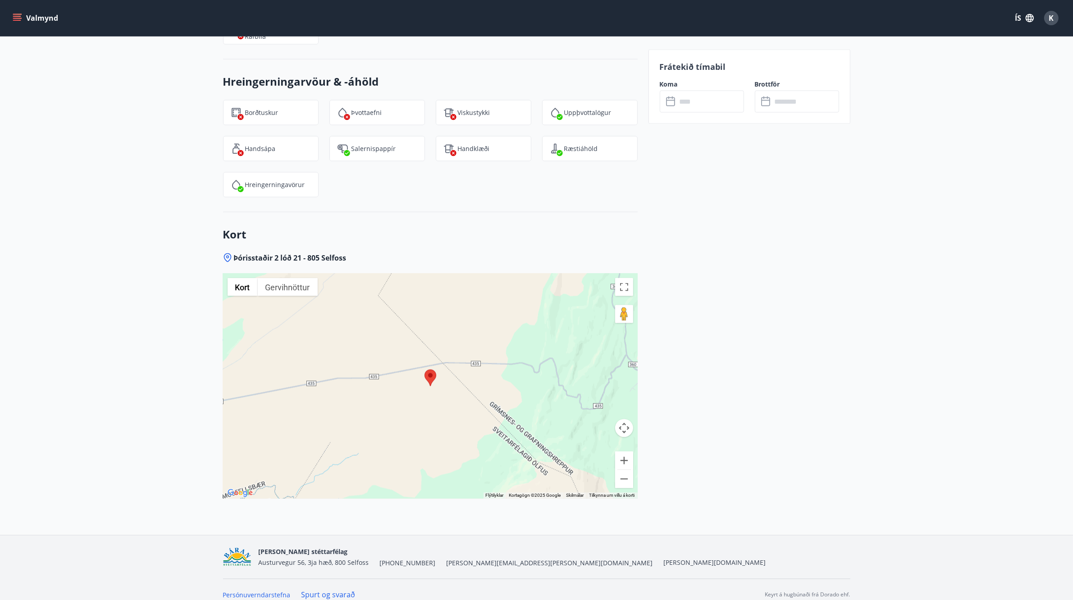
drag, startPoint x: 622, startPoint y: 0, endPoint x: 715, endPoint y: 282, distance: 297.1
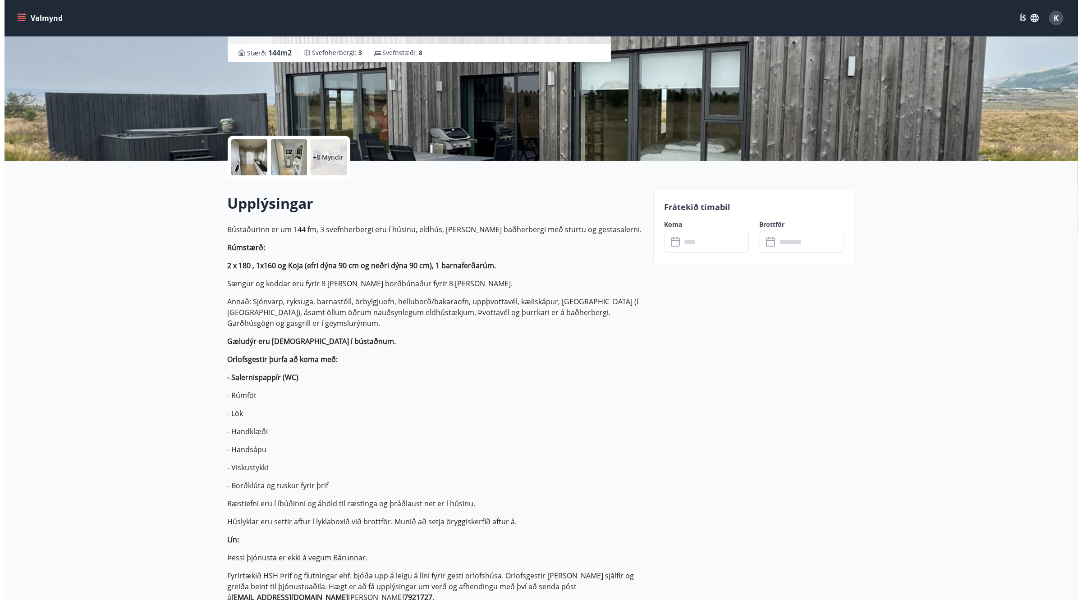
scroll to position [0, 0]
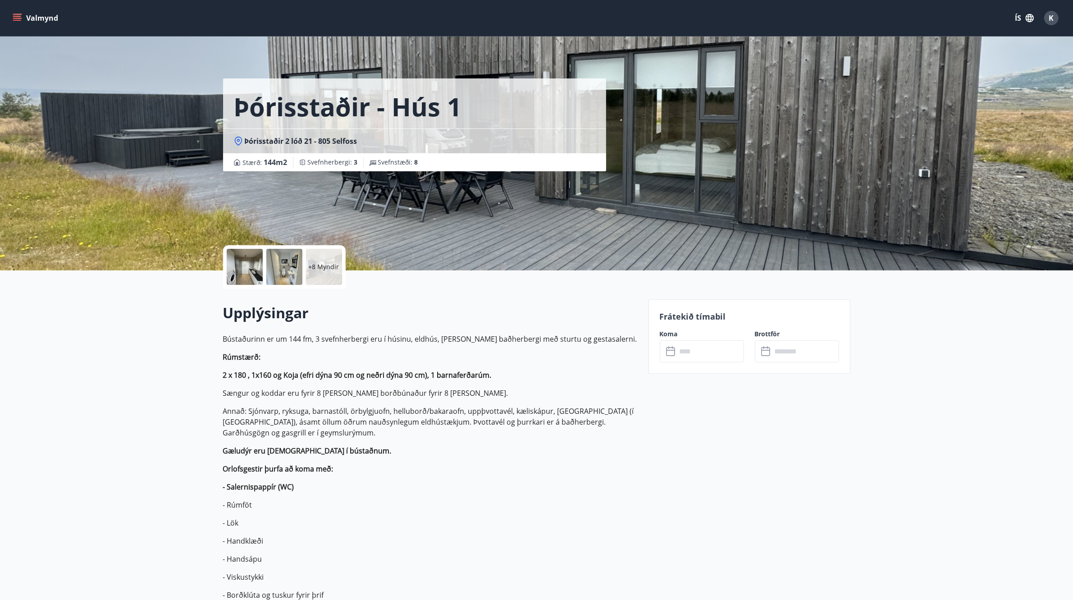
click at [307, 273] on div "+8 Myndir" at bounding box center [324, 267] width 36 height 36
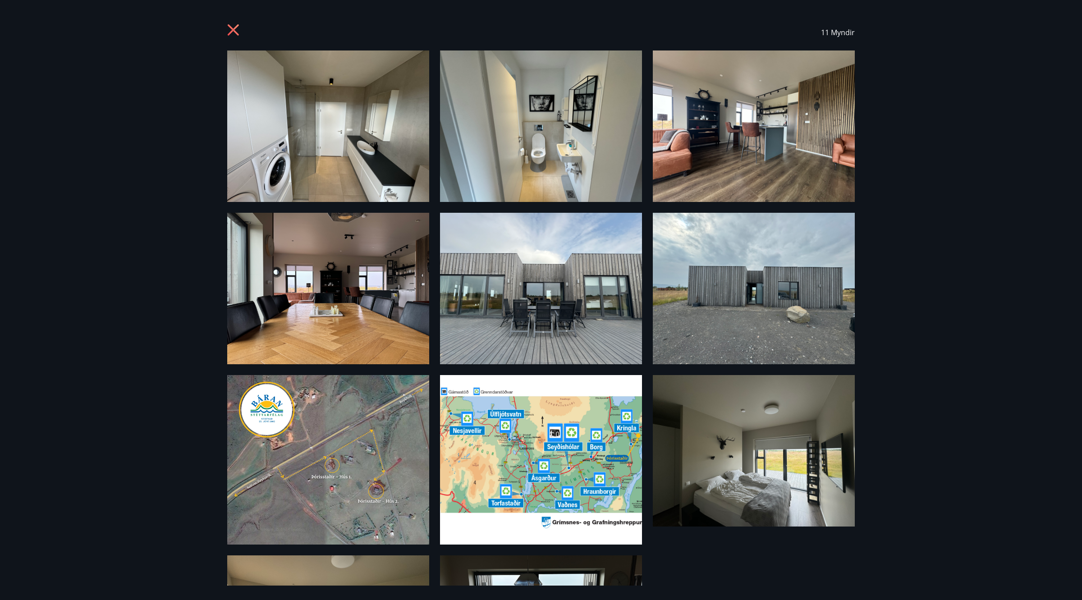
click at [786, 430] on div "11 Myndir" at bounding box center [541, 300] width 1082 height 600
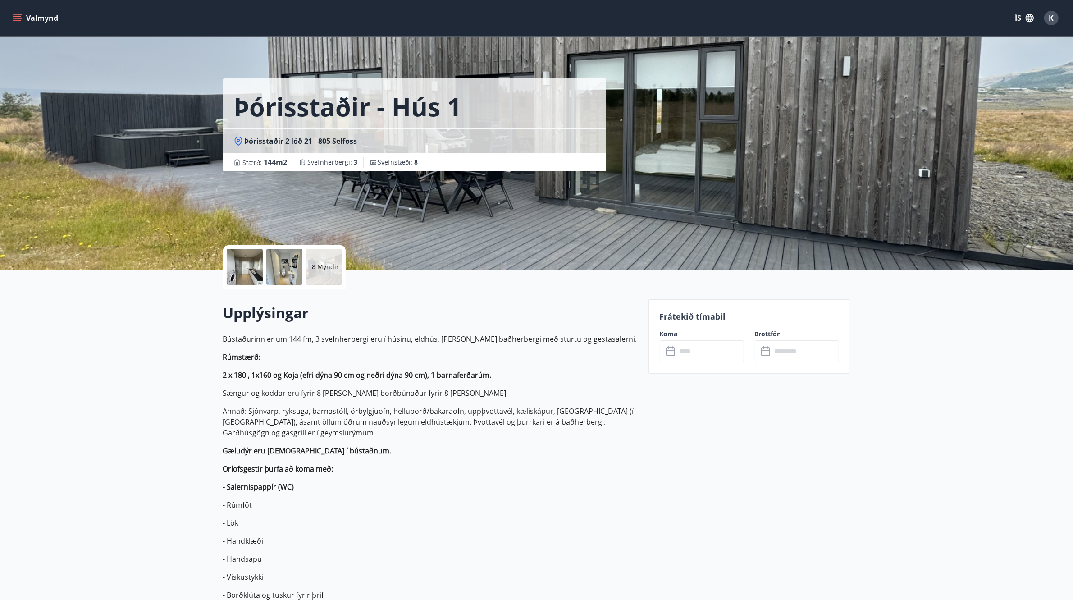
click at [337, 276] on div "+8 Myndir" at bounding box center [324, 267] width 36 height 36
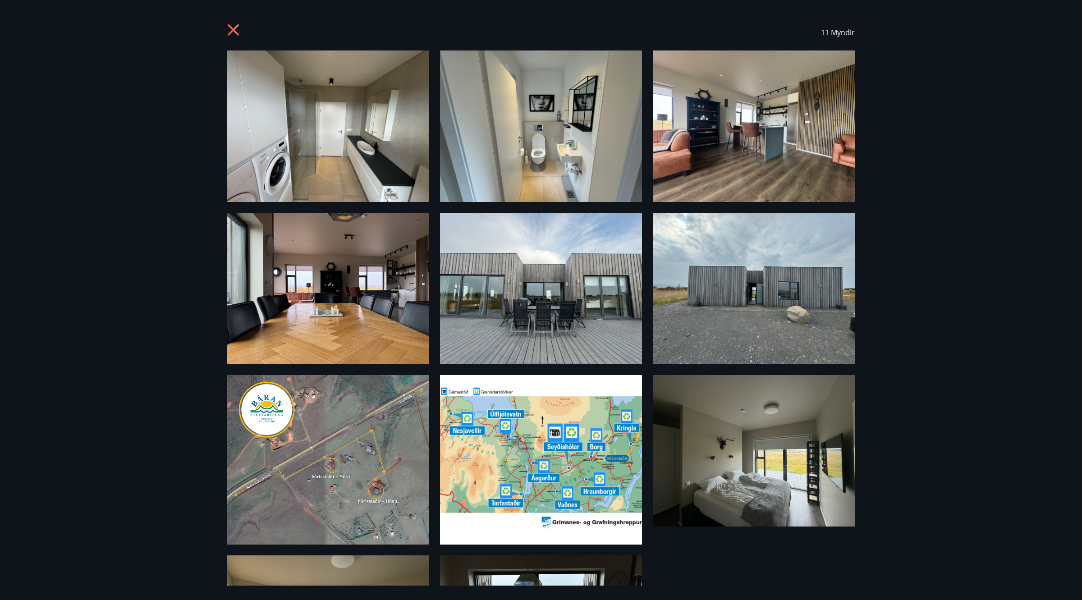
click at [222, 24] on div "11 Myndir" at bounding box center [540, 32] width 649 height 36
click at [230, 27] on icon at bounding box center [233, 29] width 11 height 11
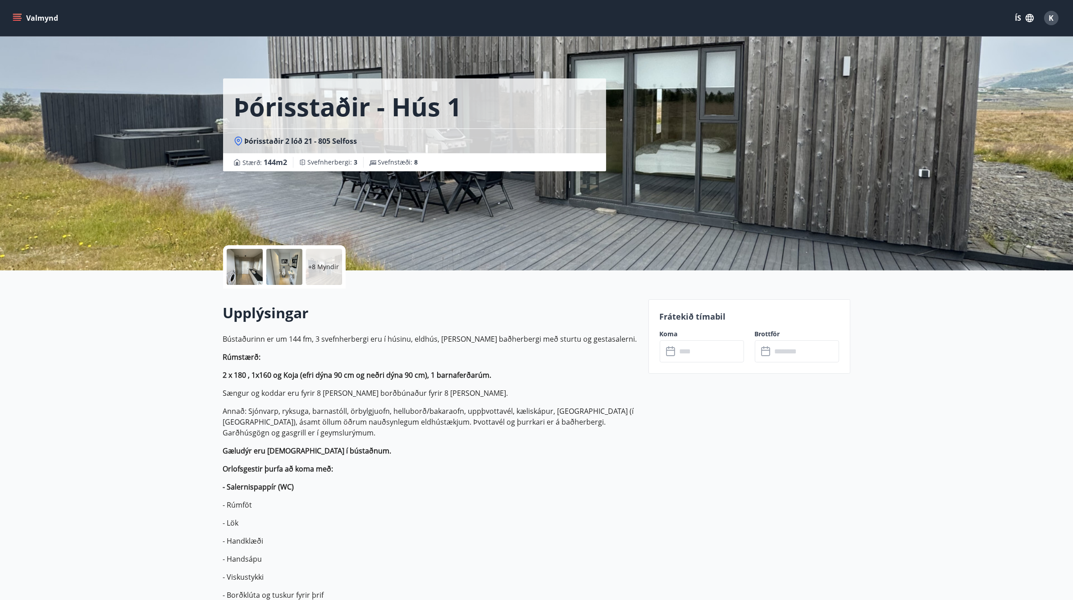
click at [732, 352] on input "text" at bounding box center [710, 351] width 67 height 22
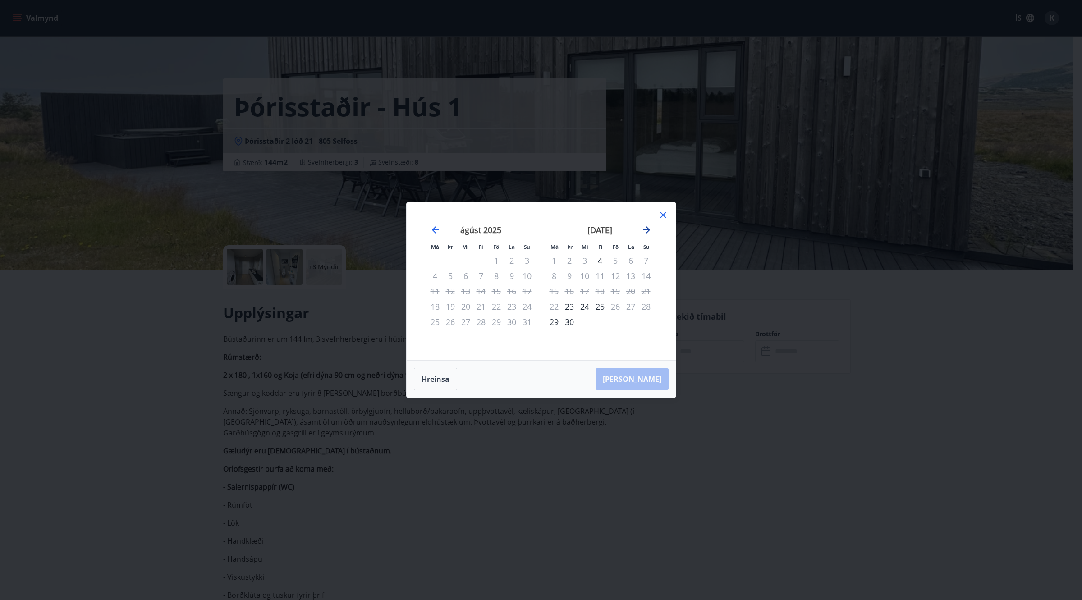
click at [648, 232] on icon "Move forward to switch to the next month." at bounding box center [646, 229] width 11 height 11
click at [649, 230] on icon "Move forward to switch to the next month." at bounding box center [646, 229] width 11 height 11
click at [436, 233] on icon "Move backward to switch to the previous month." at bounding box center [435, 229] width 11 height 11
click at [613, 321] on div "31" at bounding box center [615, 321] width 15 height 15
click at [645, 229] on icon "Move forward to switch to the next month." at bounding box center [646, 229] width 11 height 11
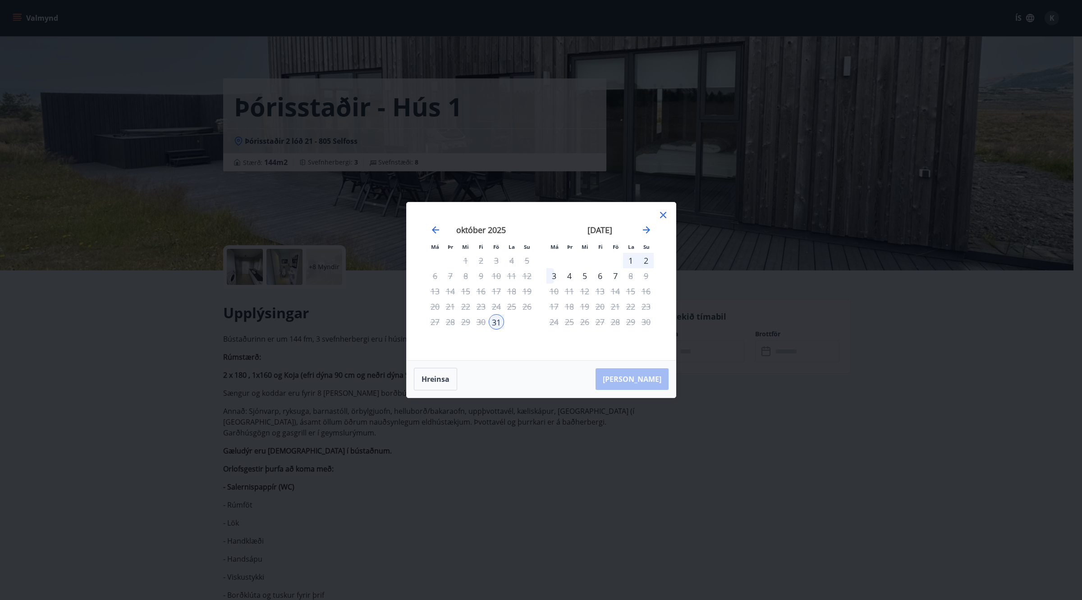
click at [650, 260] on div "2" at bounding box center [645, 260] width 15 height 15
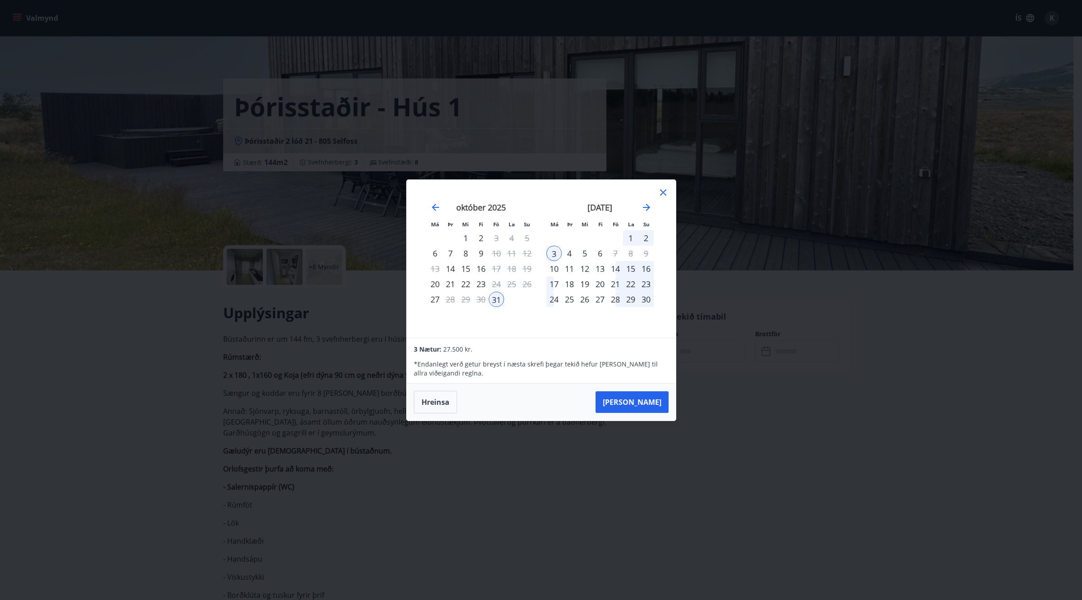
click at [658, 192] on icon at bounding box center [663, 192] width 11 height 11
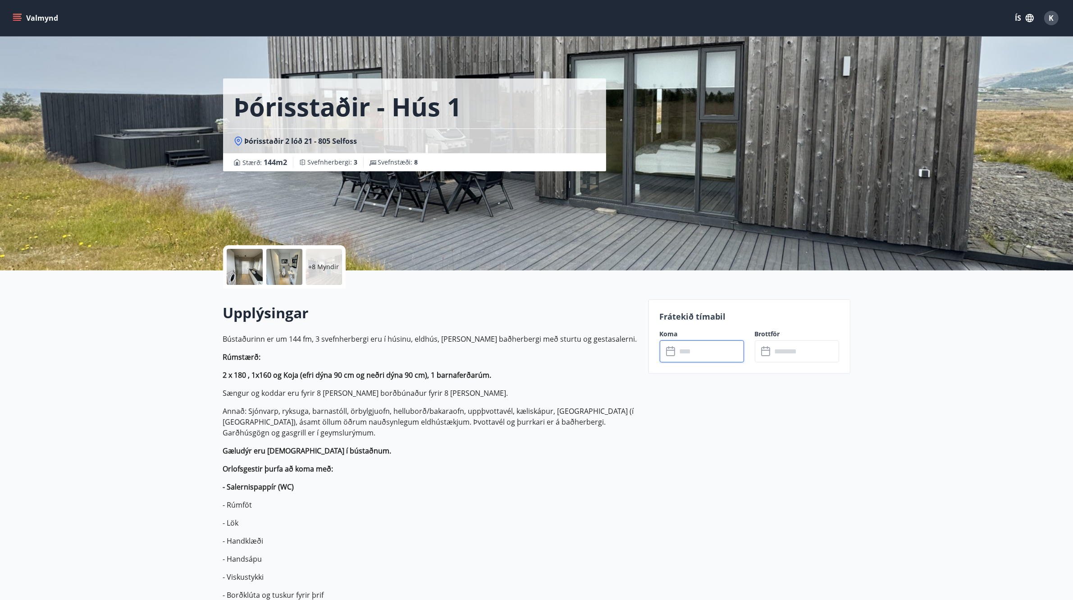
click at [723, 350] on input "text" at bounding box center [710, 351] width 67 height 22
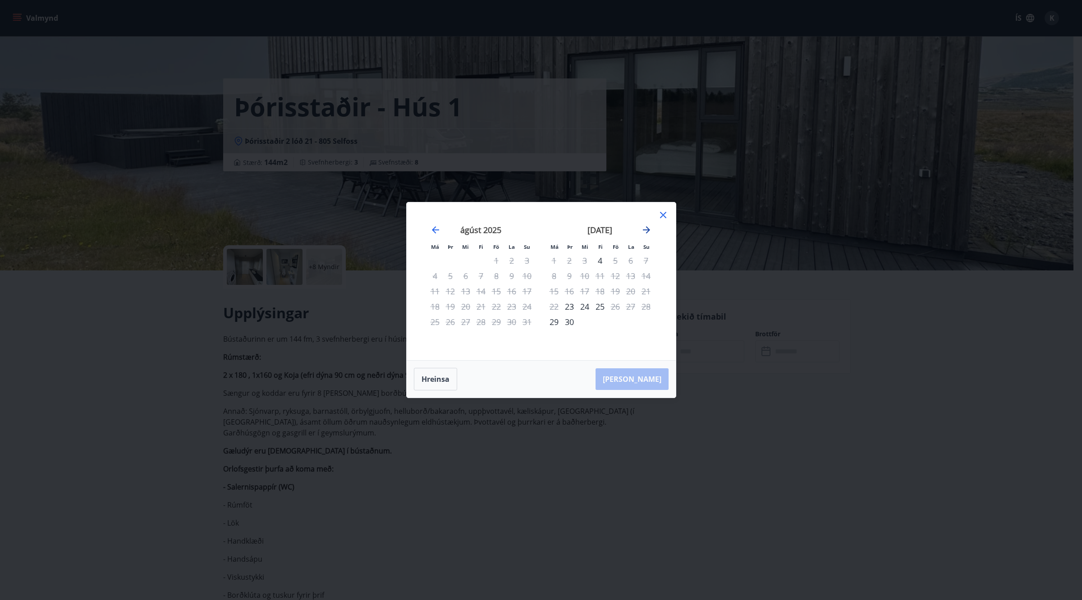
click at [646, 229] on icon "Move forward to switch to the next month." at bounding box center [646, 229] width 11 height 11
click at [670, 211] on div "Má Þr Mi Fi Fö La Su Má Þr Mi Fi Fö La Su [DATE] 1 2 3 4 5 6 7 8 9 10 11 12 13 …" at bounding box center [541, 281] width 269 height 158
click at [666, 215] on icon at bounding box center [663, 215] width 11 height 11
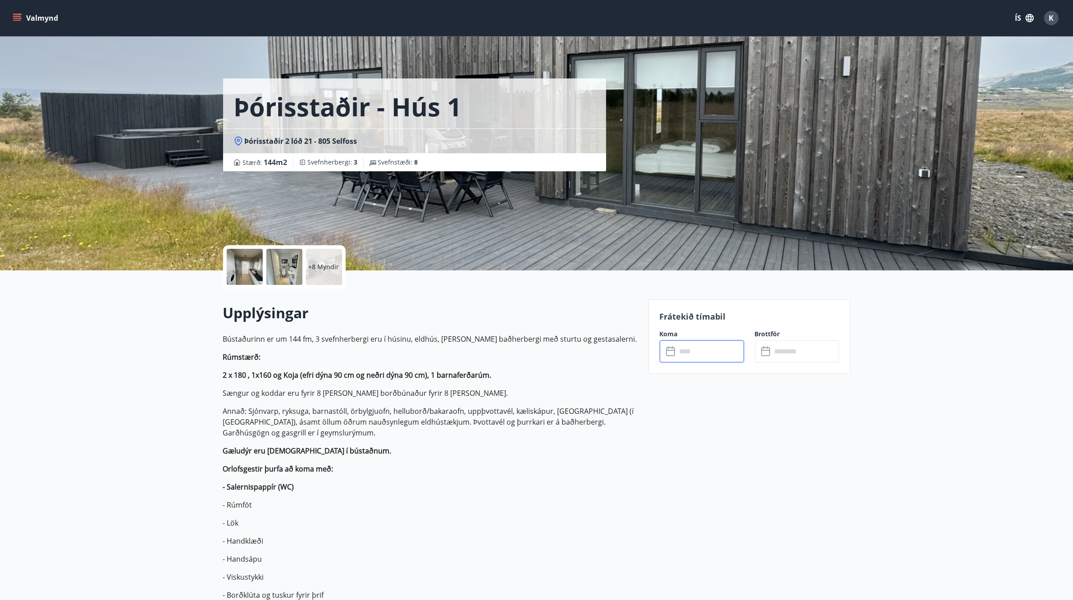
click at [712, 359] on input "text" at bounding box center [710, 351] width 67 height 22
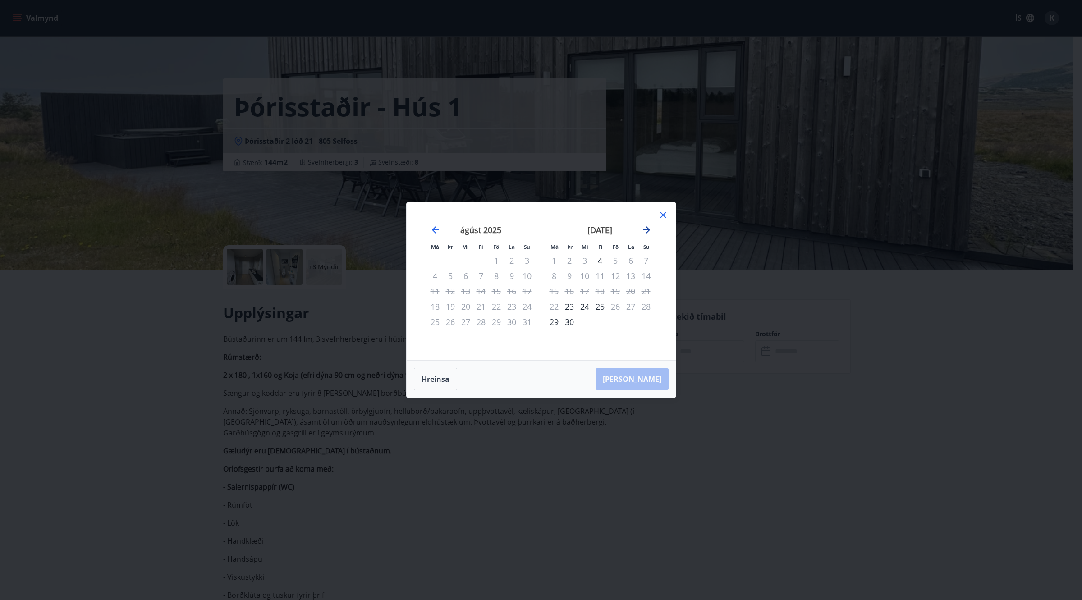
click at [645, 228] on icon "Move forward to switch to the next month." at bounding box center [646, 229] width 11 height 11
click at [615, 321] on div "31" at bounding box center [615, 321] width 15 height 15
click at [645, 230] on icon "Move forward to switch to the next month." at bounding box center [646, 229] width 11 height 11
click at [650, 261] on div "2" at bounding box center [645, 260] width 15 height 15
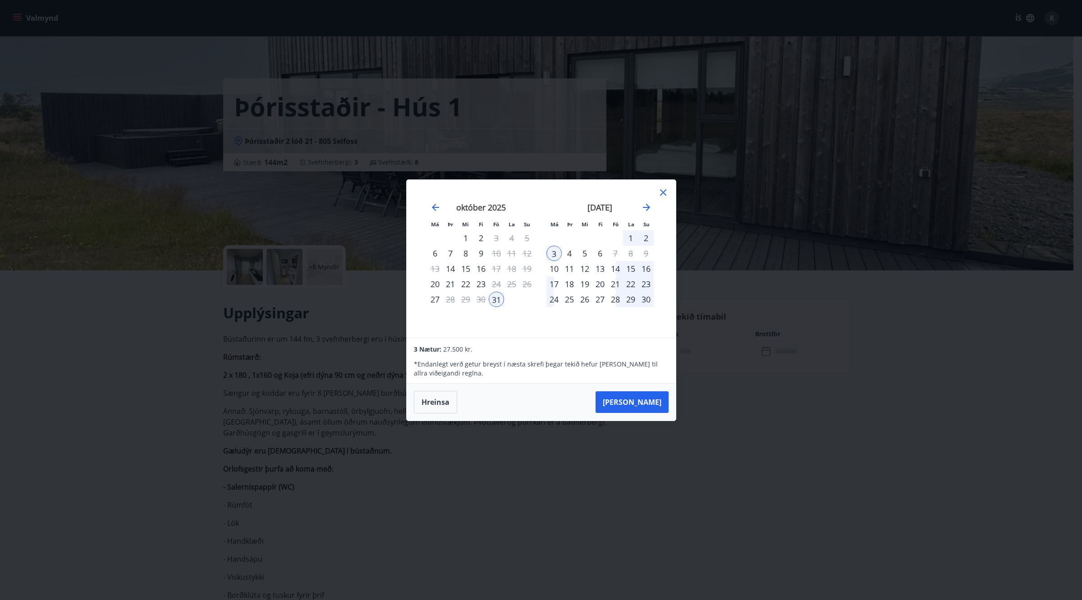
click at [786, 272] on div "Má Þr Mi Fi Fö La Su Má Þr Mi Fi Fö La Su [DATE] 1 2 3 4 5 6 7 8 9 10 11 12 13 …" at bounding box center [541, 300] width 1082 height 600
